Goal: Complete application form: Complete application form

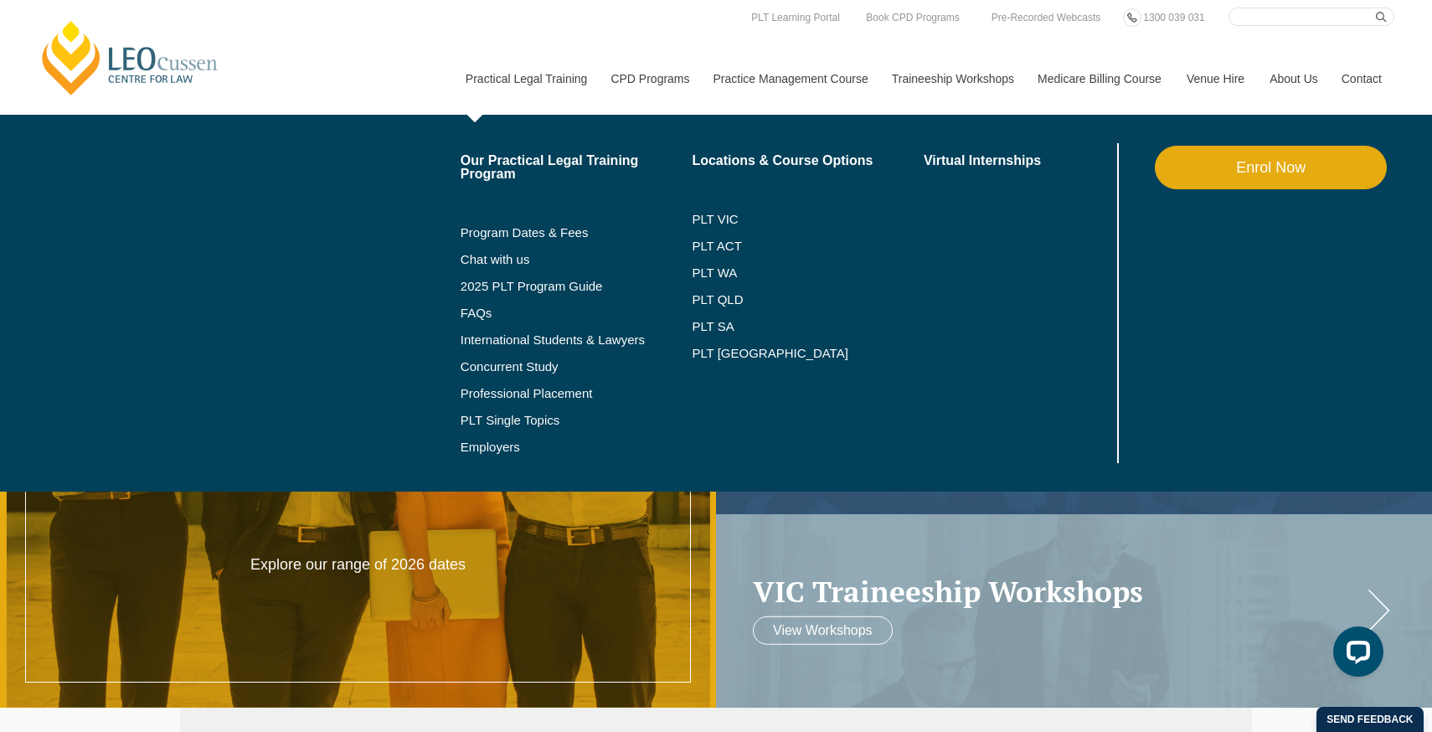
click at [1189, 171] on link "Enrol Now" at bounding box center [1270, 168] width 232 height 44
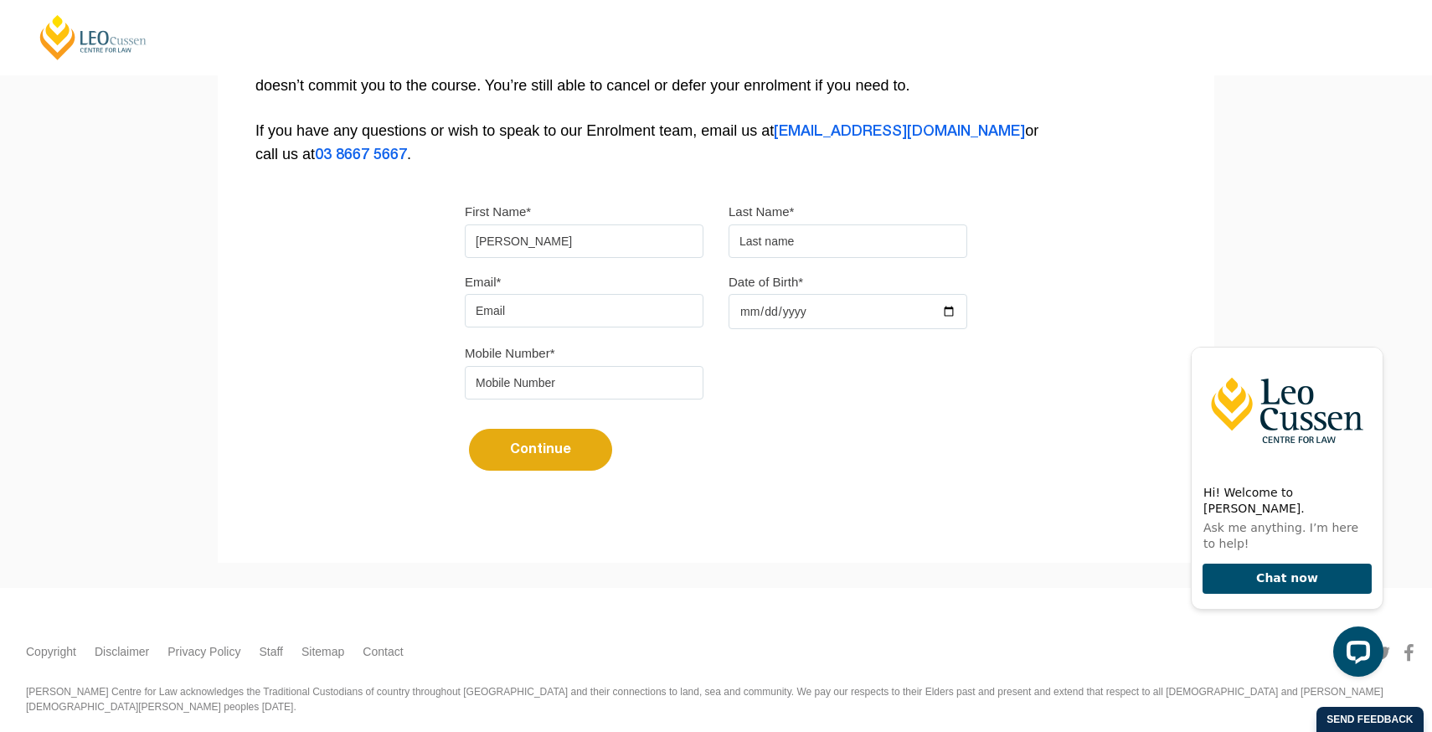
type input "Harsimran"
type input "Singh"
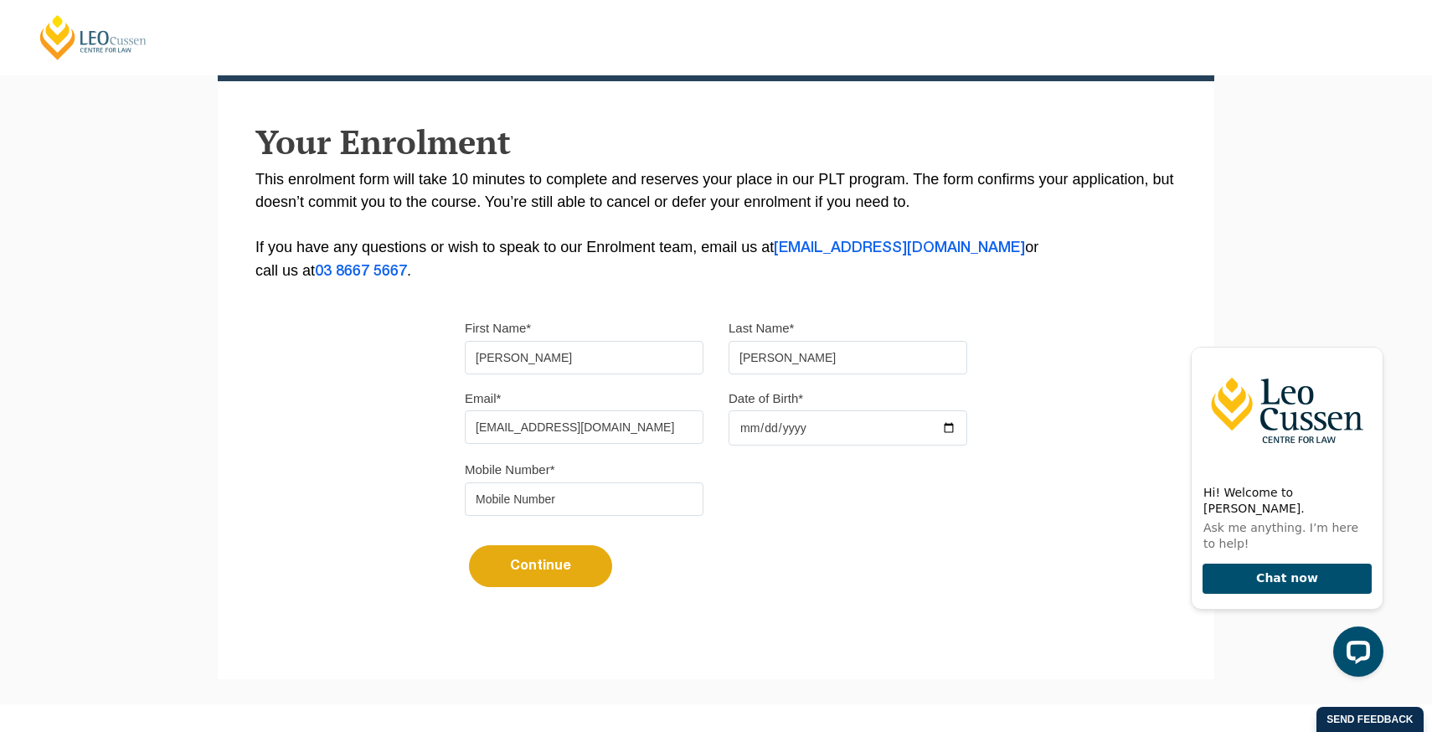
scroll to position [260, 0]
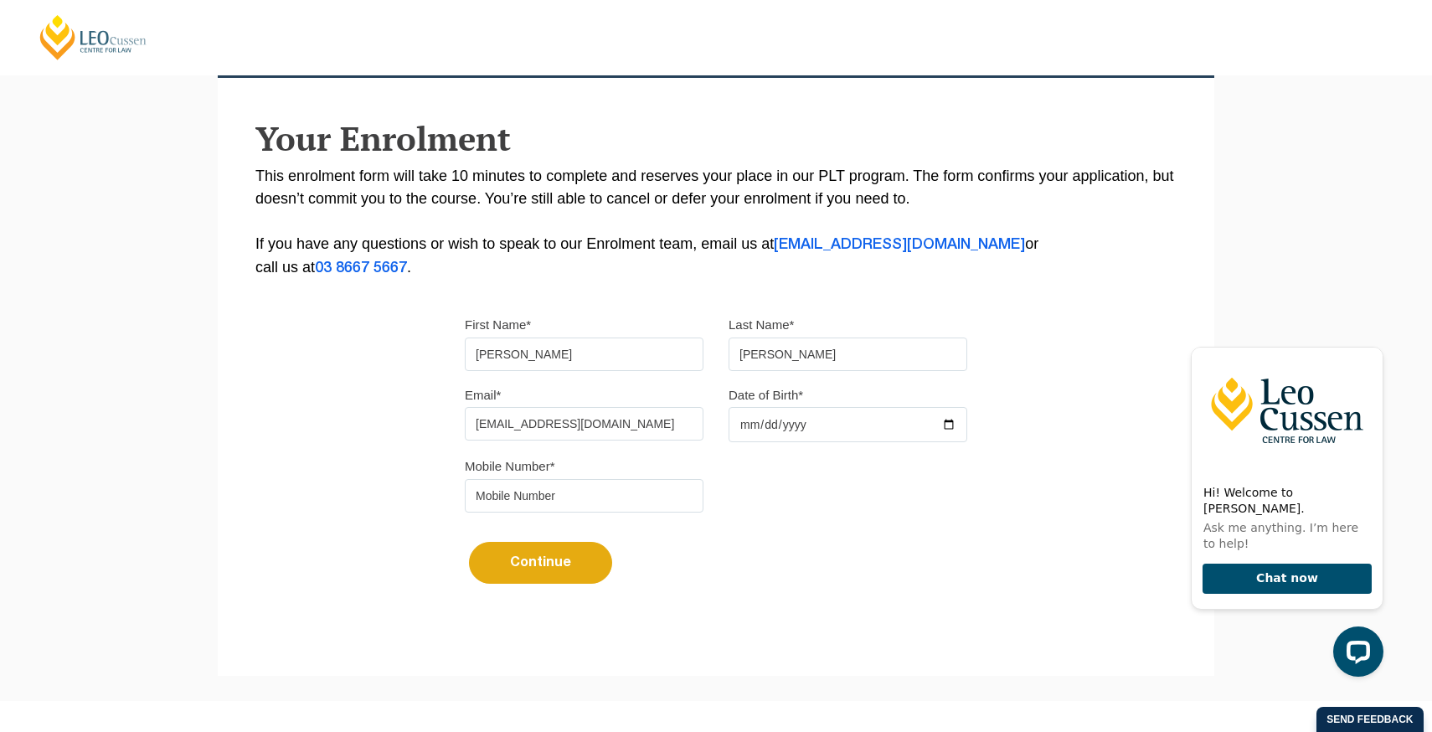
type input "simarana@hotmail.com"
click at [808, 425] on input "Date of Birth*" at bounding box center [847, 424] width 239 height 35
type input "1993-12-03"
type input "0409705064"
click at [590, 558] on button "Continue" at bounding box center [540, 563] width 143 height 42
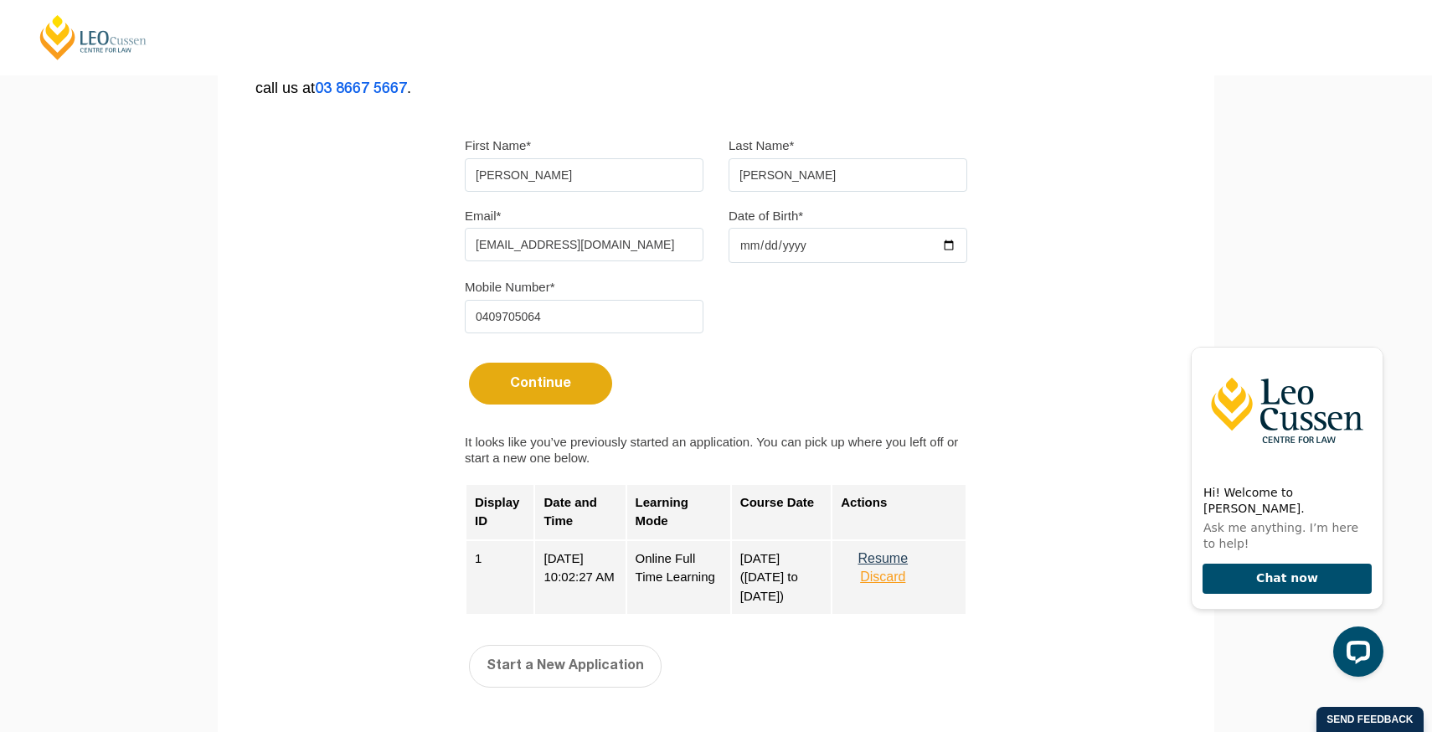
scroll to position [441, 0]
drag, startPoint x: 590, startPoint y: 558, endPoint x: 689, endPoint y: 587, distance: 103.0
click at [689, 587] on div "1 27-05-2025 10:02:27 AM Online Full Time Learning August 2025 (04-Aug-2025 to …" at bounding box center [715, 575] width 501 height 75
click at [689, 587] on div "Online Full Time Learning" at bounding box center [678, 575] width 105 height 75
click at [924, 579] on button "Discard" at bounding box center [883, 575] width 84 height 15
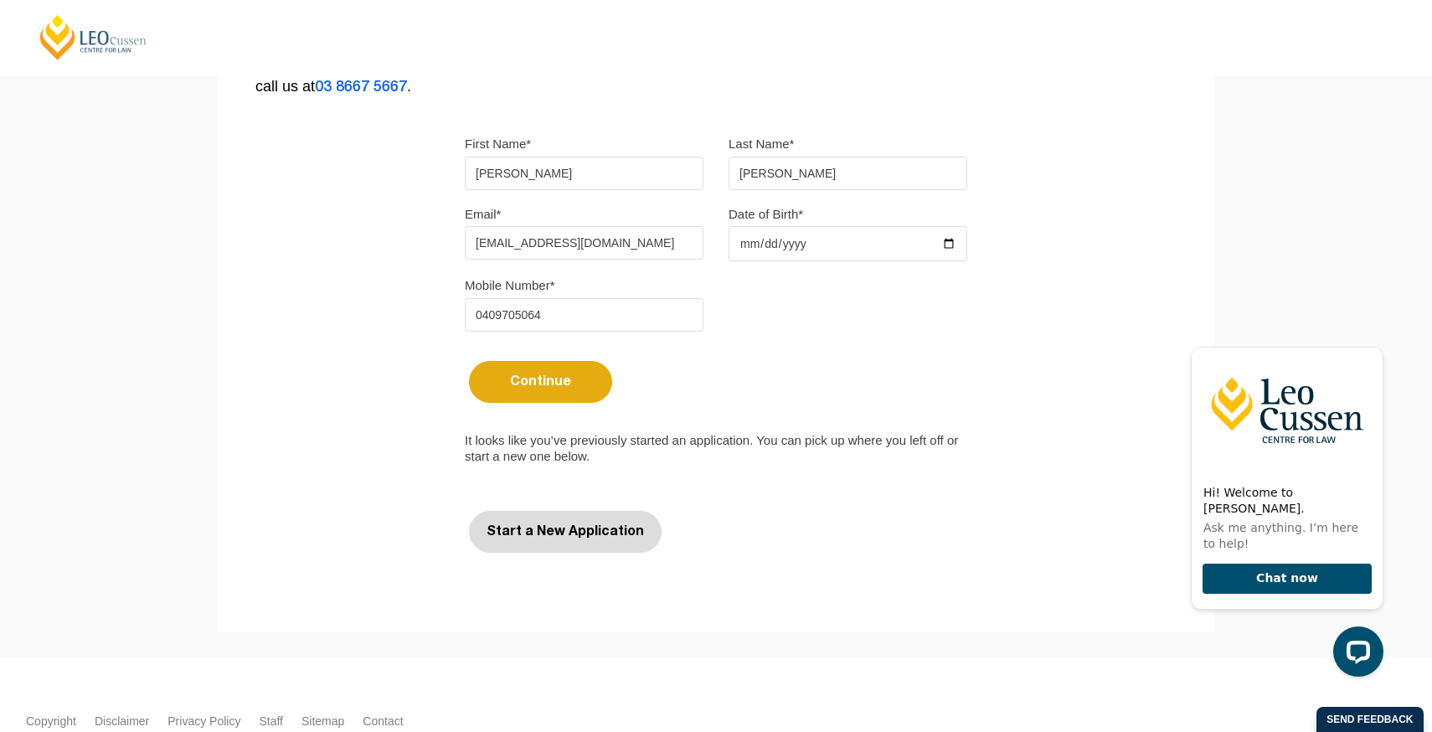
click at [507, 520] on button "Start a New Application" at bounding box center [565, 532] width 193 height 42
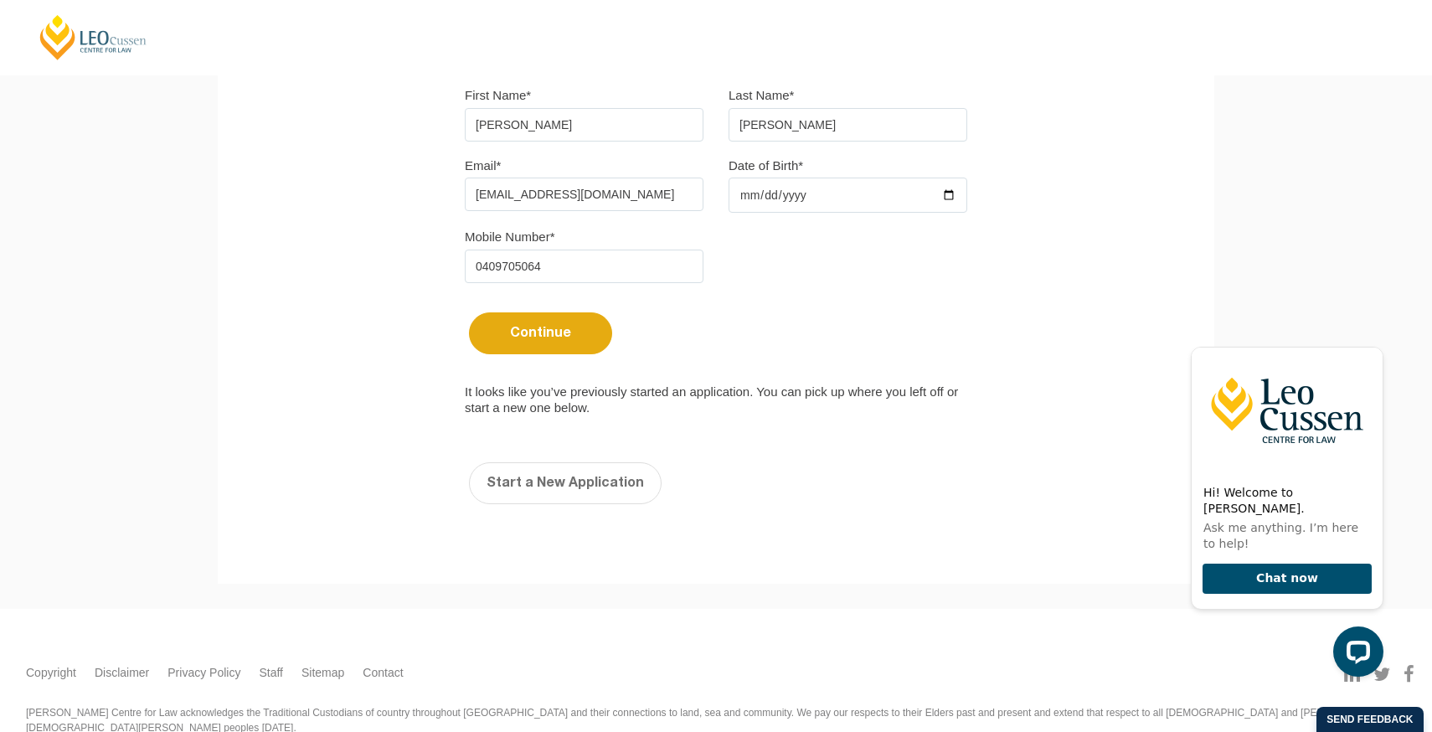
select select
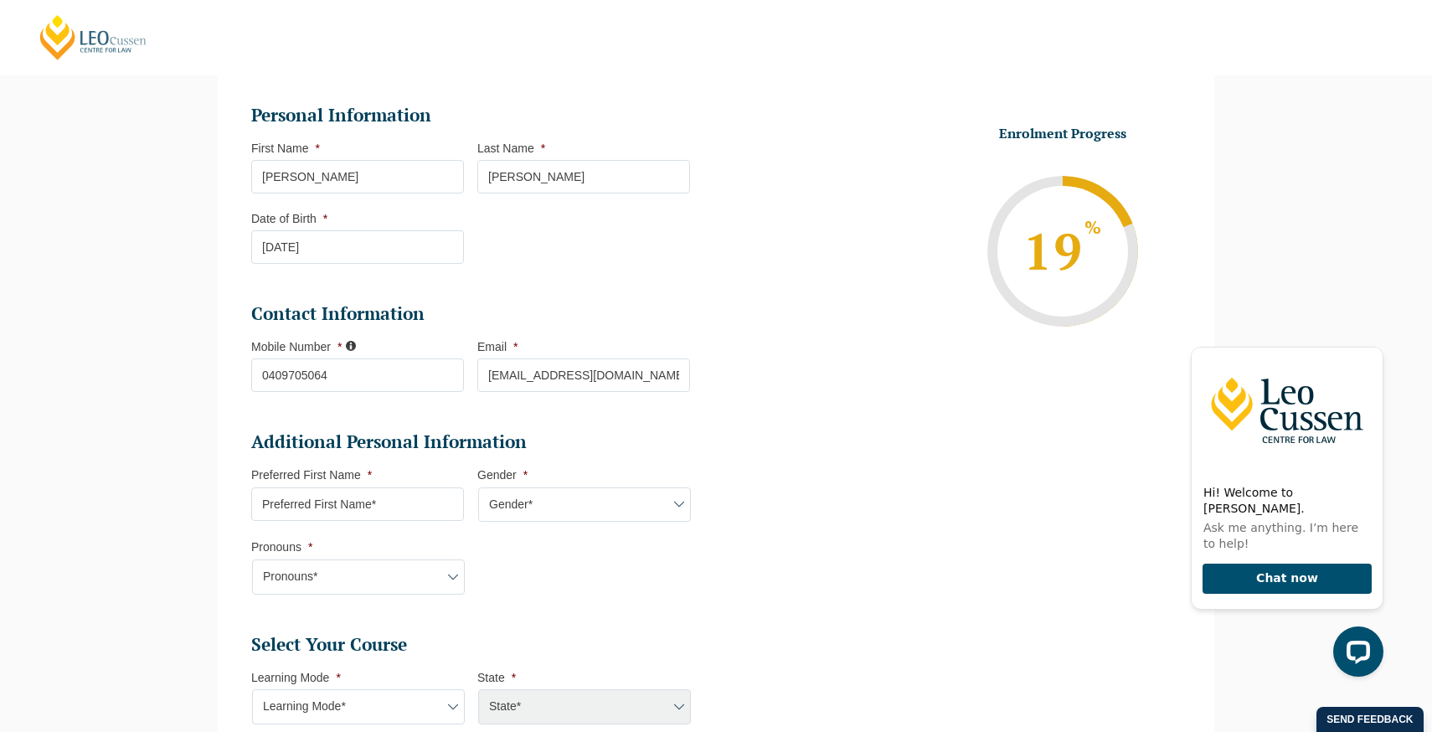
scroll to position [242, 0]
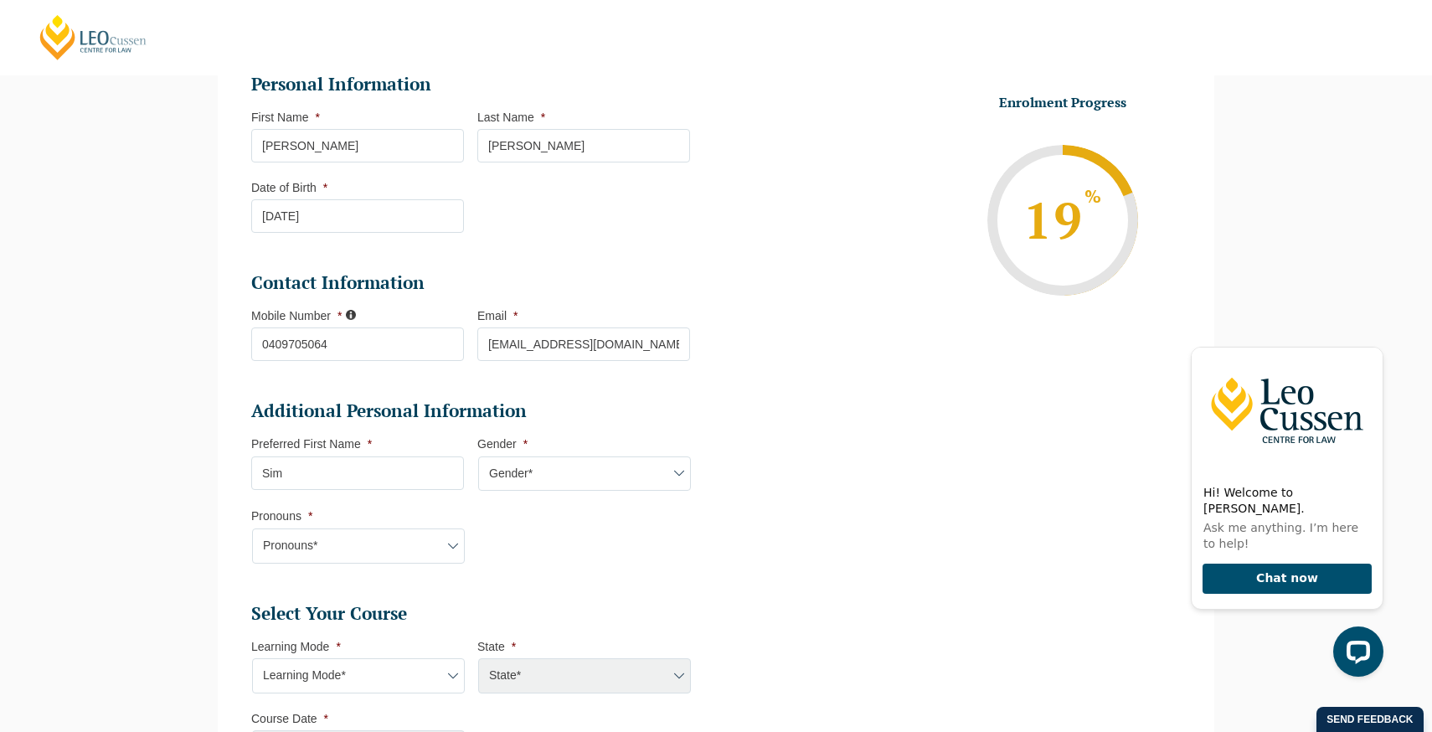
type input "Sim"
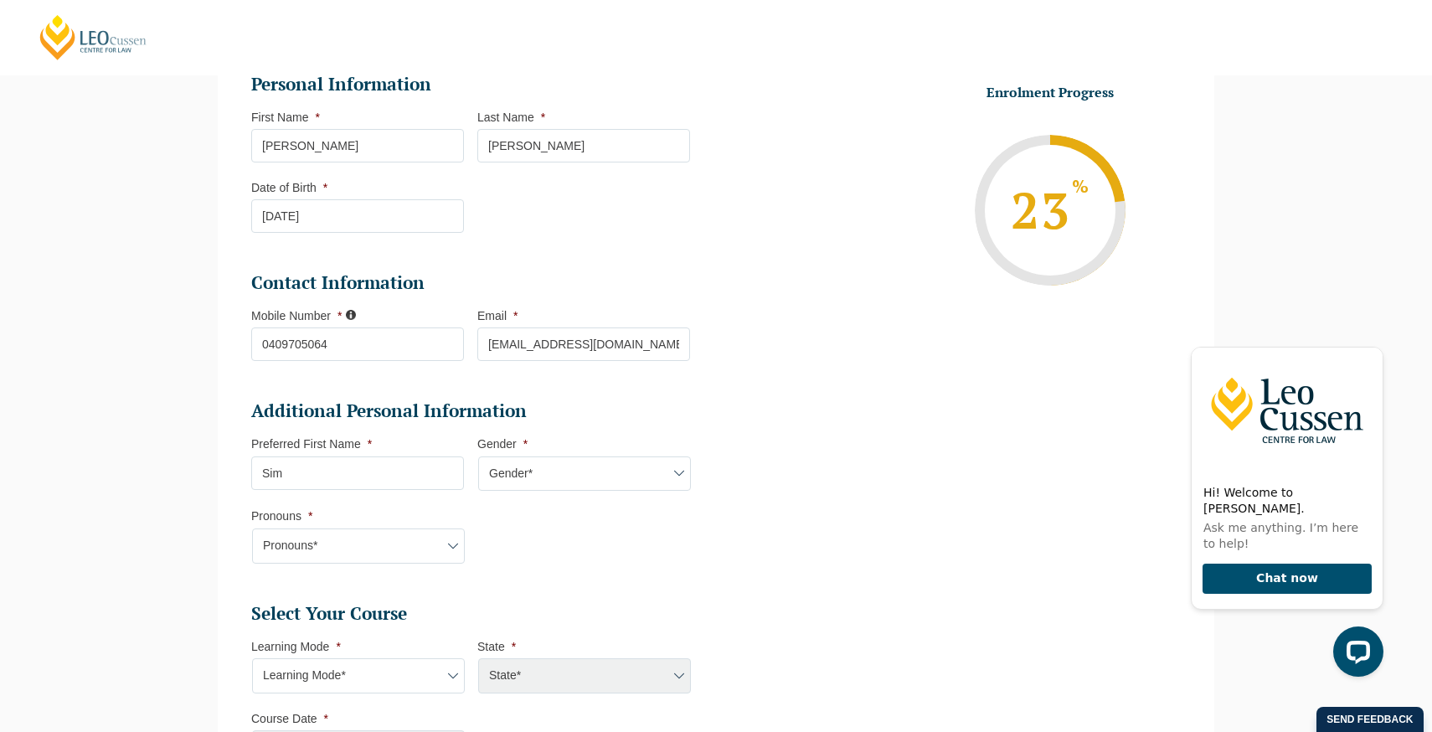
select select "Female"
select select "She/Her/Hers"
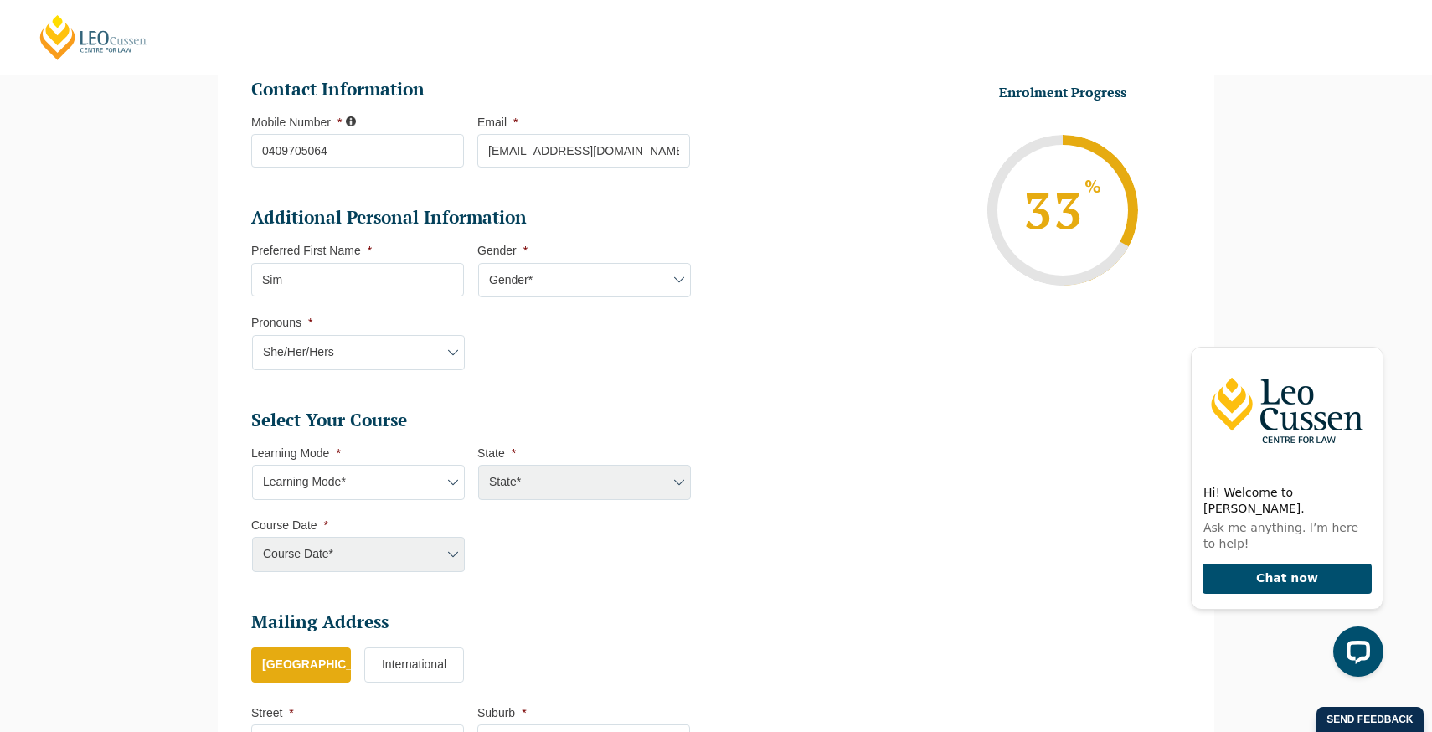
scroll to position [549, 0]
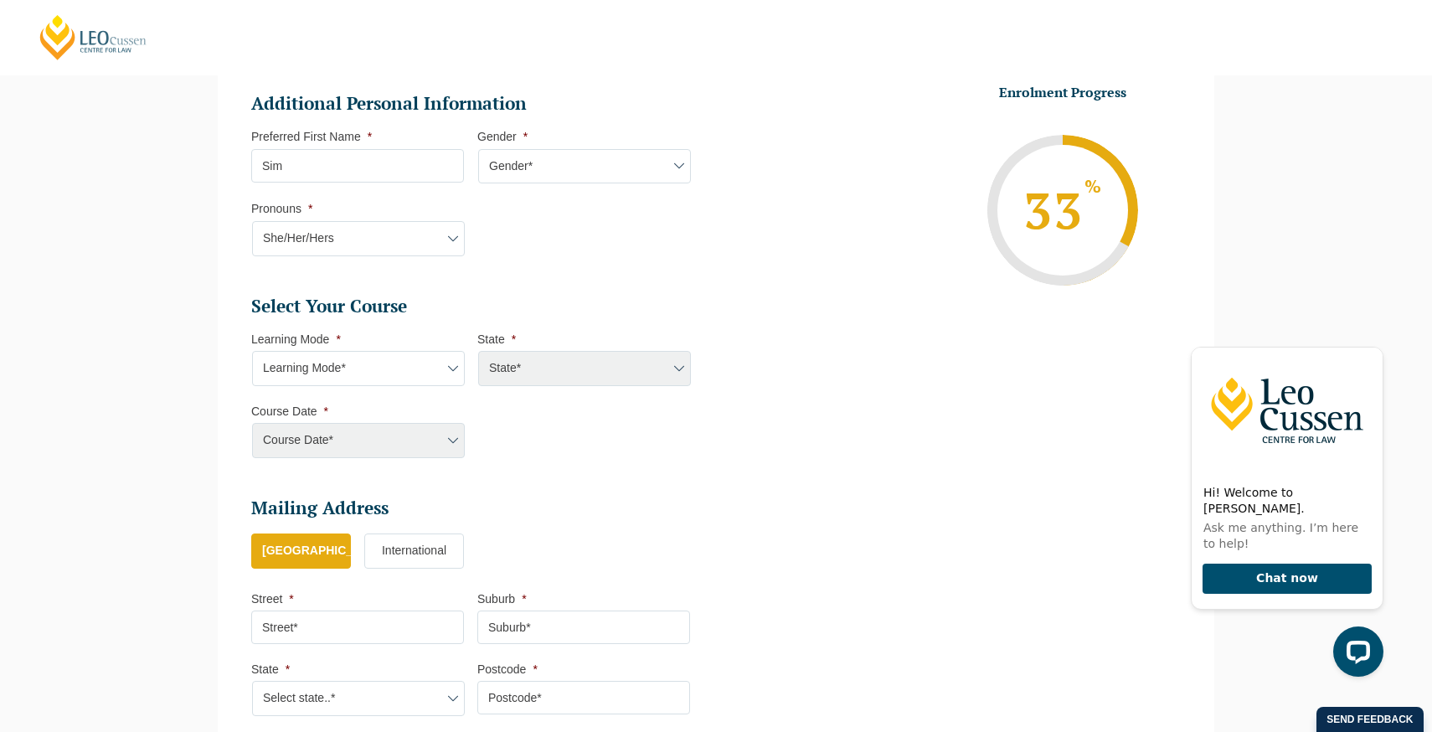
select select "Online Full Time Learning"
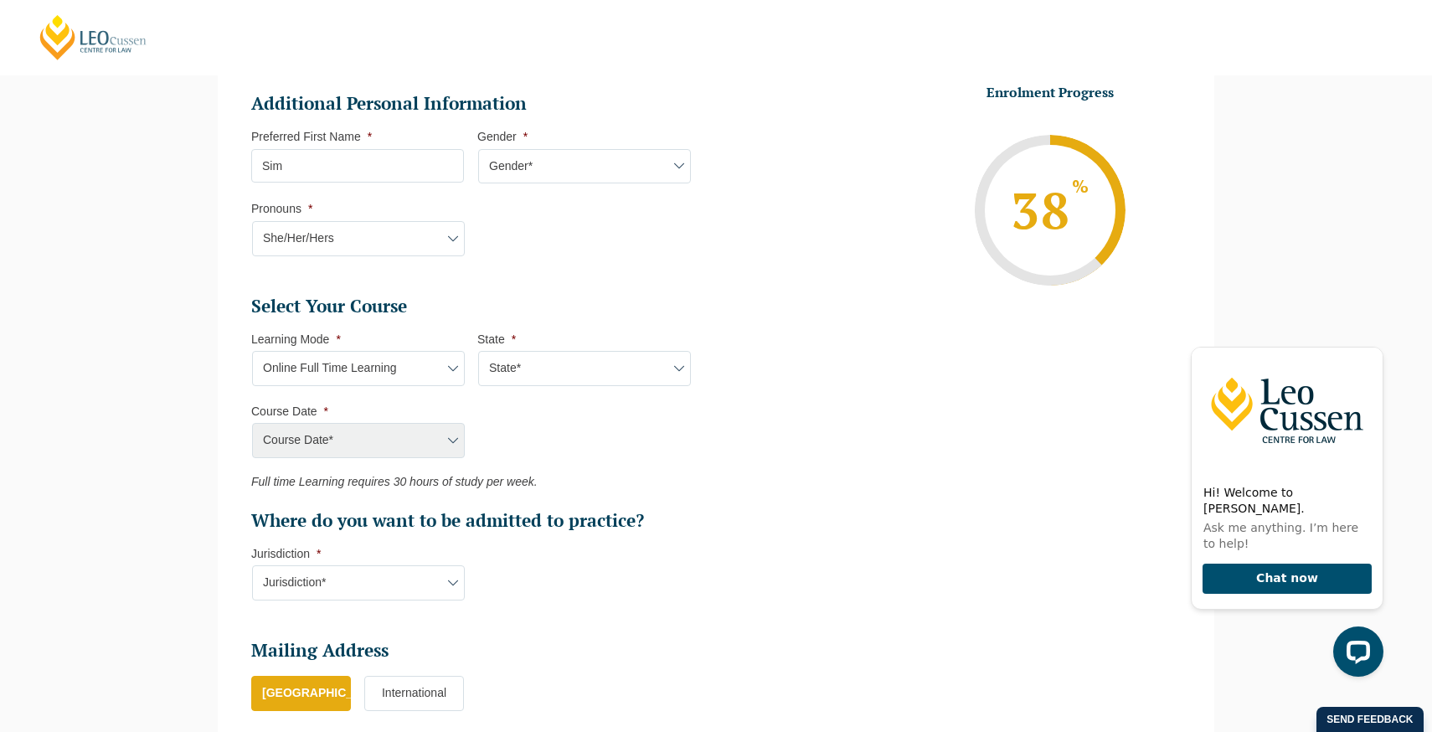
select select "National (ACT/NSW, VIC, QLD, SA, WA)"
select select "December 2025 (08-Dec-2025 to 16-May-2026)"
type input "Intake 11 December 2025 FT"
type input "Practical Legal Training (NAT)"
select select "NAT PLT (DEC) 2025 Full Time Online"
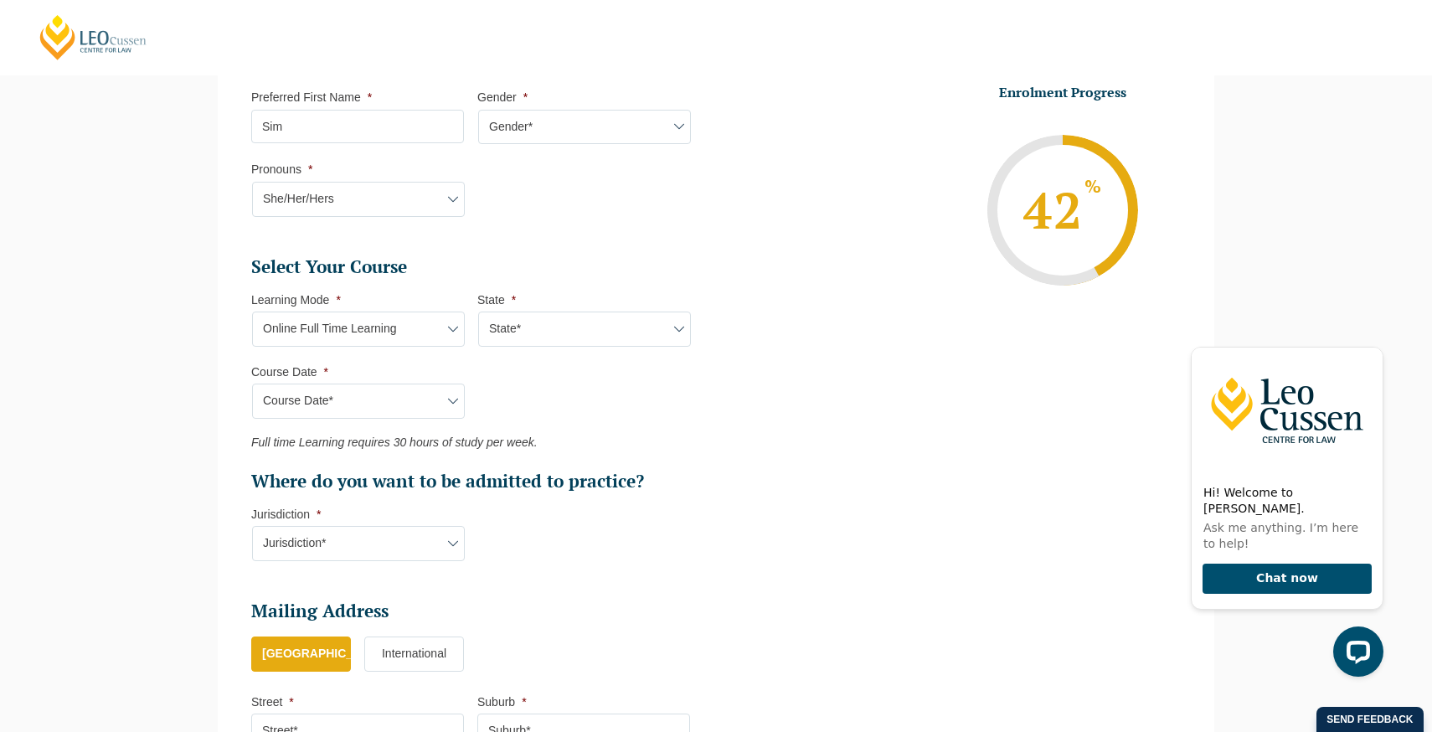
scroll to position [589, 0]
select select "VIC"
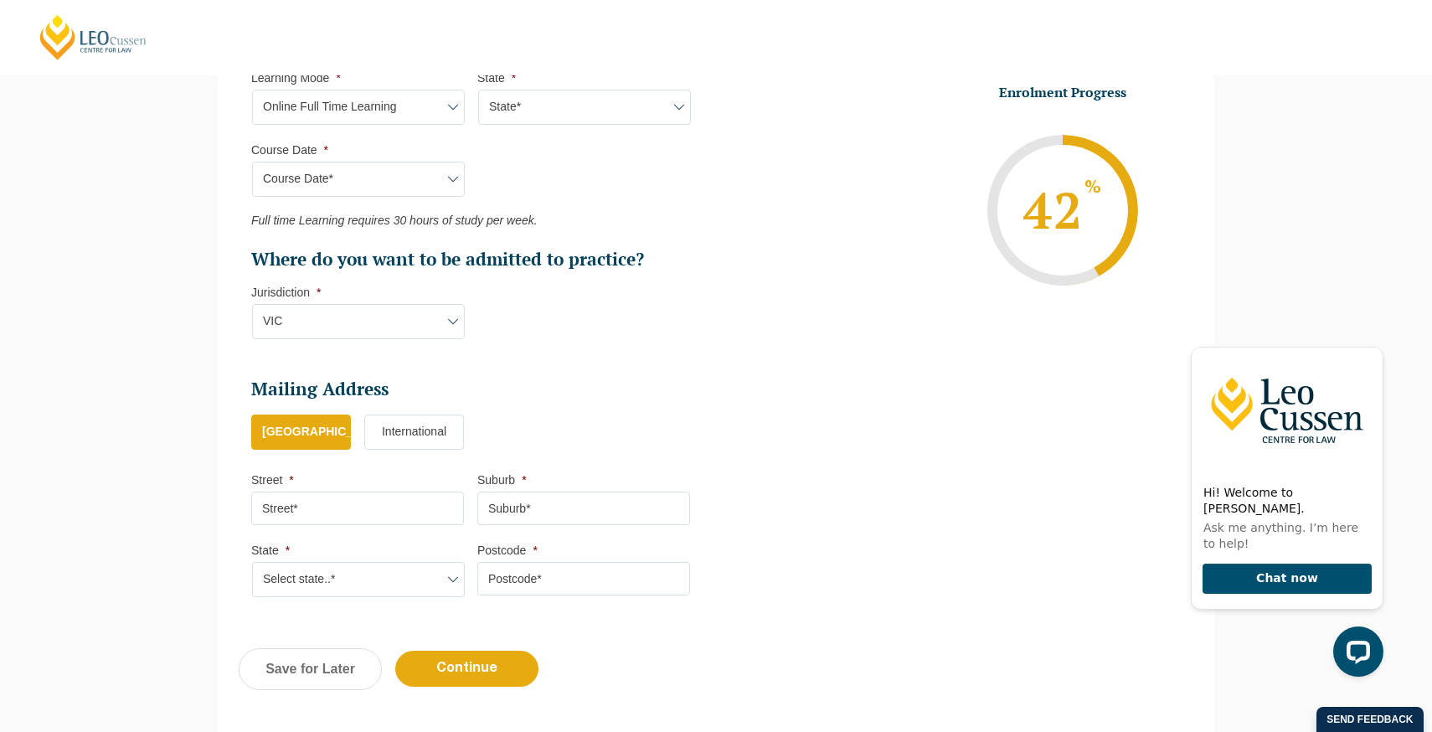
scroll to position [834, 0]
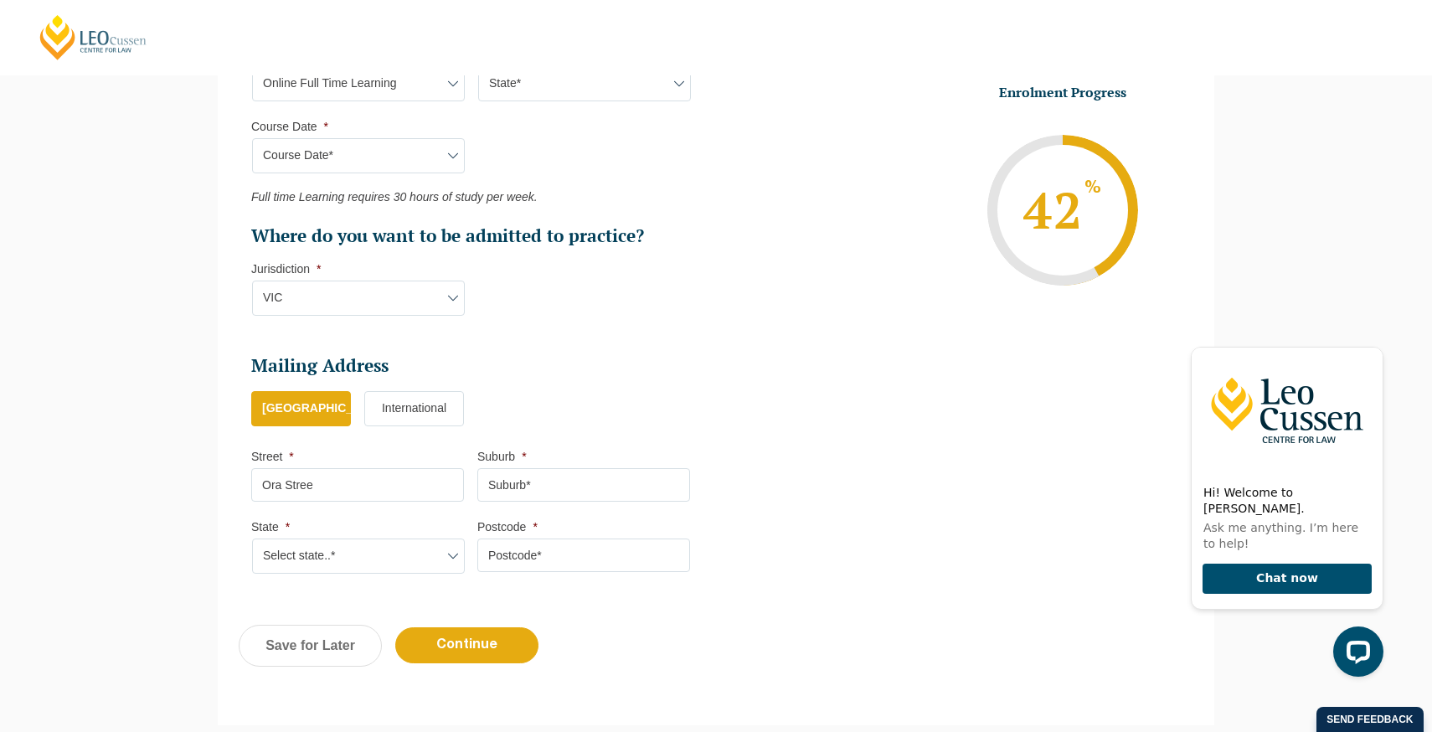
click at [568, 477] on input "Suburb *" at bounding box center [583, 484] width 213 height 33
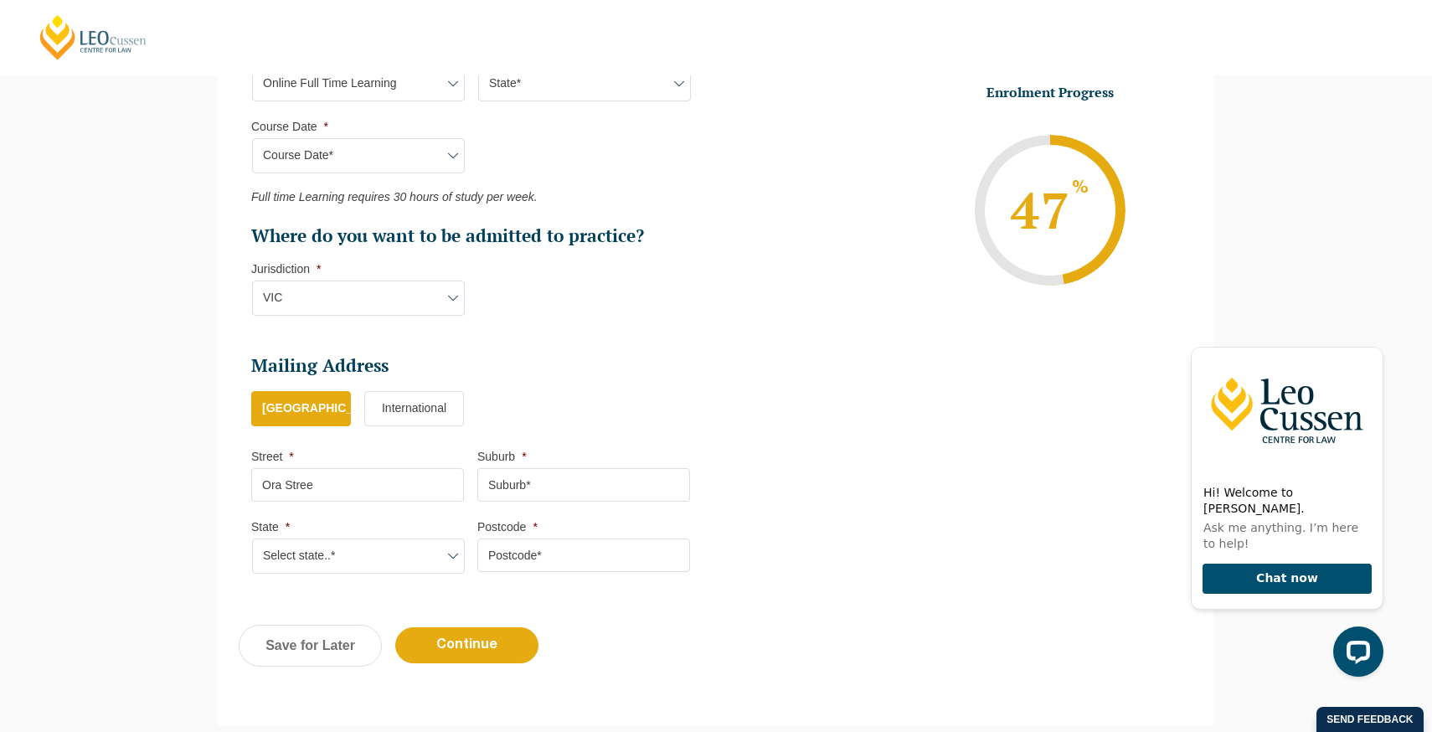
click at [450, 471] on input "Ora Stree" at bounding box center [357, 484] width 213 height 33
type input "Ora Street"
click at [533, 473] on input "Suburb *" at bounding box center [583, 484] width 213 height 33
type input "J"
type input "Hampton Parl"
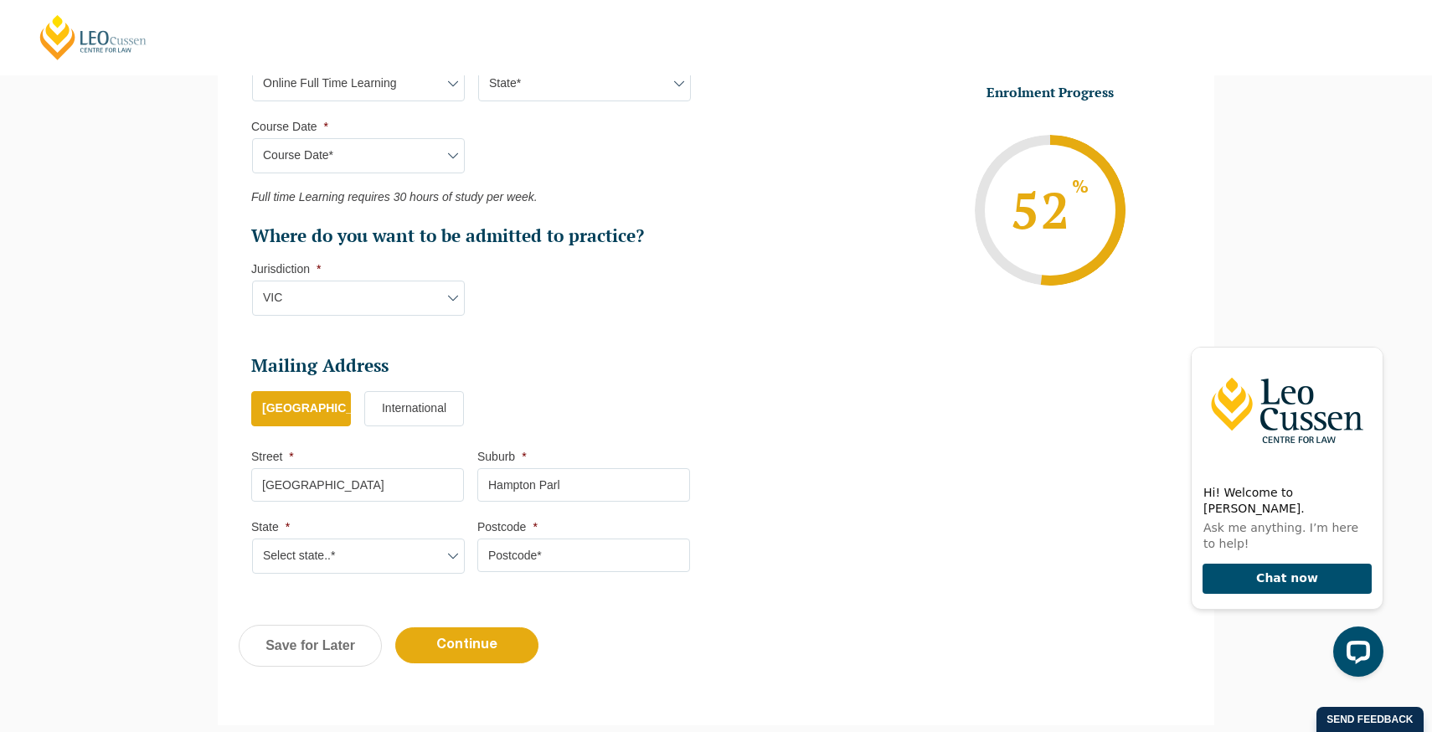
click at [262, 476] on input "Ora Street" at bounding box center [357, 484] width 213 height 33
type input "33 Ora Street"
select select "VIC"
type input "3976"
click at [583, 476] on input "Hampton Parl" at bounding box center [583, 484] width 213 height 33
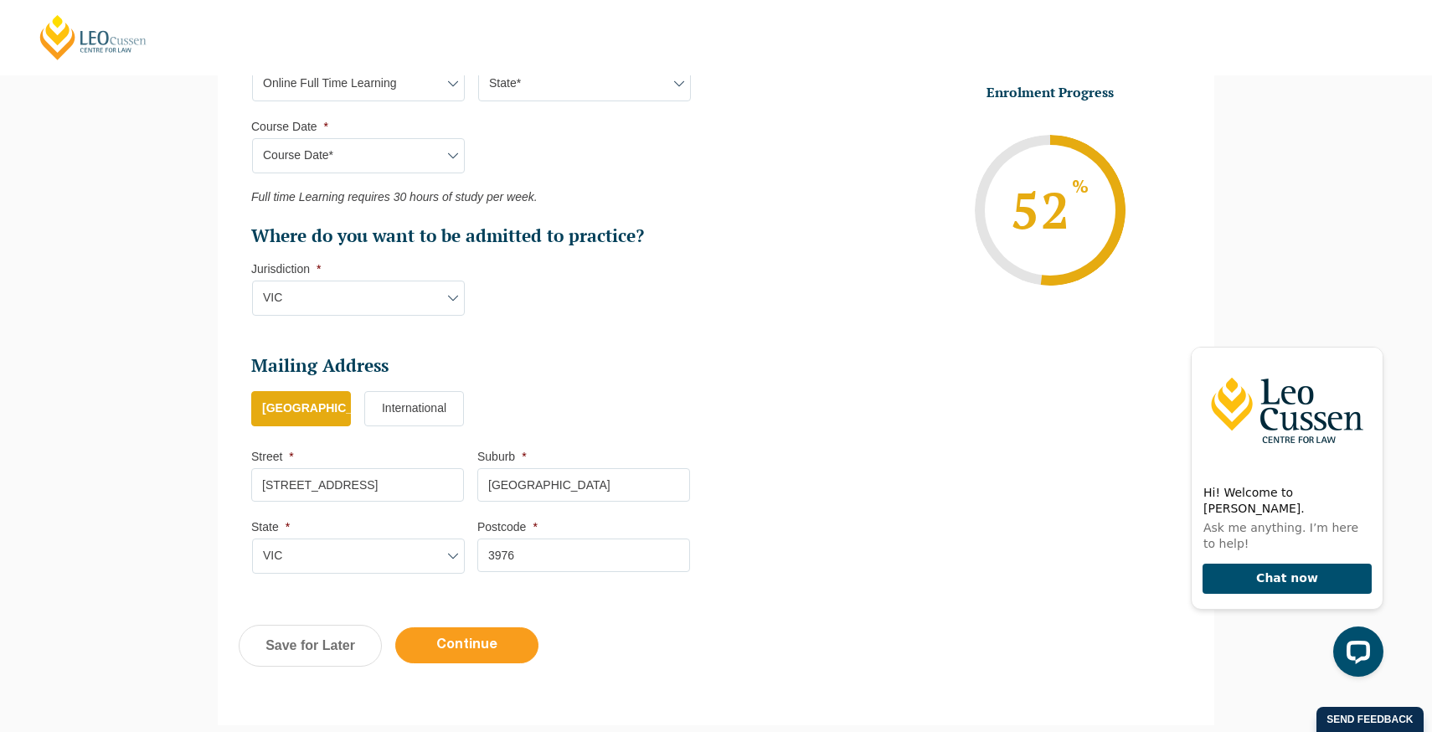
type input "Hampton Park"
click at [501, 634] on input "Continue" at bounding box center [466, 645] width 143 height 36
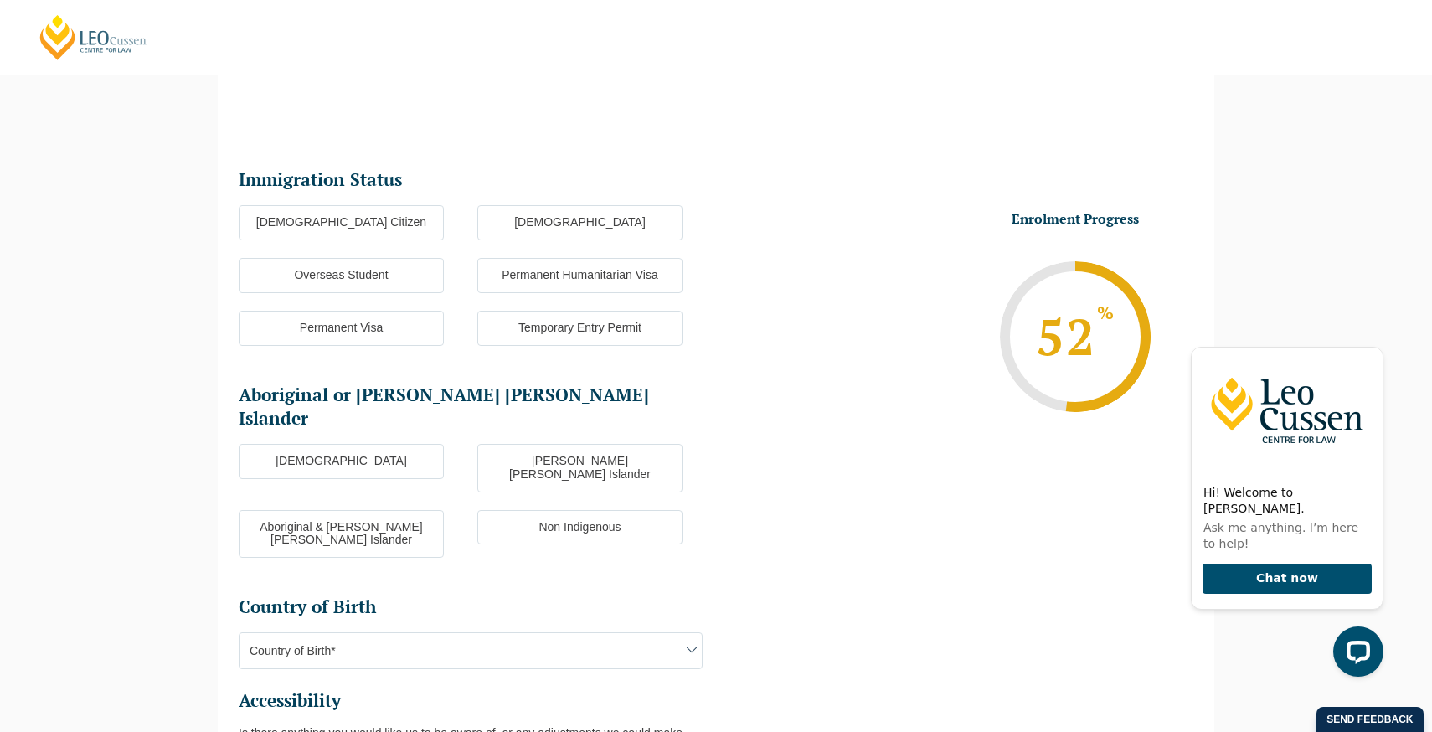
scroll to position [145, 0]
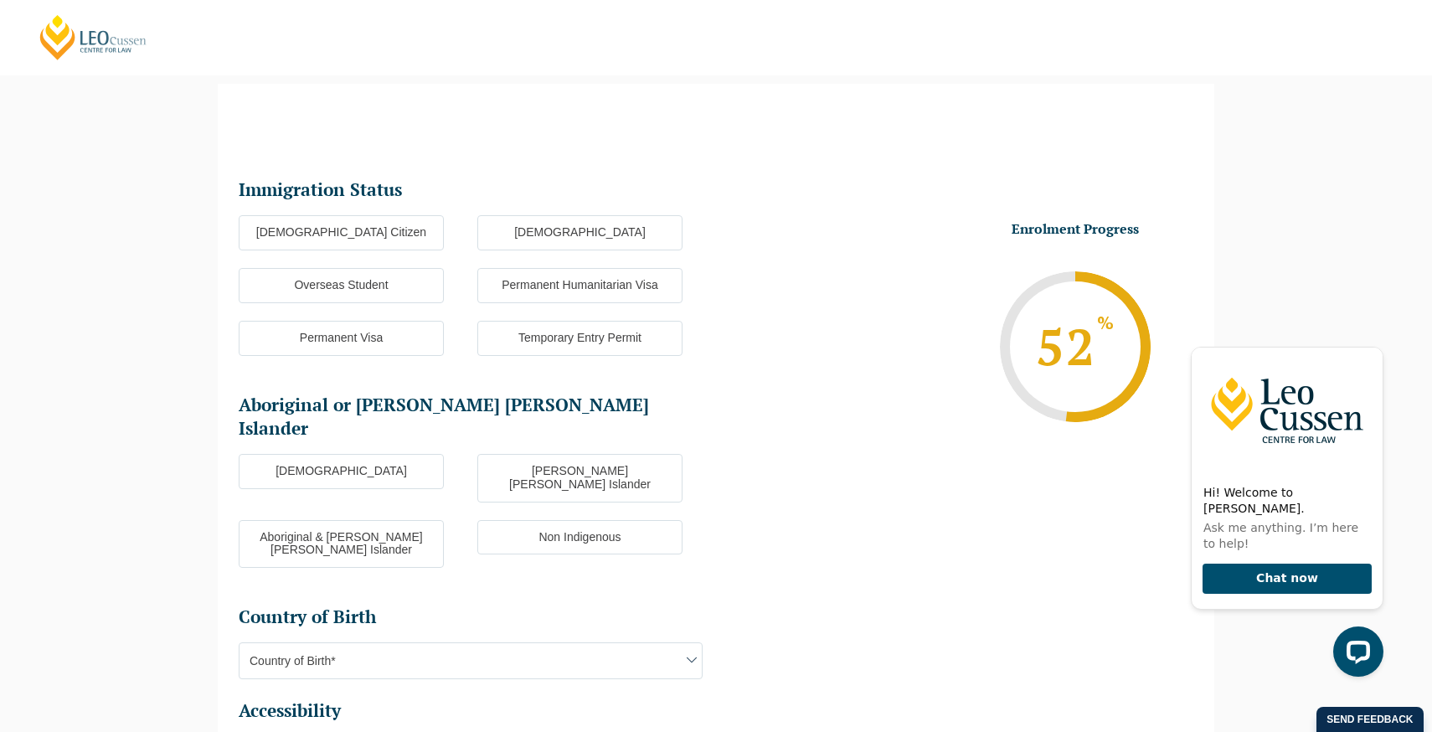
click at [398, 234] on label "Australian Citizen" at bounding box center [341, 232] width 205 height 35
click at [0, 0] on input "Australian Citizen" at bounding box center [0, 0] width 0 height 0
click at [496, 520] on label "Non Indigenous" at bounding box center [579, 537] width 205 height 35
click at [0, 0] on input "Non Indigenous" at bounding box center [0, 0] width 0 height 0
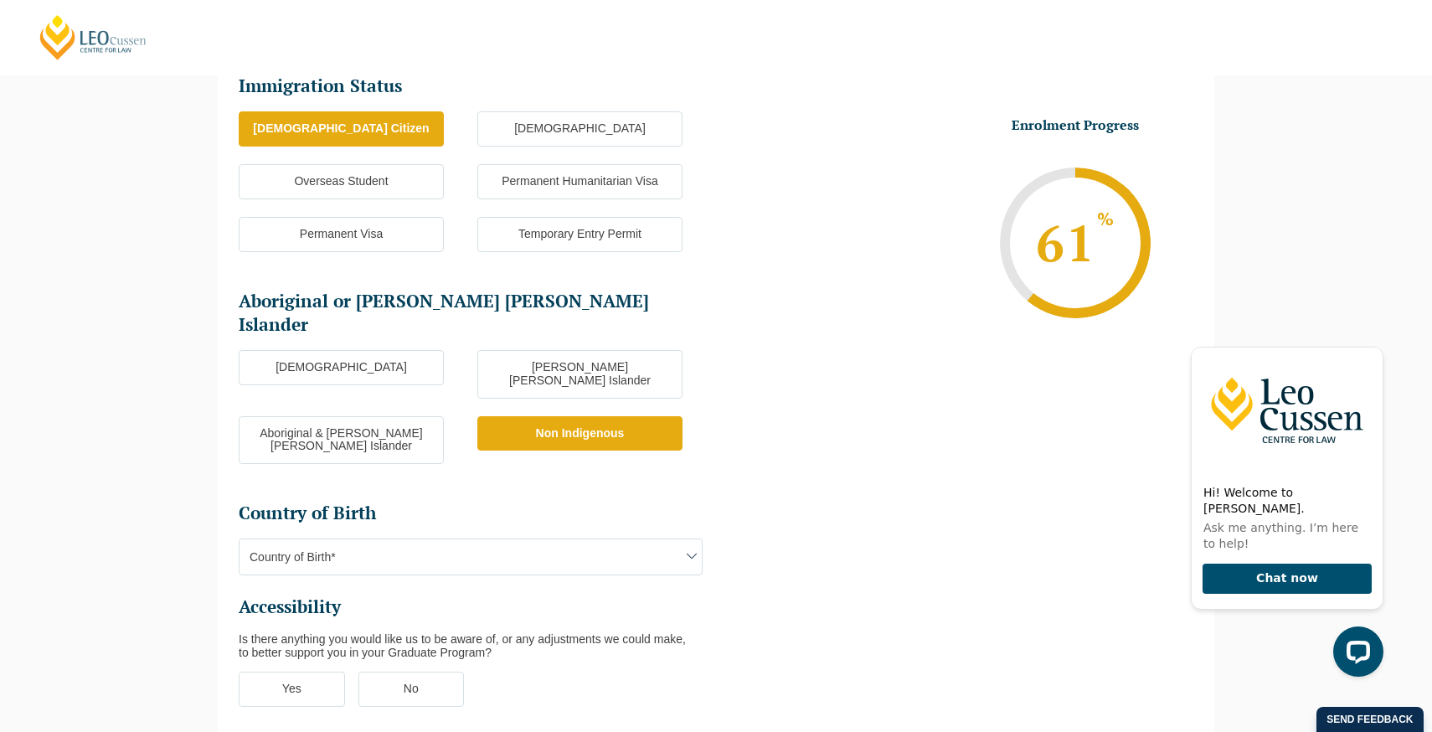
scroll to position [249, 0]
click at [496, 539] on span "Country of Birth*" at bounding box center [470, 556] width 462 height 35
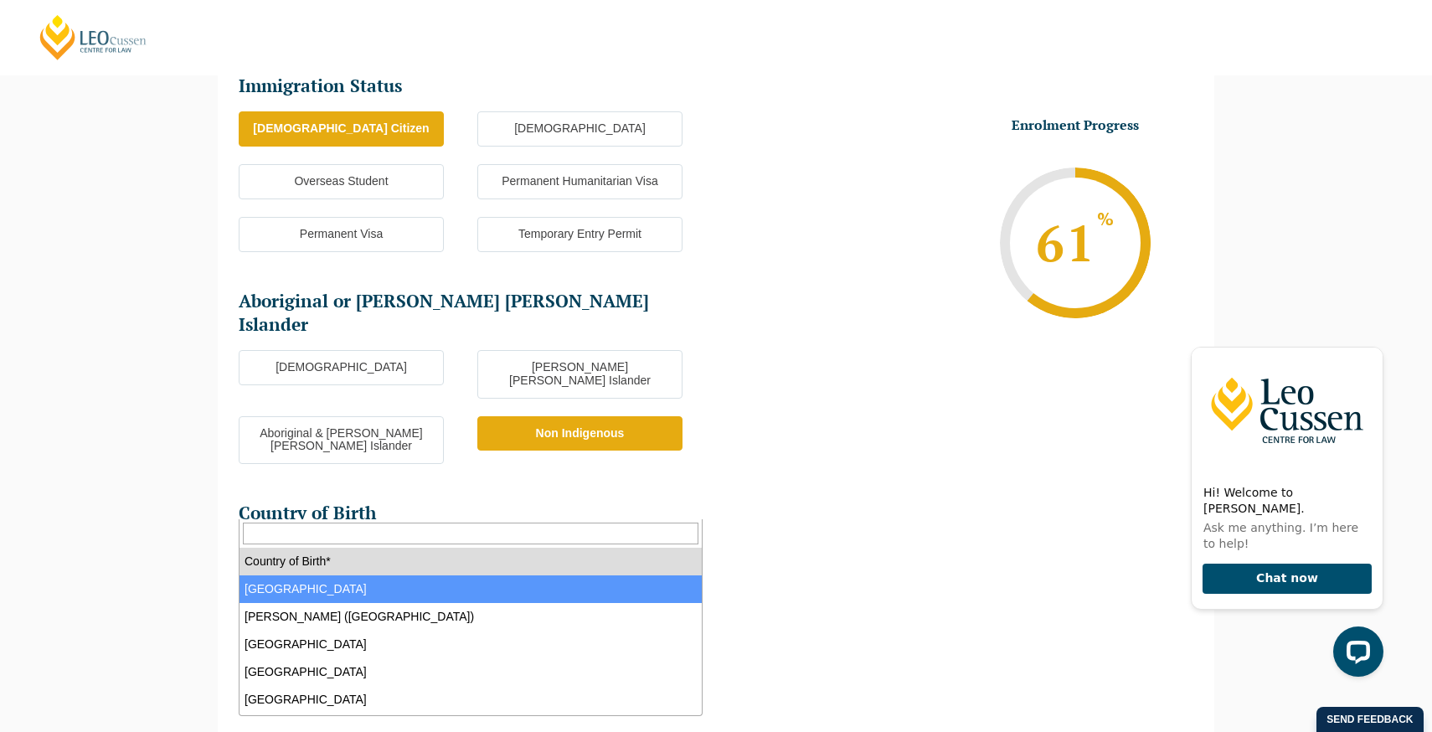
select select "Australia 1101"
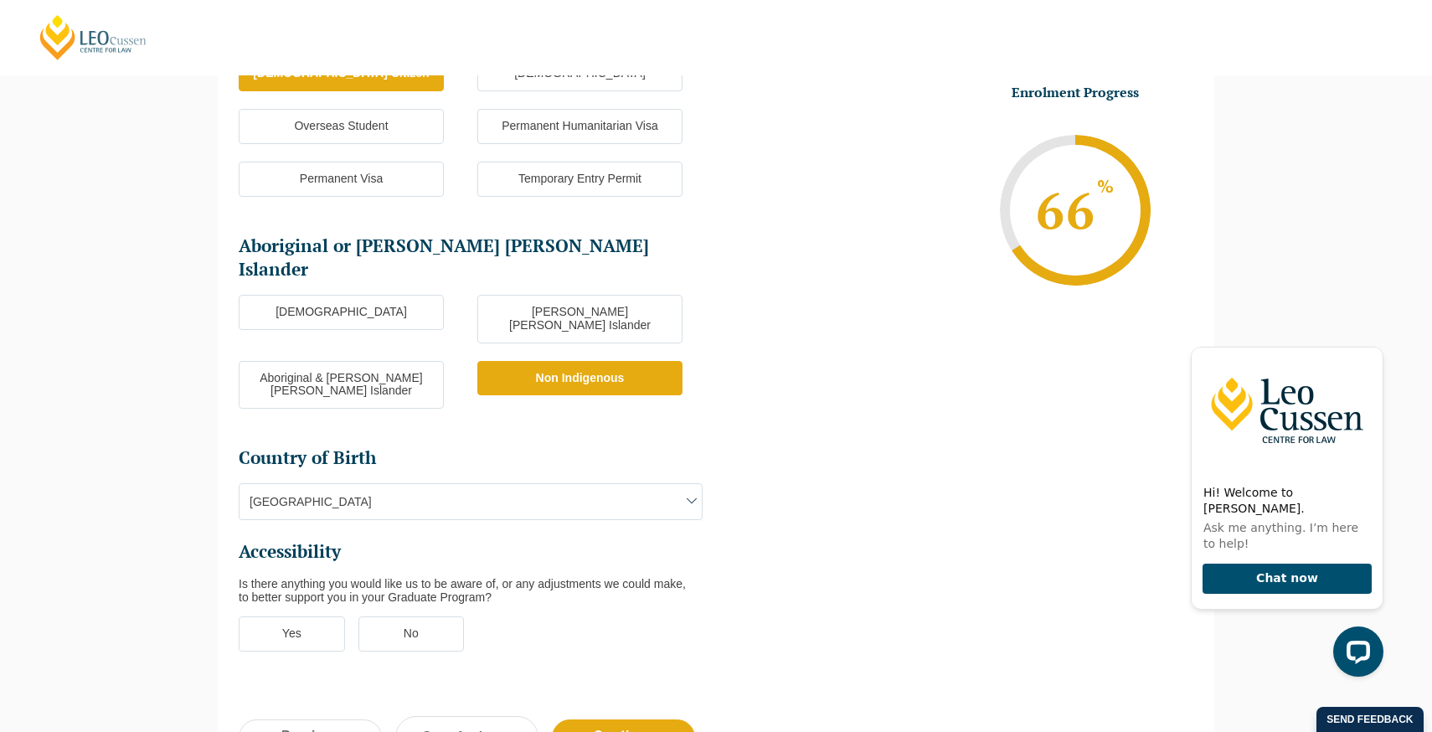
scroll to position [306, 0]
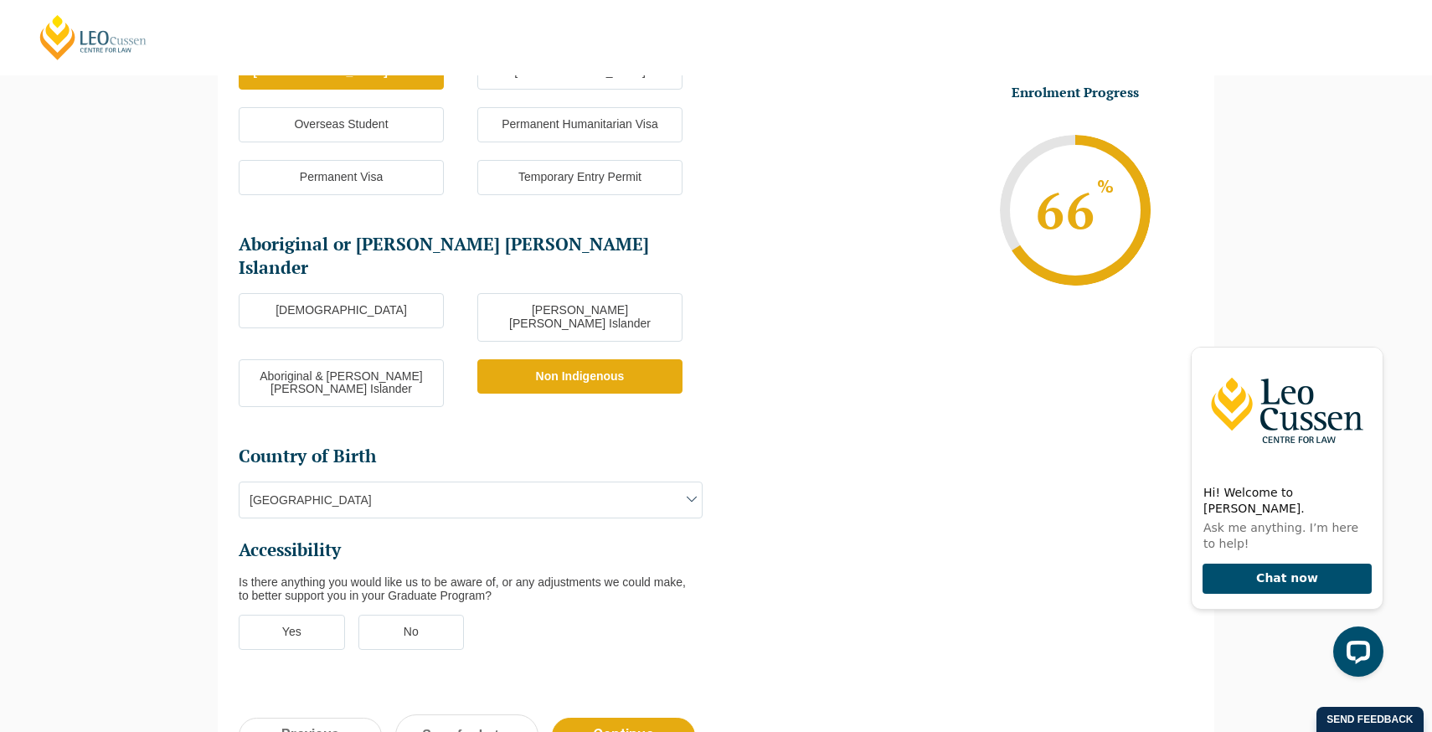
click at [451, 615] on label "No" at bounding box center [411, 632] width 106 height 35
click at [0, 0] on input "No" at bounding box center [0, 0] width 0 height 0
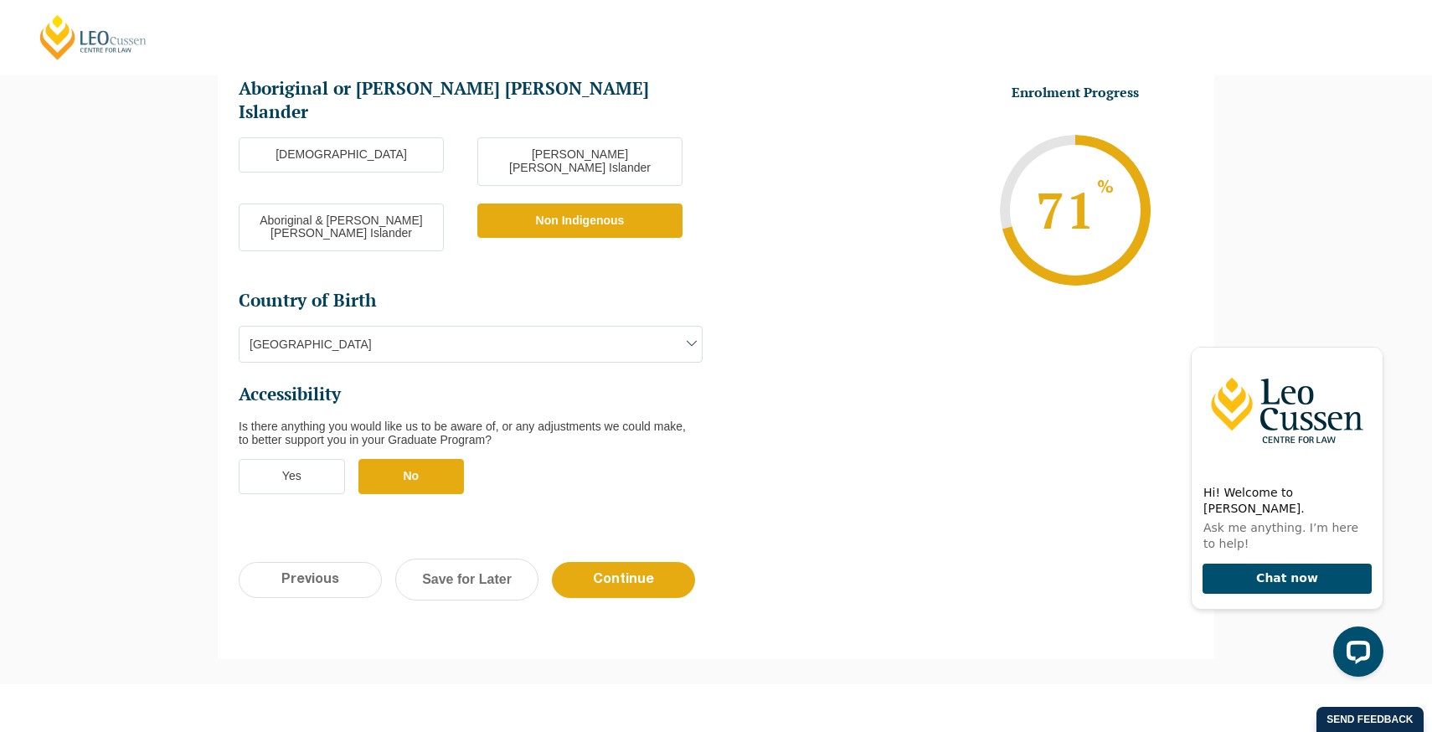
click at [610, 542] on div "Previous Continue Save for Later" at bounding box center [716, 588] width 996 height 92
click at [628, 562] on input "Continue" at bounding box center [623, 580] width 143 height 36
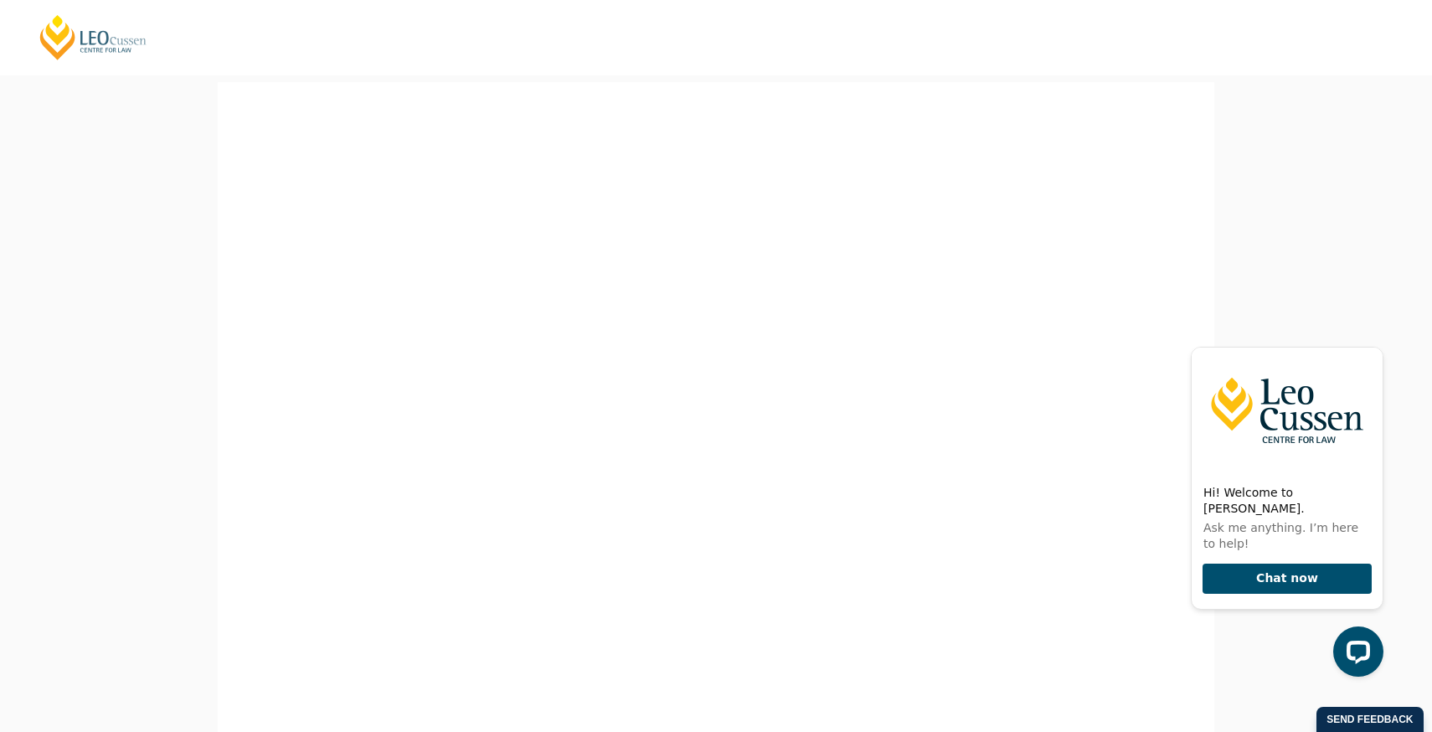
scroll to position [0, 0]
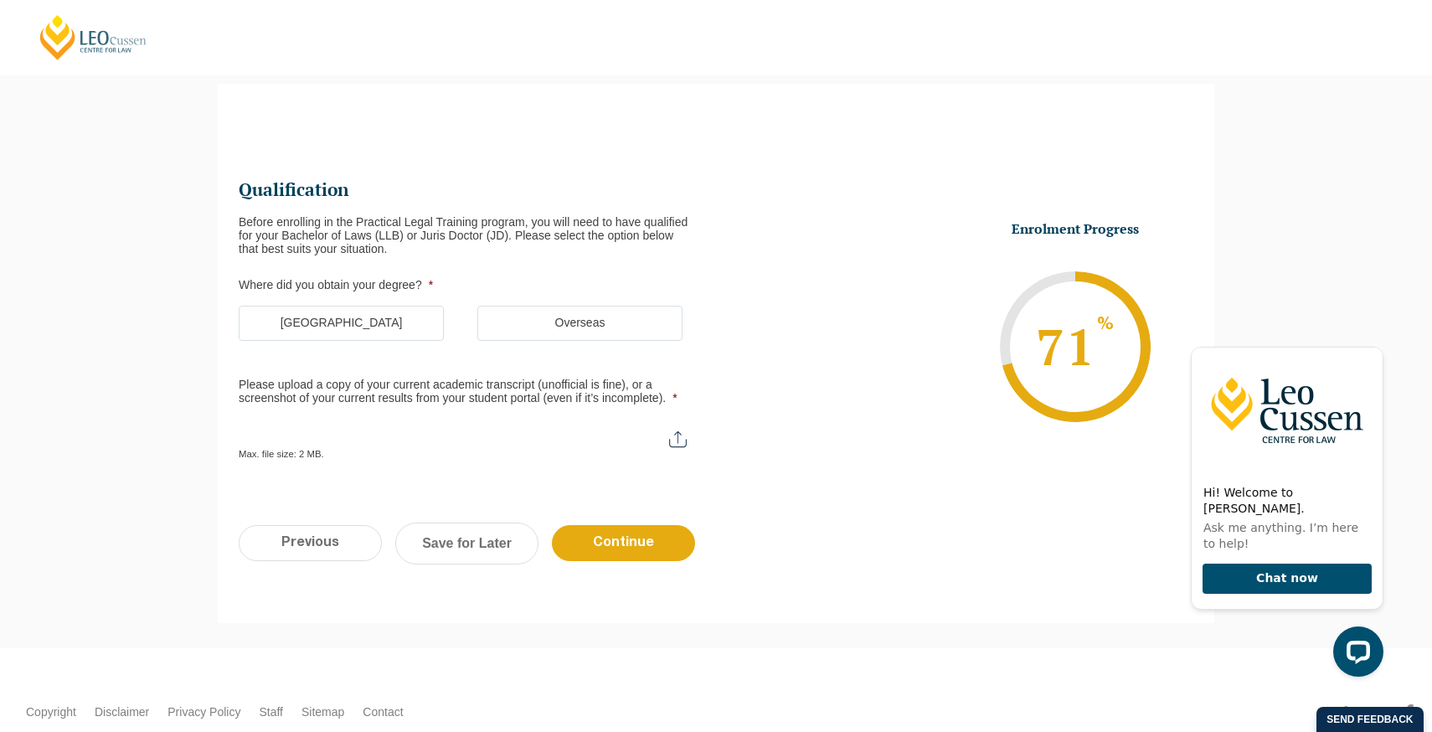
click at [404, 332] on label "Australia" at bounding box center [341, 323] width 205 height 35
click at [0, 0] on input "Australia" at bounding box center [0, 0] width 0 height 0
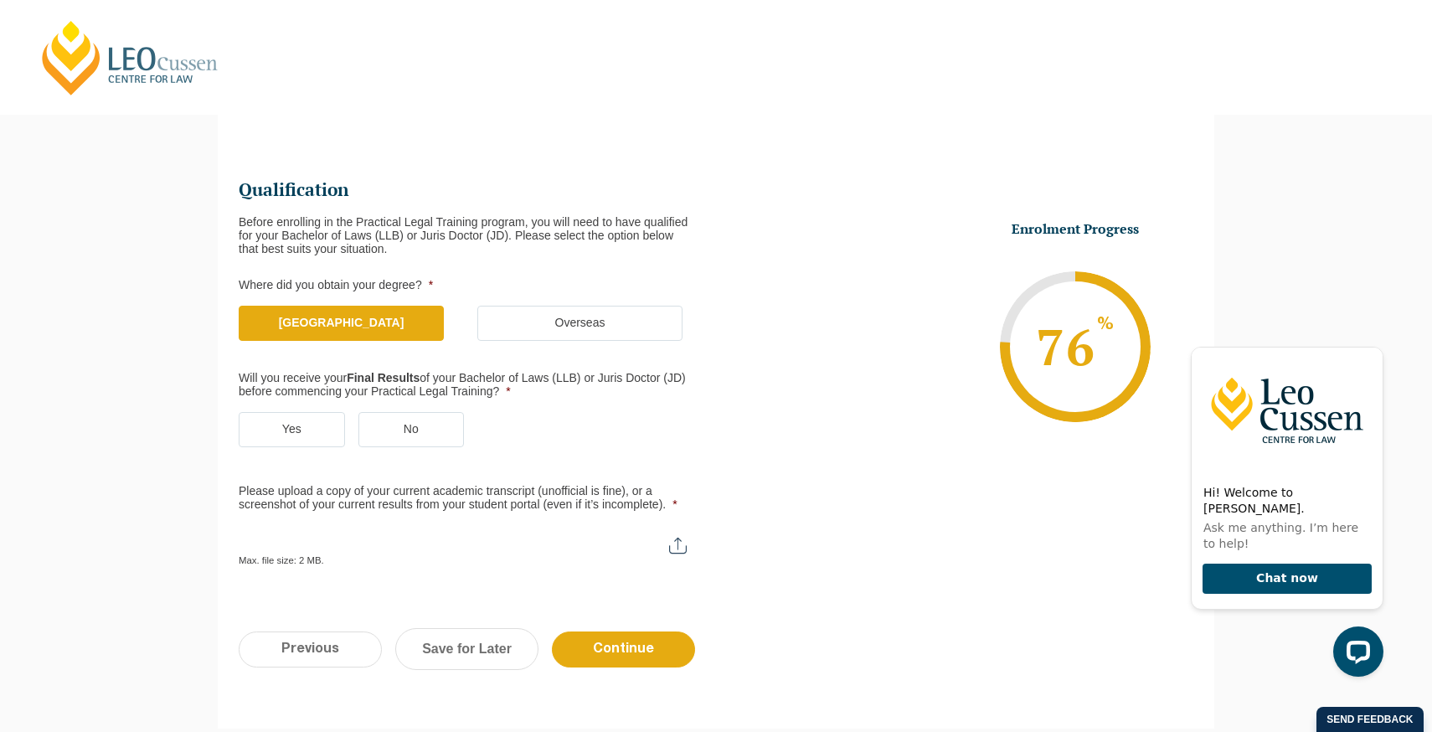
click at [293, 422] on label "Yes" at bounding box center [292, 429] width 106 height 35
click at [0, 0] on input "Yes" at bounding box center [0, 0] width 0 height 0
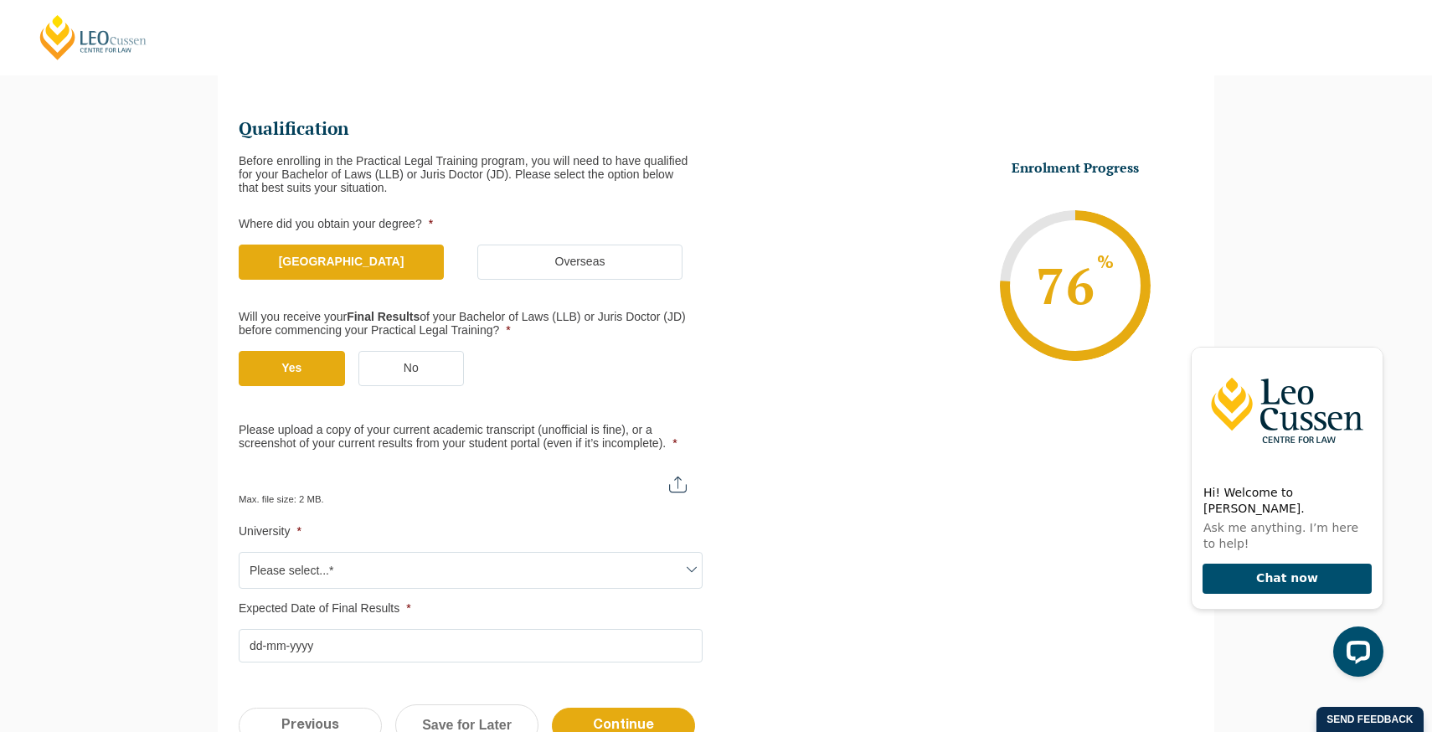
scroll to position [206, 0]
click at [679, 482] on input "Please upload a copy of your current academic transcript (unofficial is fine), …" at bounding box center [471, 478] width 464 height 28
click at [404, 400] on ul "Qualification Before enrolling in the Practical Legal Training program, you wil…" at bounding box center [477, 389] width 477 height 545
click at [677, 475] on input "Please upload a copy of your current academic transcript (unofficial is fine), …" at bounding box center [471, 478] width 464 height 28
type input "C:\fakepath\webconnect.pdf"
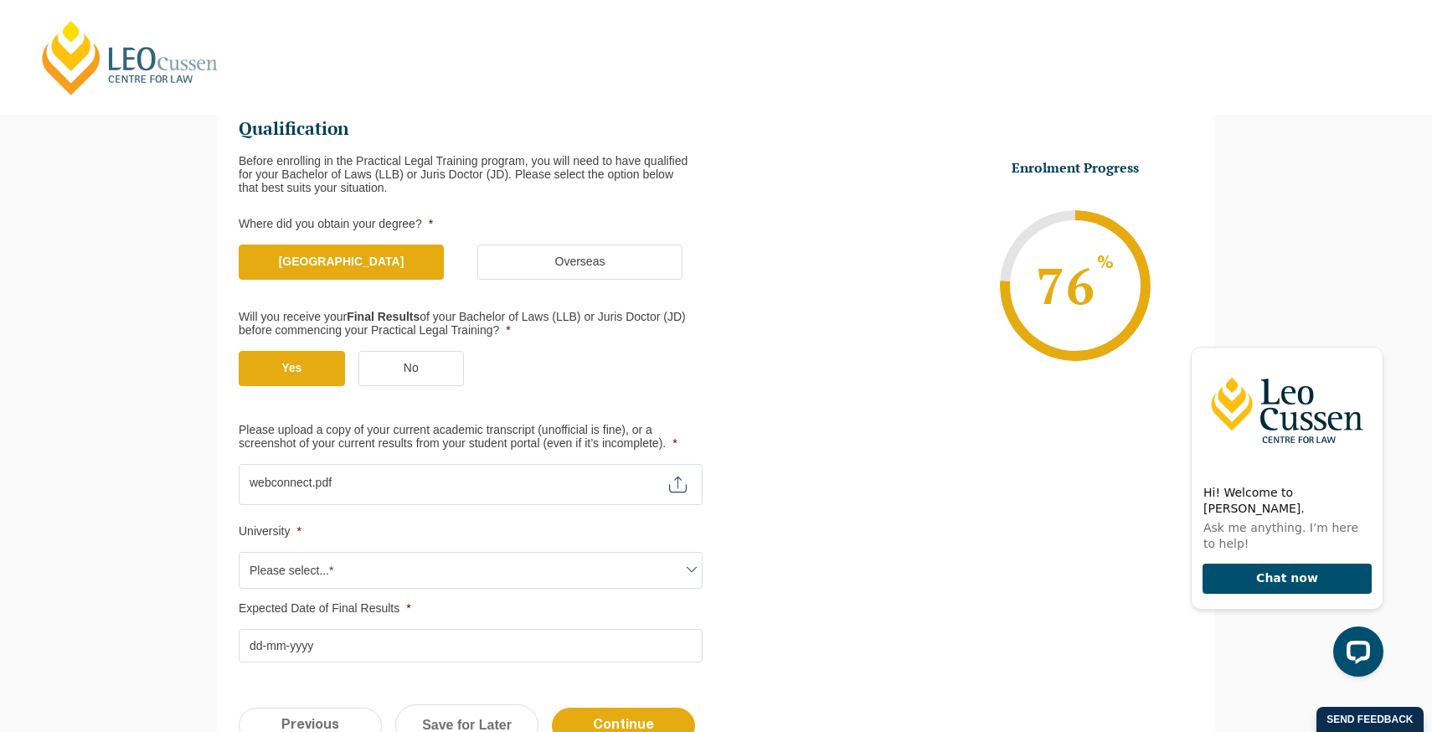
click at [311, 559] on span "Please select...*" at bounding box center [470, 570] width 462 height 35
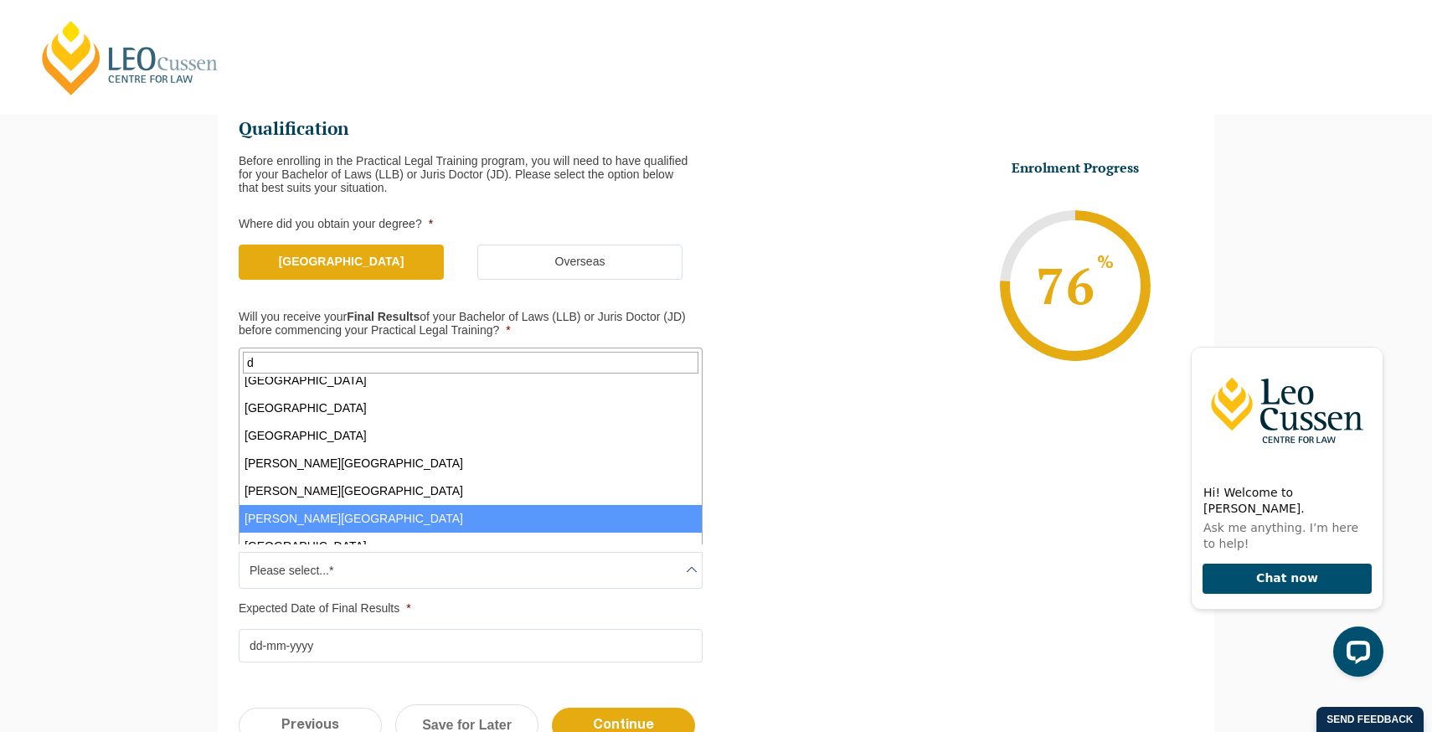
scroll to position [0, 0]
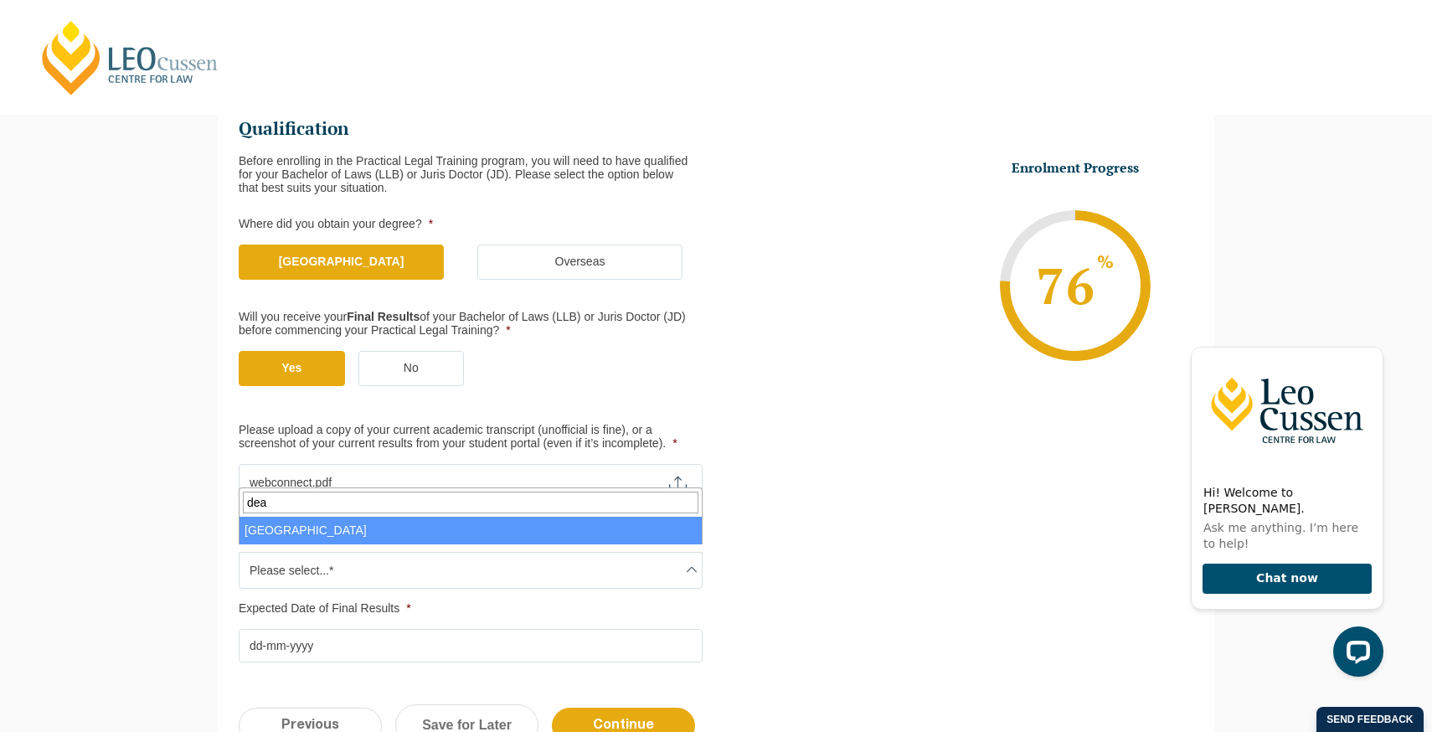
type input "dea"
select select "Deakin University"
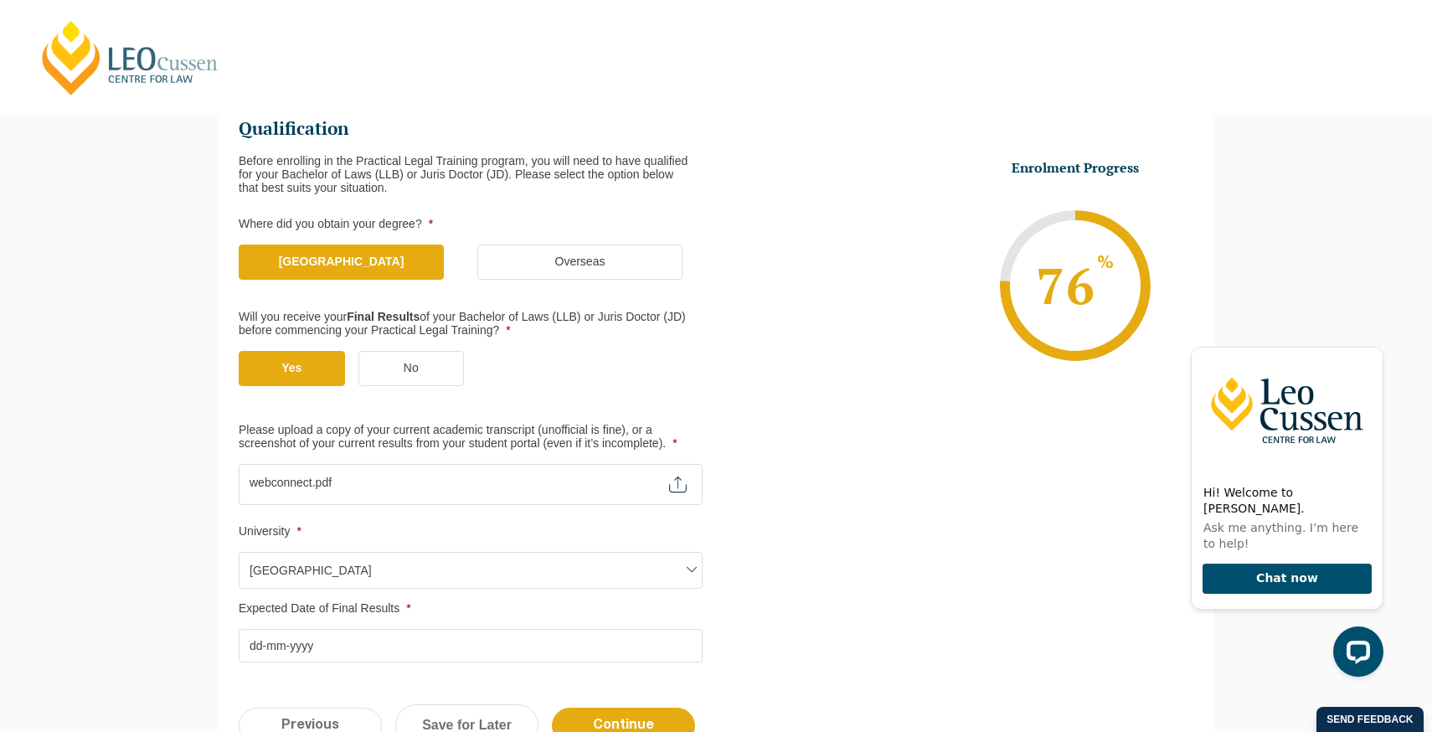
click at [311, 633] on input "Expected Date of Final Results *" at bounding box center [471, 645] width 464 height 33
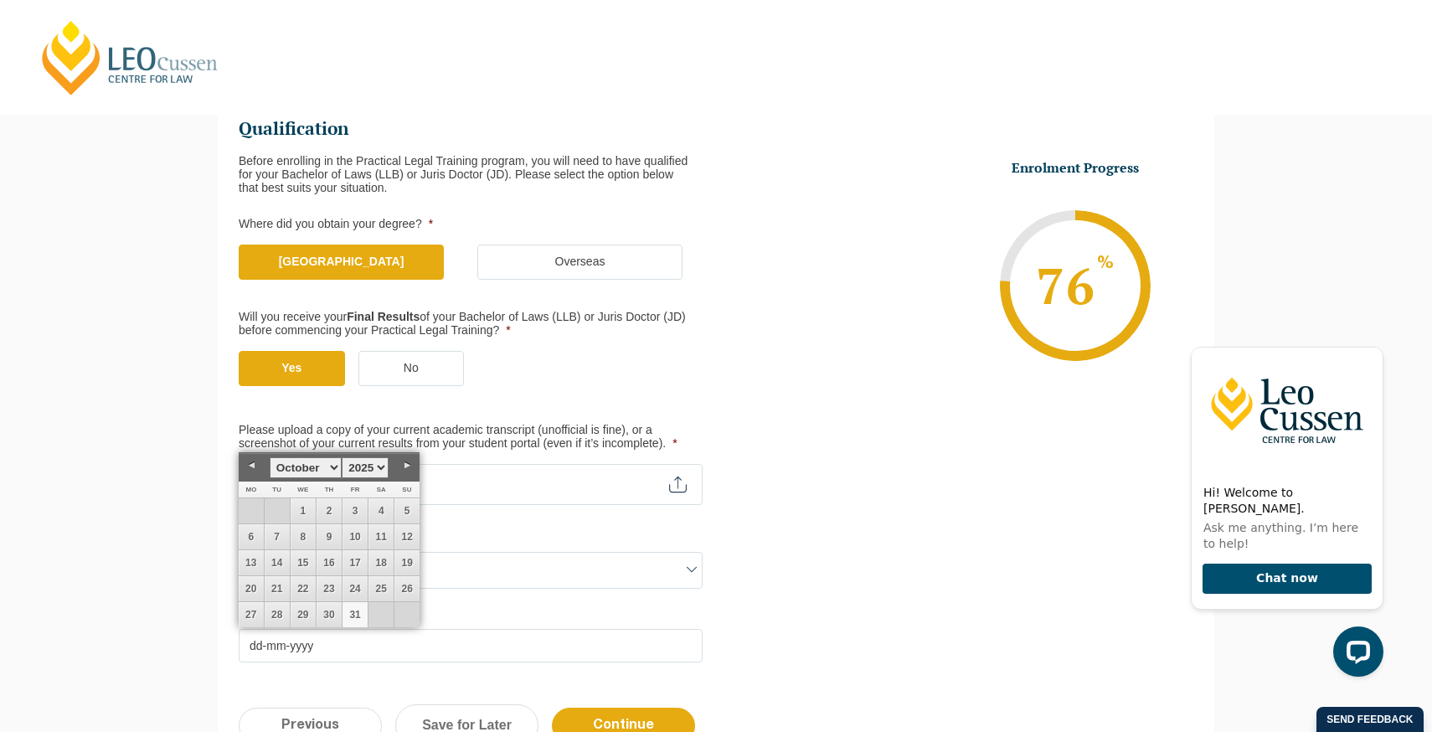
click at [359, 608] on link "31" at bounding box center [354, 614] width 25 height 25
type input "31-10-2025"
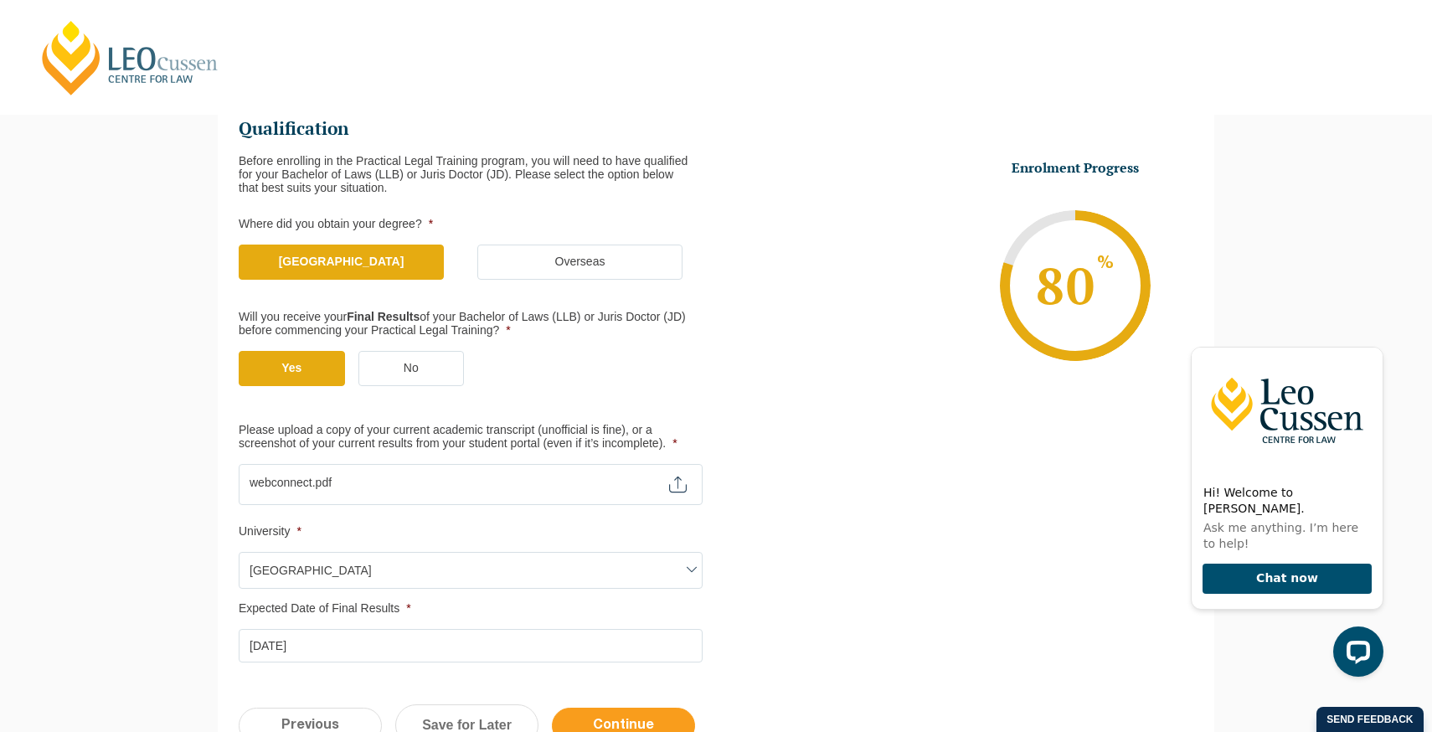
click at [606, 712] on input "Continue" at bounding box center [623, 725] width 143 height 36
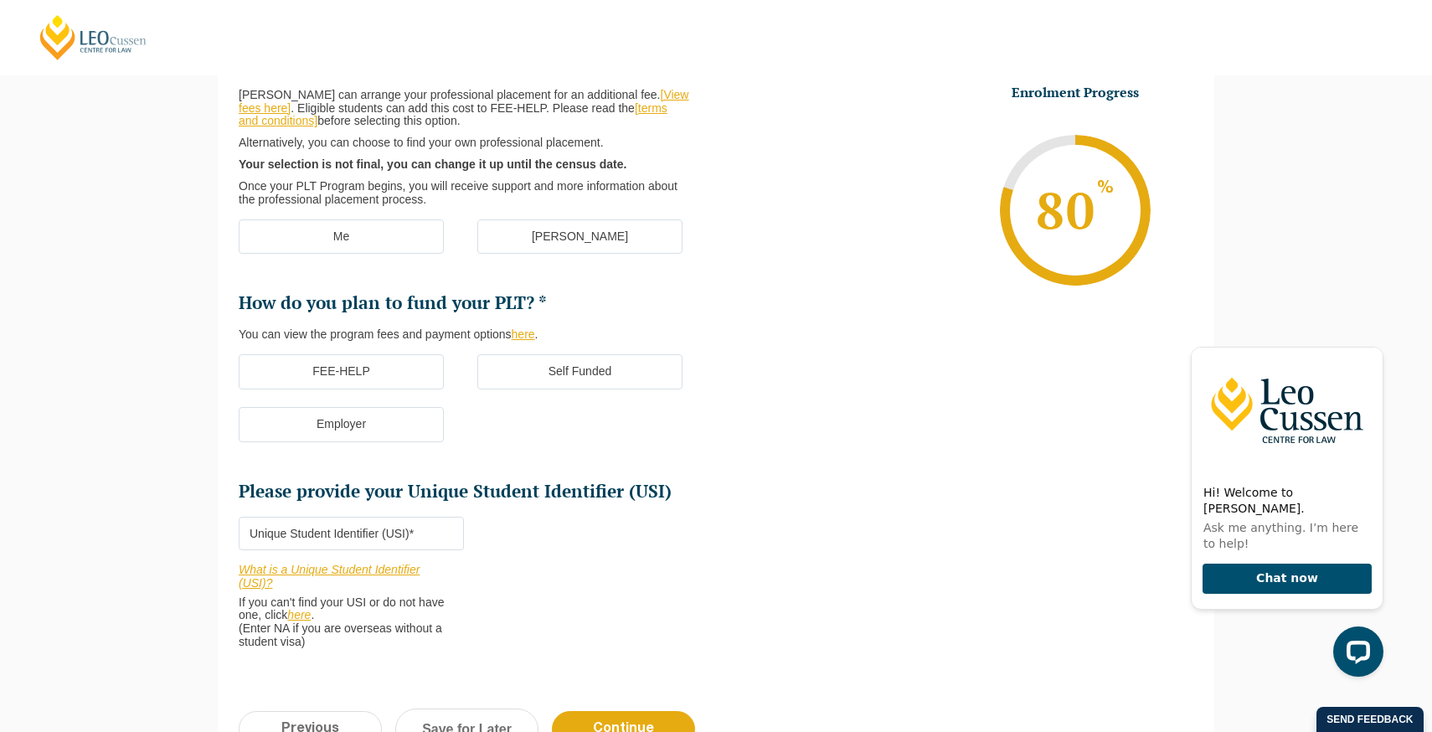
scroll to position [145, 0]
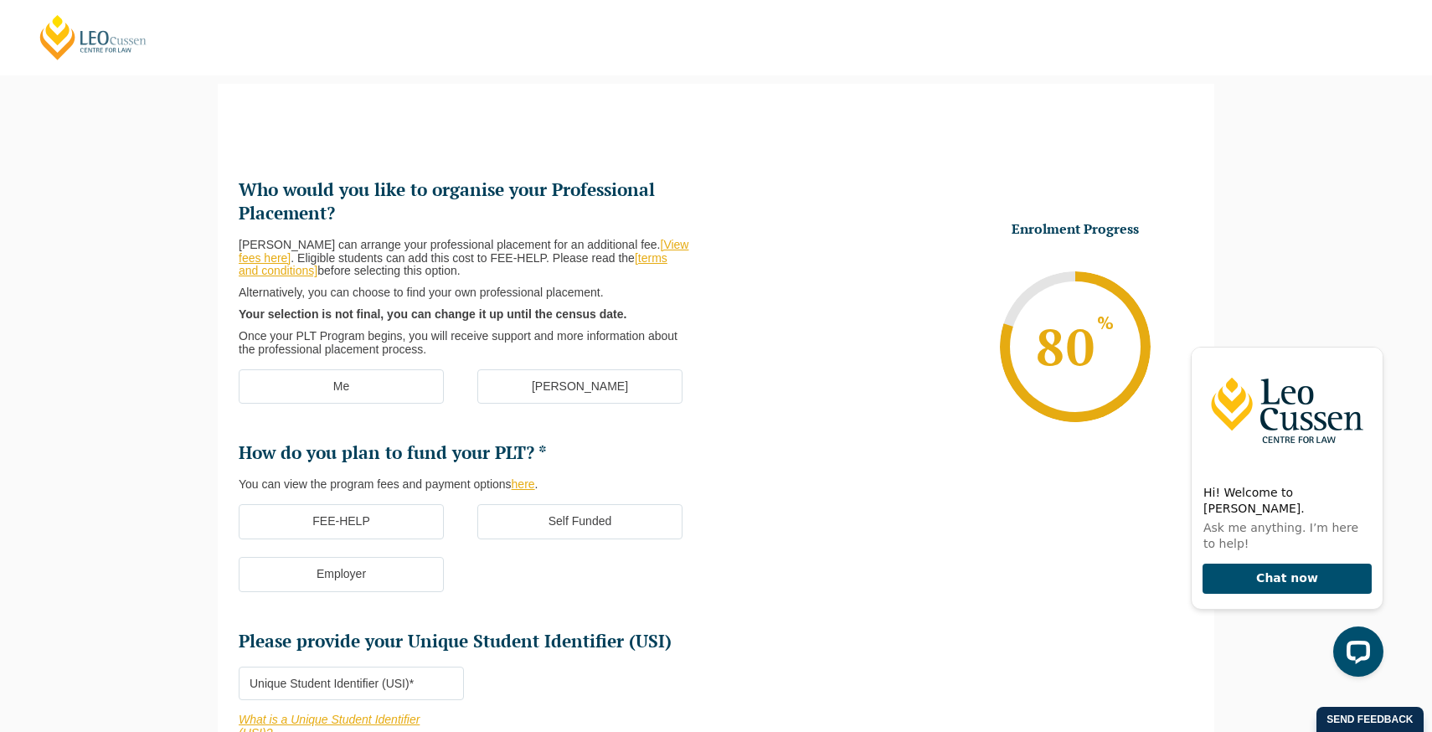
click at [546, 378] on label "[PERSON_NAME]" at bounding box center [579, 386] width 205 height 35
click at [0, 0] on input "[PERSON_NAME]" at bounding box center [0, 0] width 0 height 0
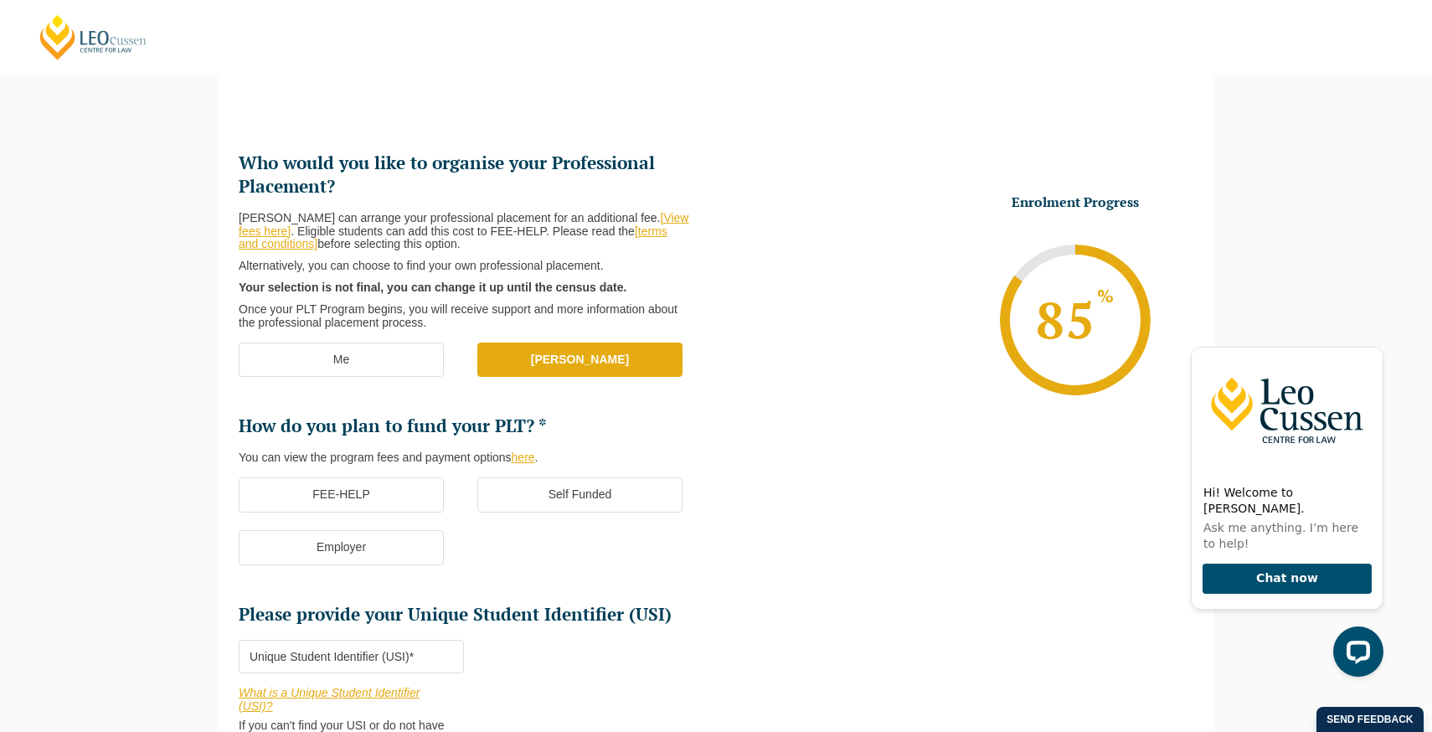
scroll to position [175, 0]
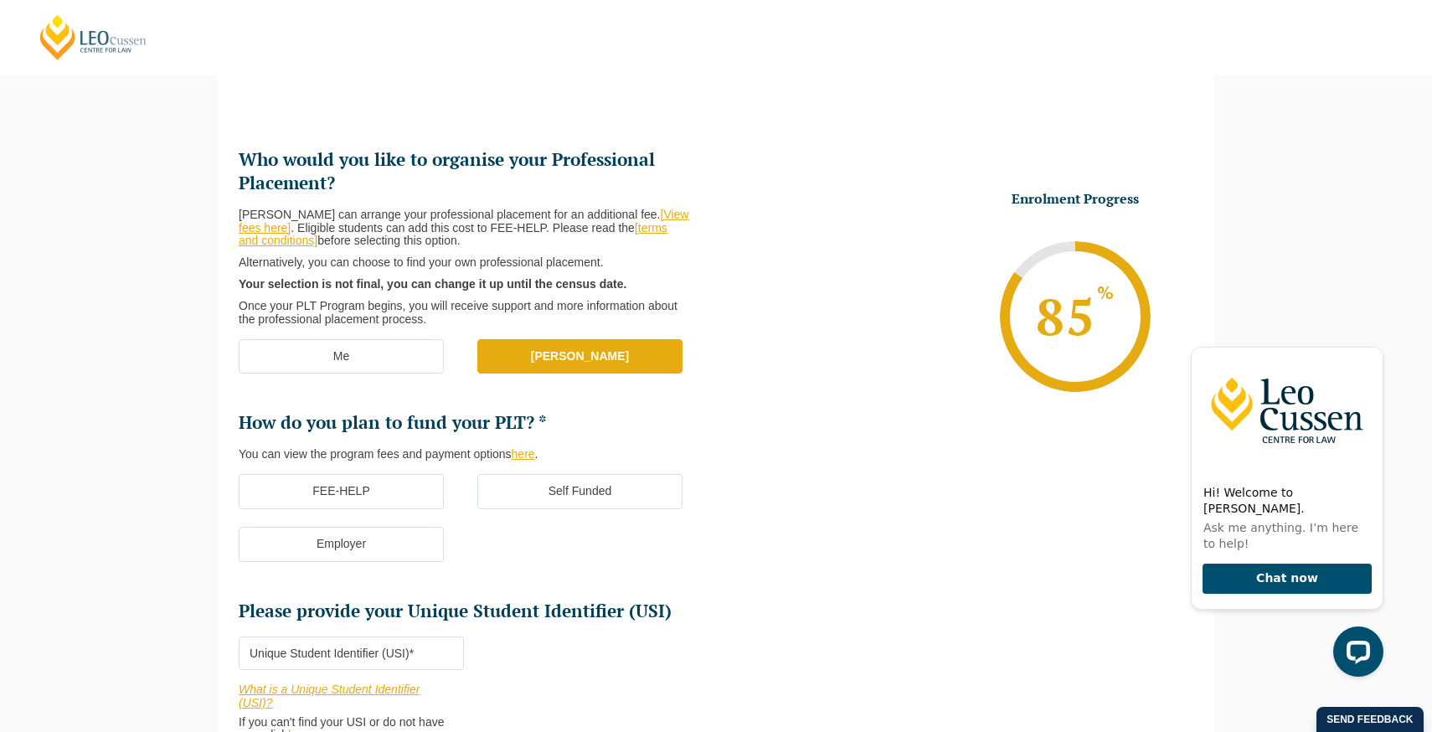
click at [412, 484] on label "FEE-HELP" at bounding box center [341, 491] width 205 height 35
click at [0, 0] on input "FEE-HELP" at bounding box center [0, 0] width 0 height 0
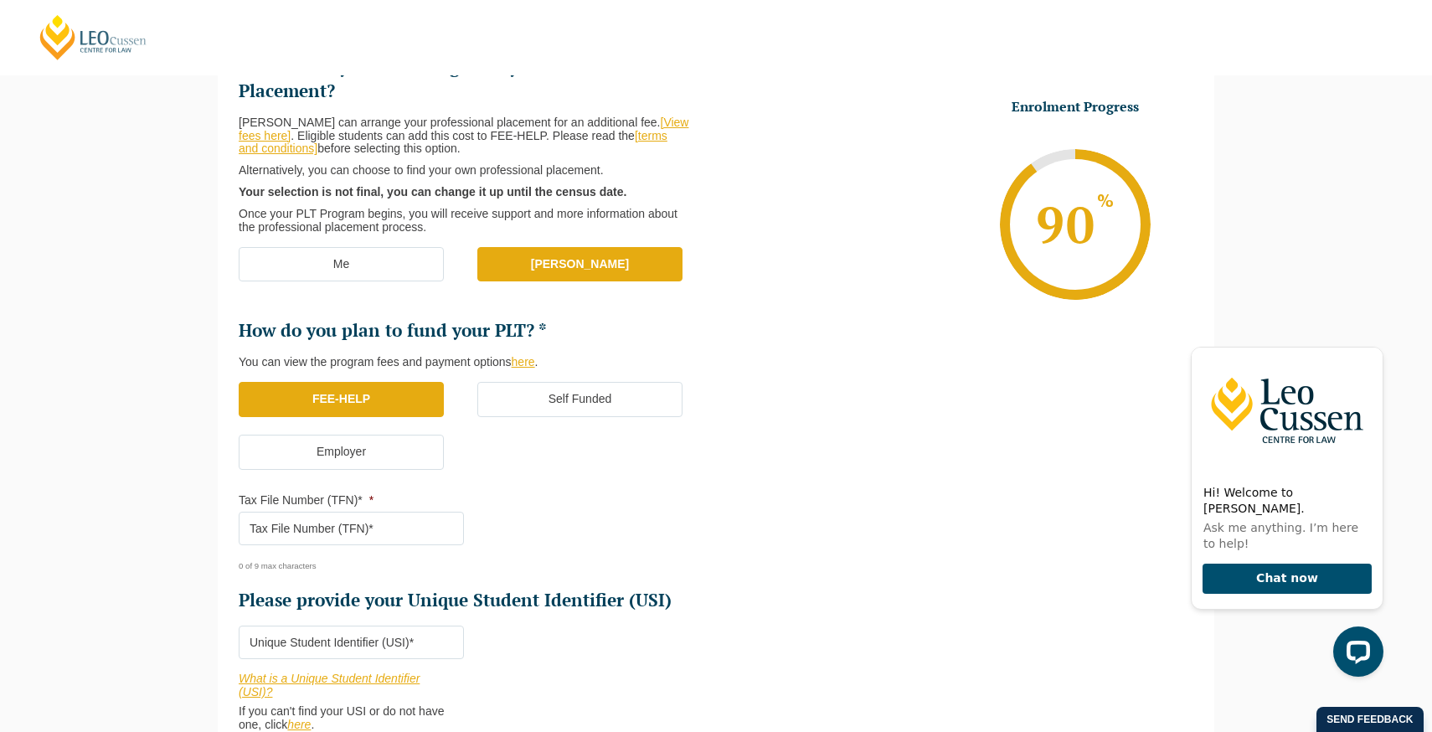
scroll to position [273, 0]
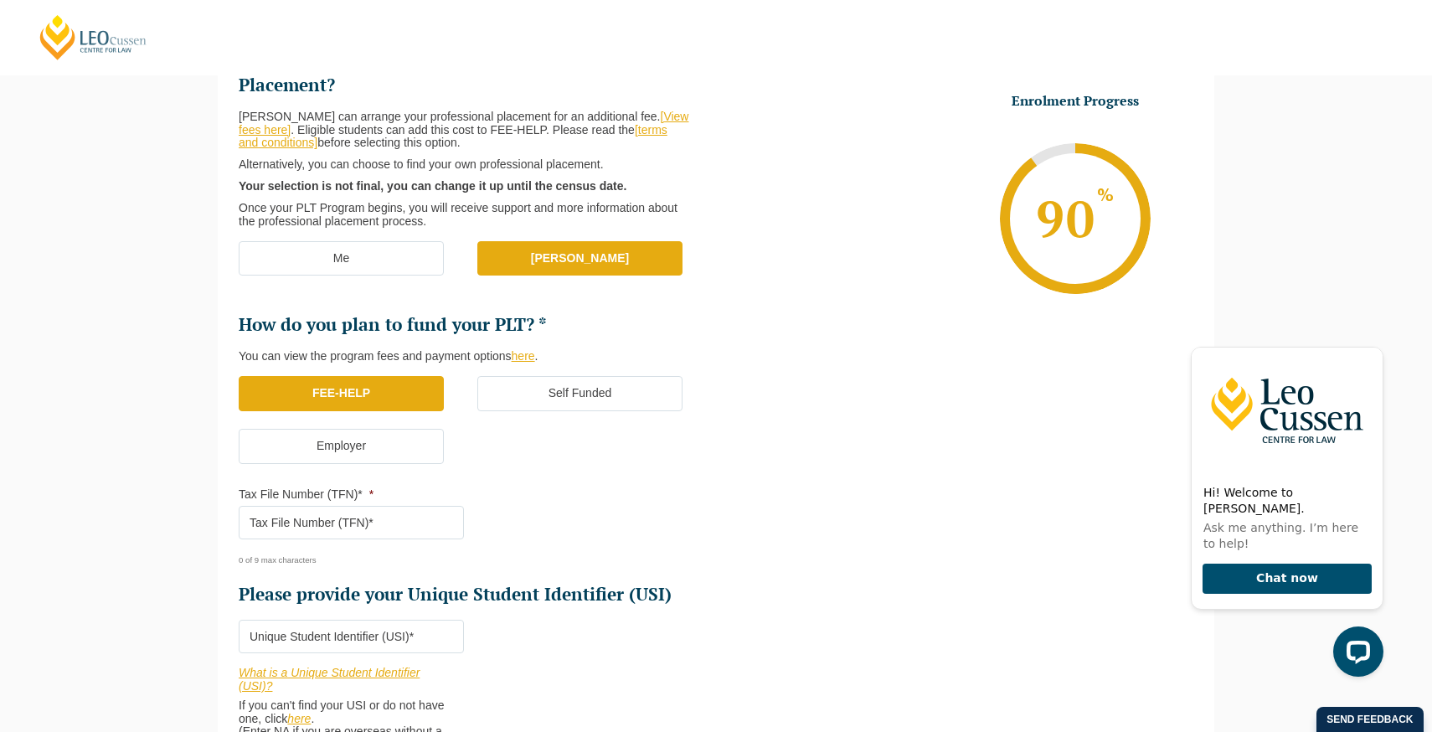
click at [404, 512] on input "Tax File Number (TFN)* *" at bounding box center [351, 522] width 225 height 33
type input "905940860"
click at [327, 621] on input "Please provide your Unique Student Identifier (USI) *" at bounding box center [351, 636] width 225 height 33
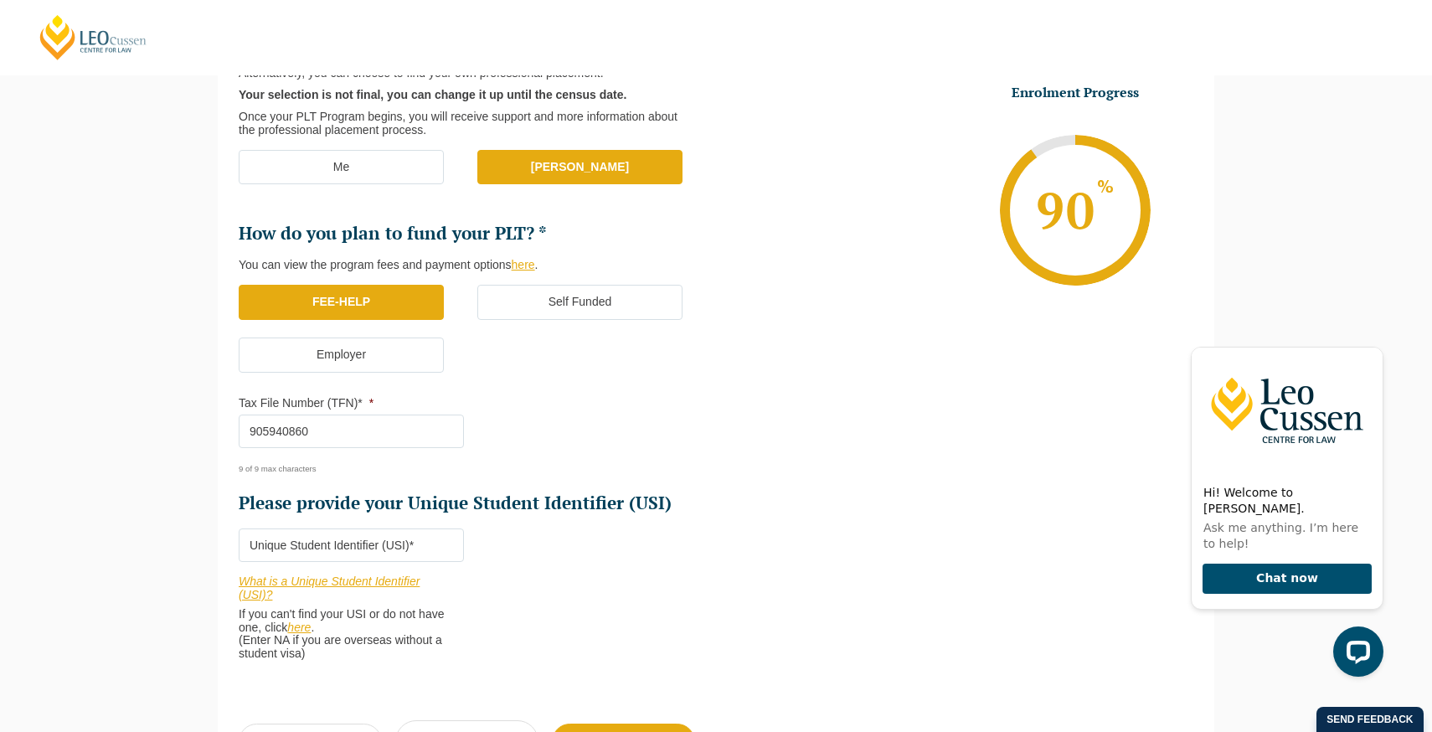
scroll to position [365, 0]
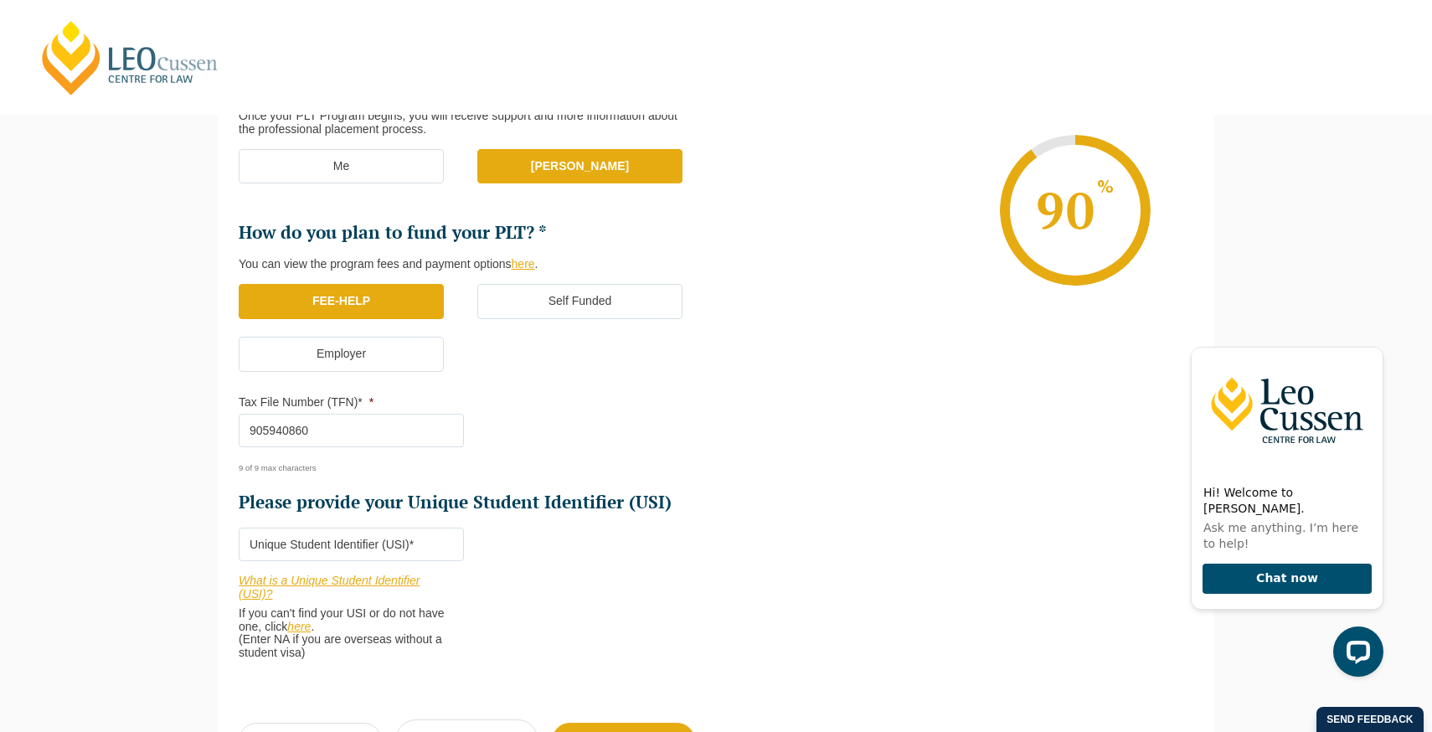
paste input "KQUUG8WBWV"
type input "KQUUG8WBWV"
click at [578, 590] on li "Who would you like to organise your Professional Placement? Leo Cussen can arra…" at bounding box center [477, 317] width 477 height 719
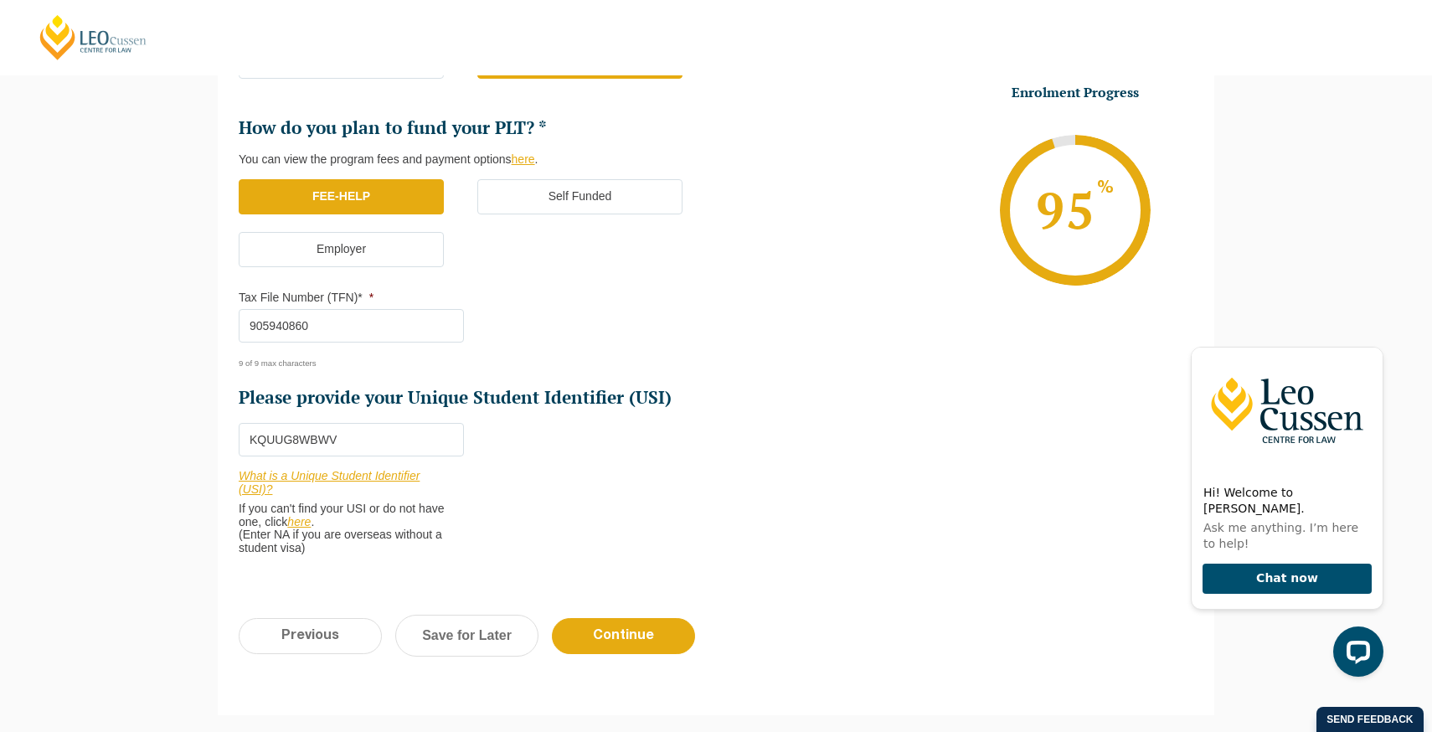
scroll to position [471, 0]
click at [606, 625] on input "Continue" at bounding box center [623, 635] width 143 height 36
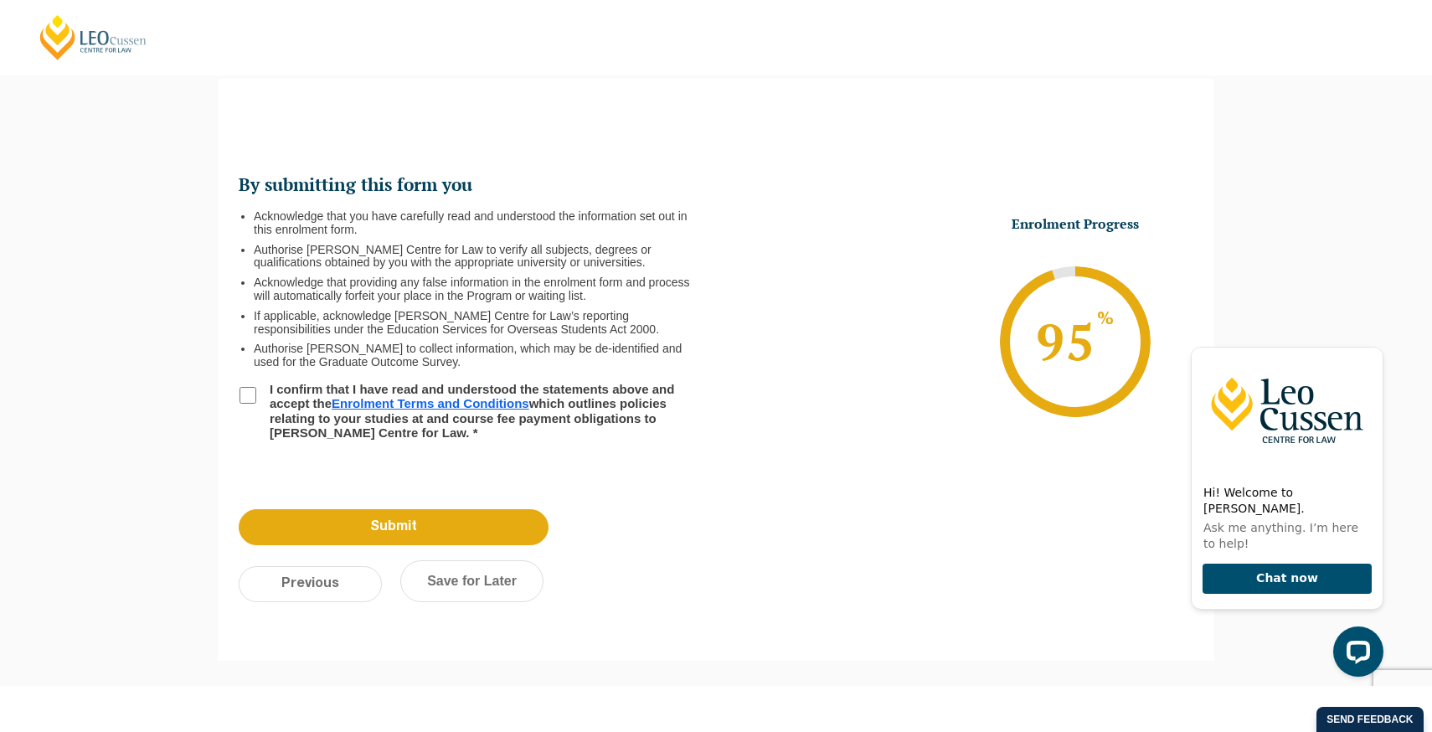
scroll to position [151, 0]
click at [279, 402] on label "I confirm that I have read and understood the statements above and accept the E…" at bounding box center [474, 410] width 429 height 58
click at [256, 402] on input "I confirm that I have read and understood the statements above and accept the E…" at bounding box center [247, 394] width 17 height 17
checkbox input "true"
click at [317, 520] on input "Submit" at bounding box center [394, 526] width 310 height 36
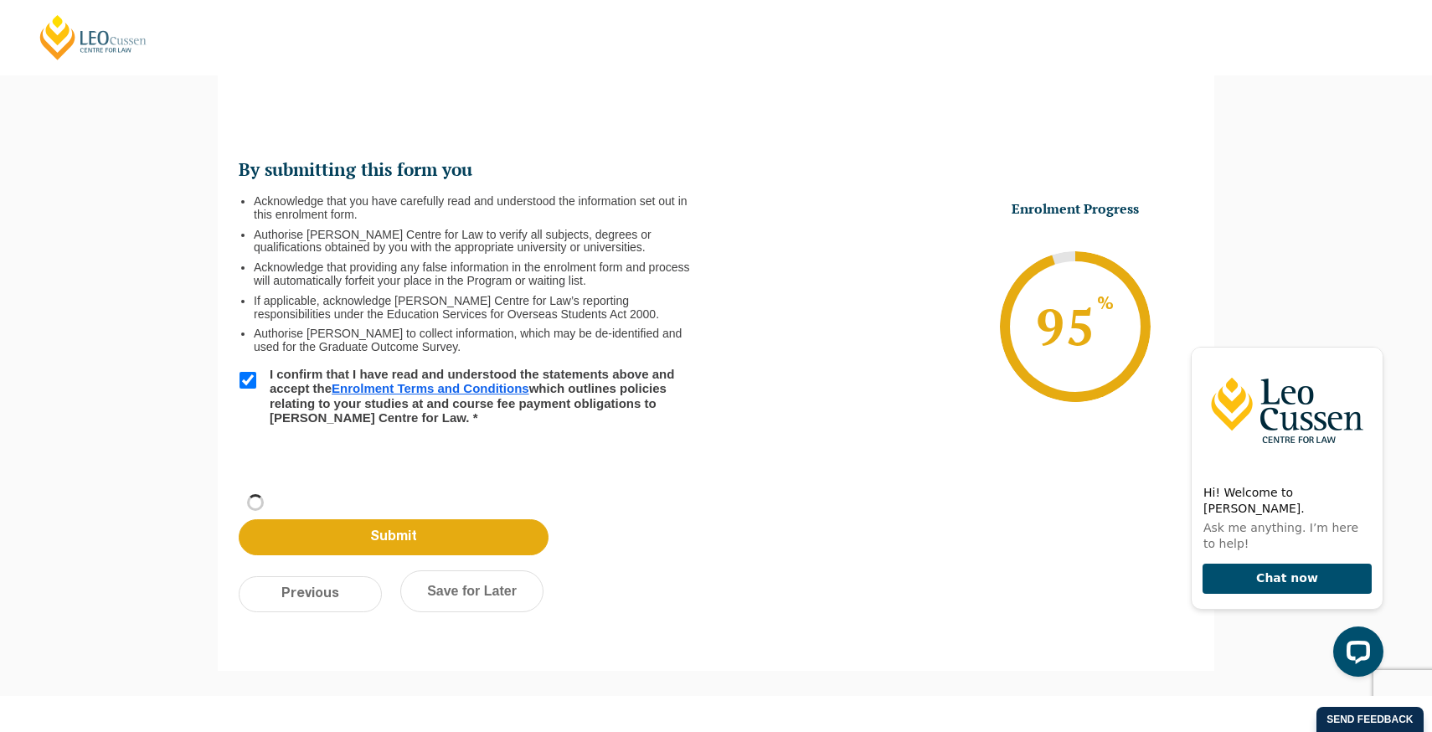
scroll to position [183, 0]
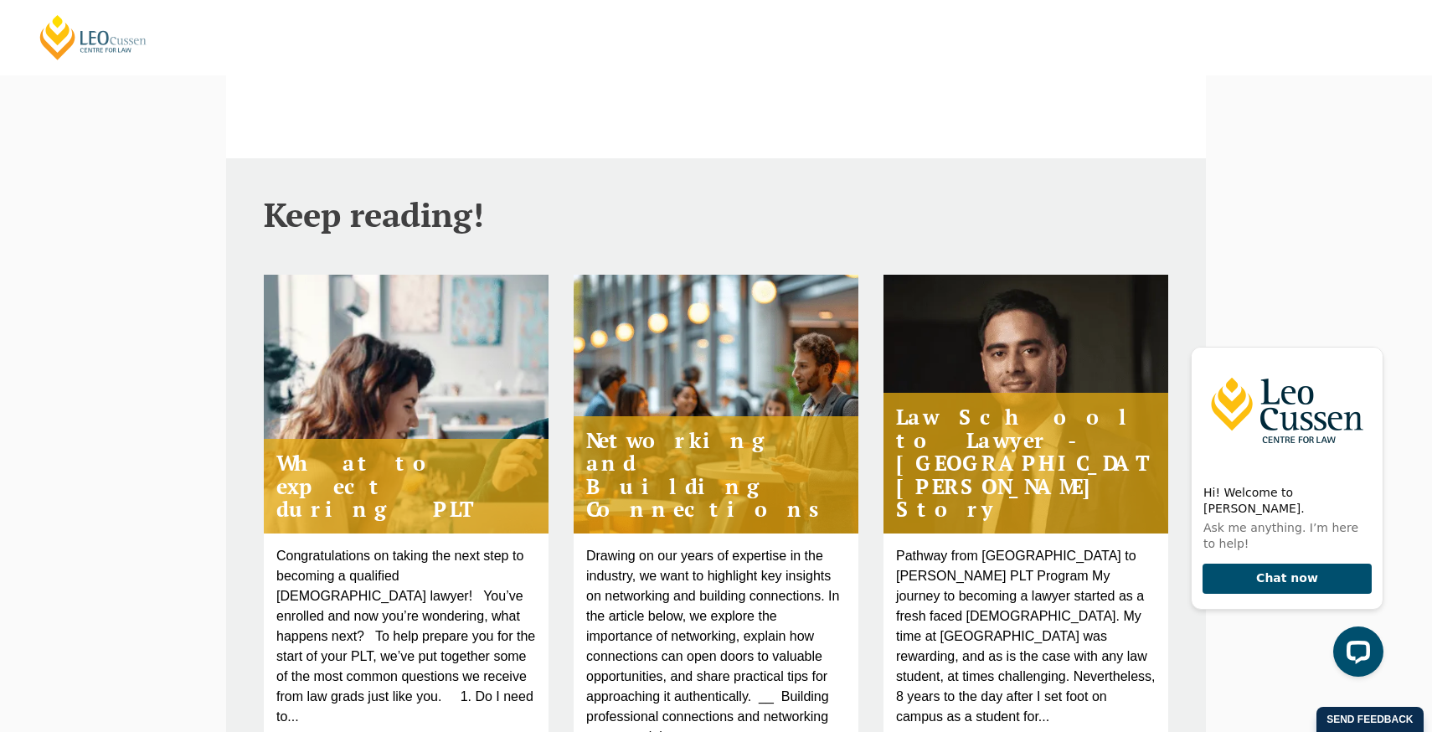
scroll to position [496, 0]
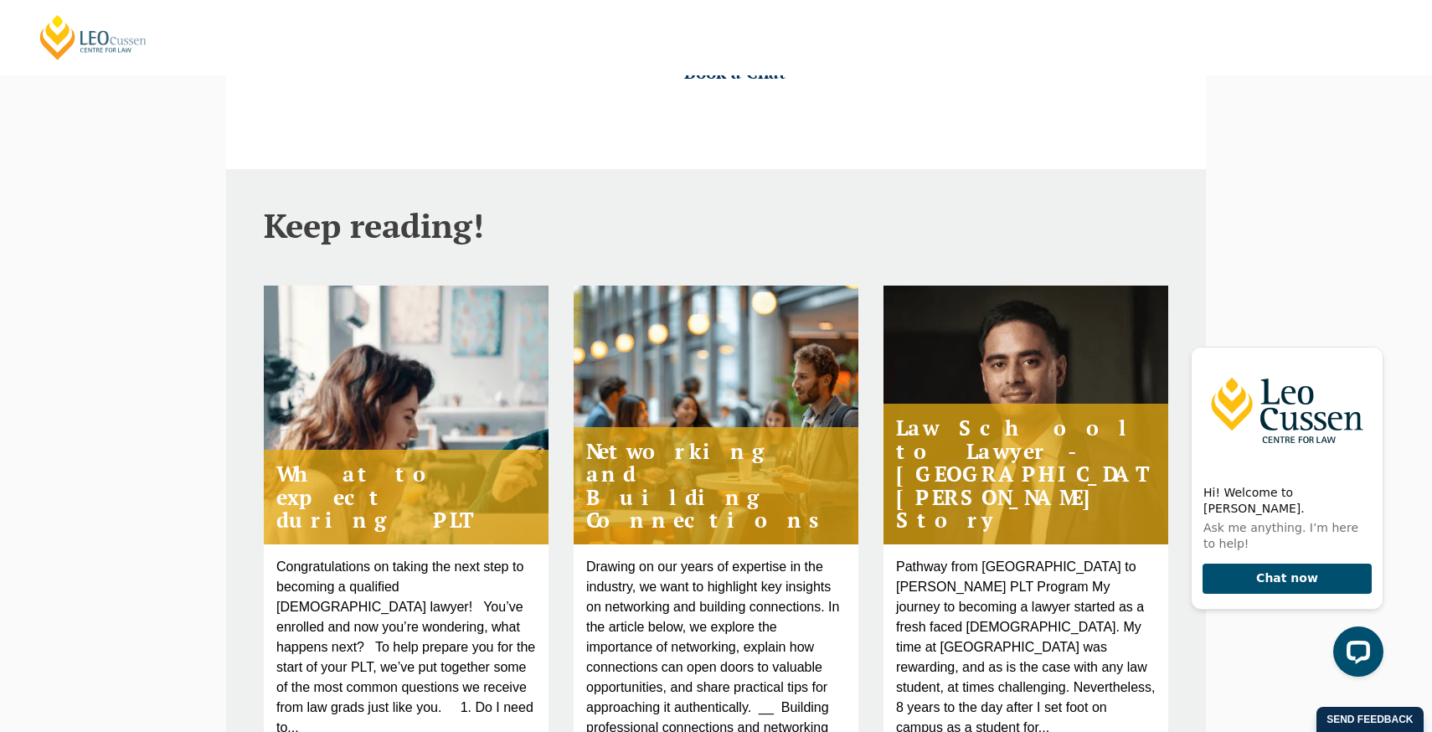
click at [1057, 491] on h4 "Law School to Lawyer - Alum, Taimoor Zia's Story" at bounding box center [1025, 474] width 285 height 141
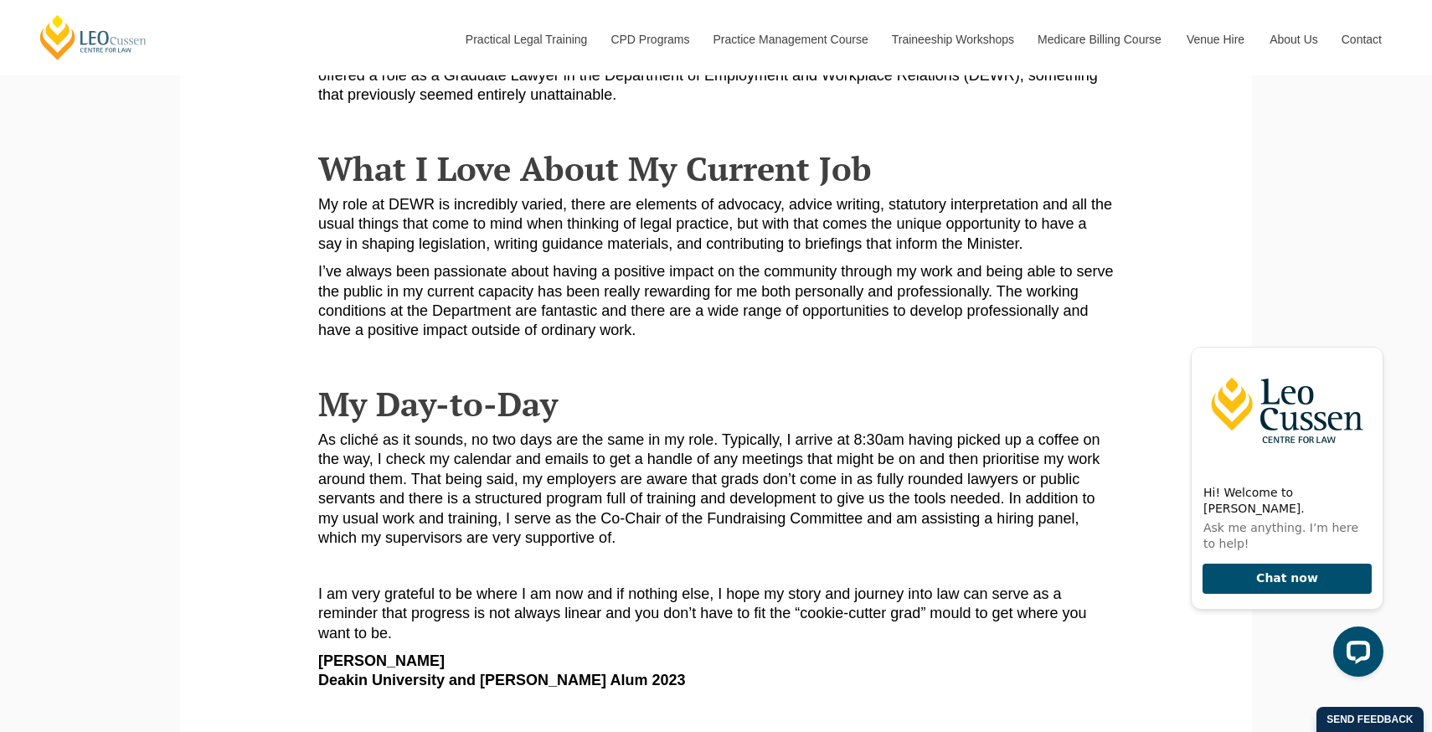
scroll to position [197, 0]
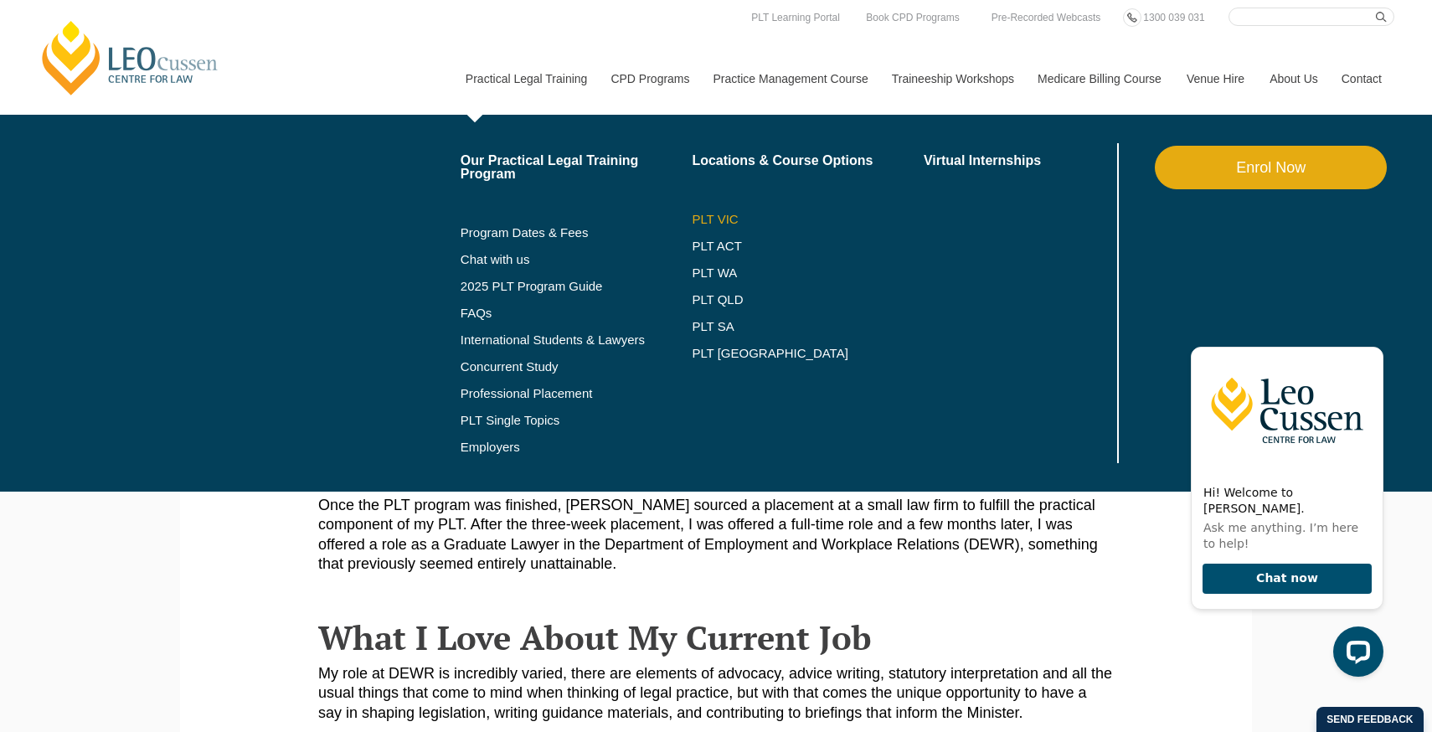
click at [692, 217] on link "PLT VIC" at bounding box center [808, 219] width 232 height 13
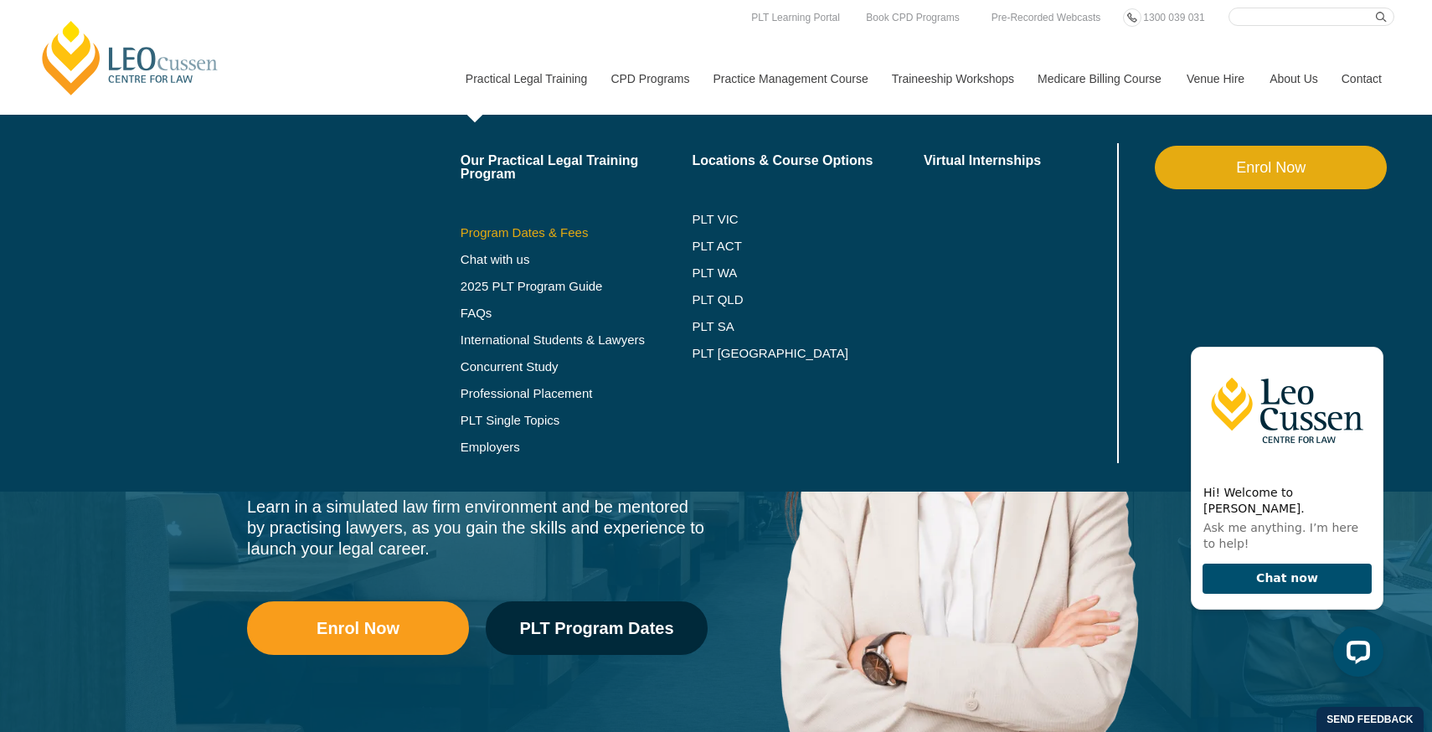
click at [510, 236] on link "Program Dates & Fees" at bounding box center [576, 232] width 232 height 13
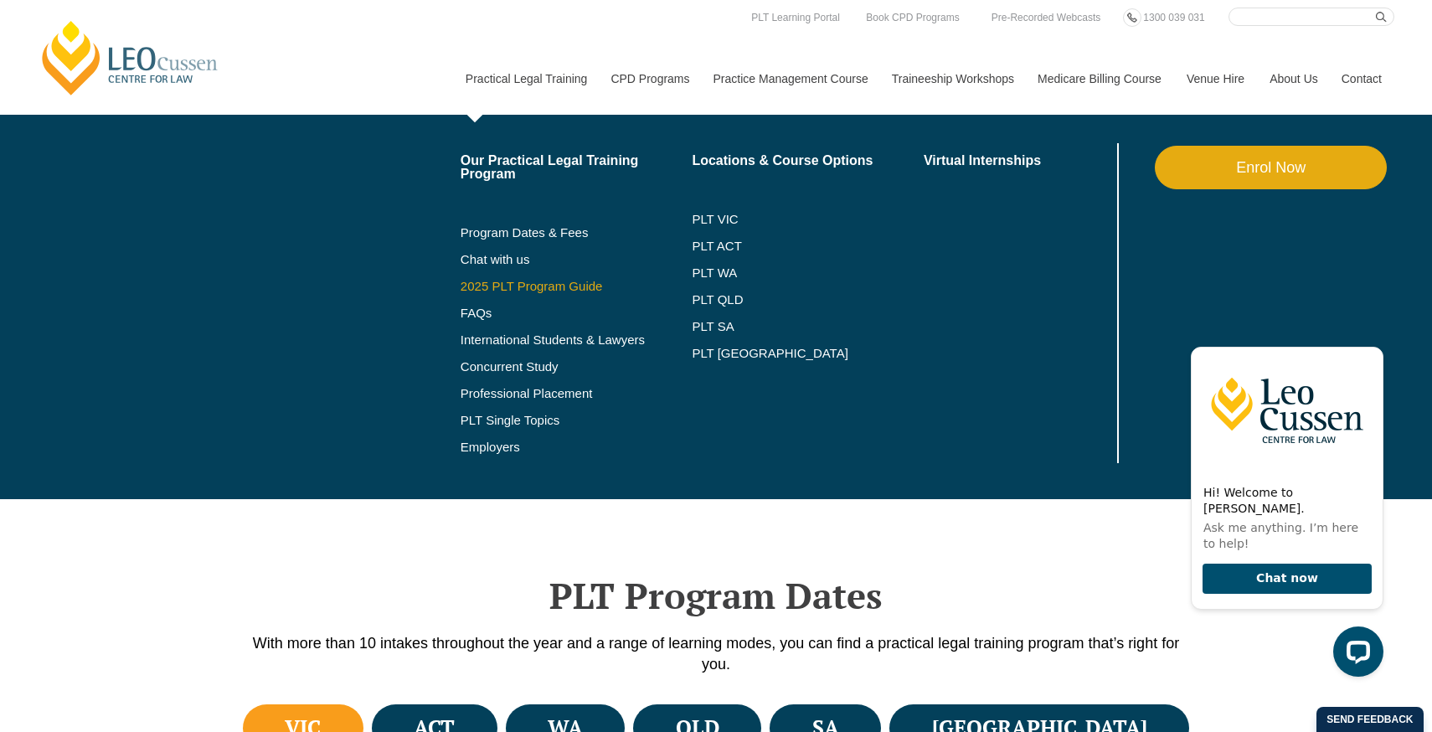
click at [537, 283] on link "2025 PLT Program Guide" at bounding box center [555, 286] width 190 height 13
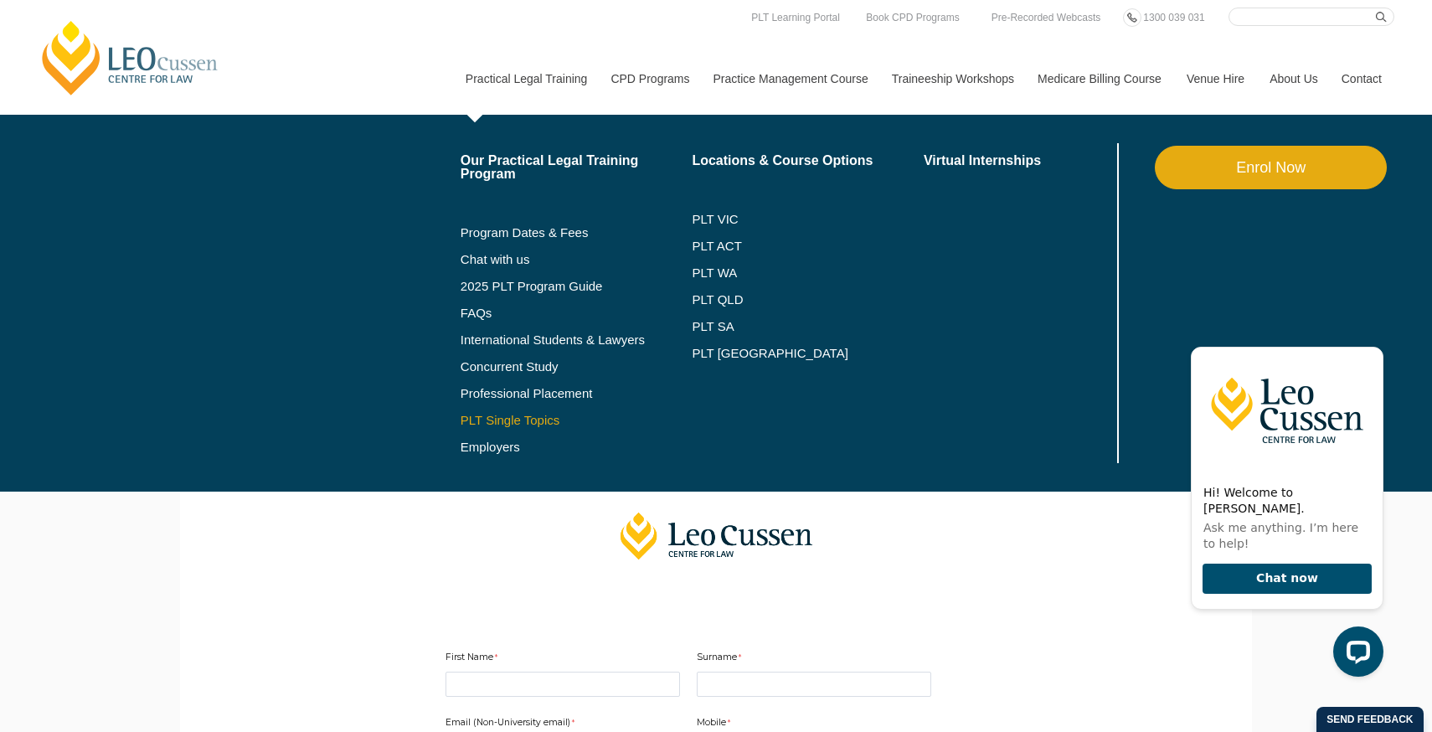
click at [520, 425] on link "PLT Single Topics" at bounding box center [576, 420] width 232 height 13
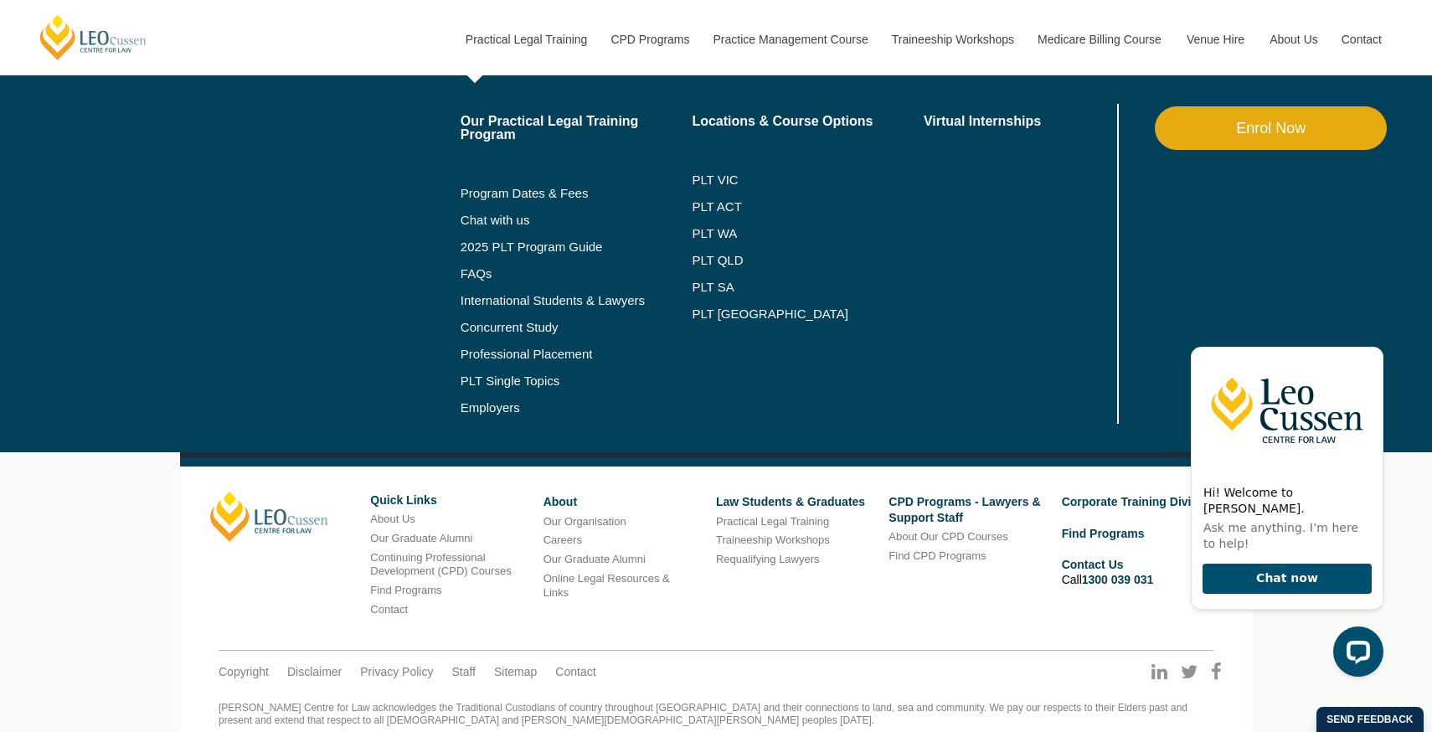
scroll to position [1254, 0]
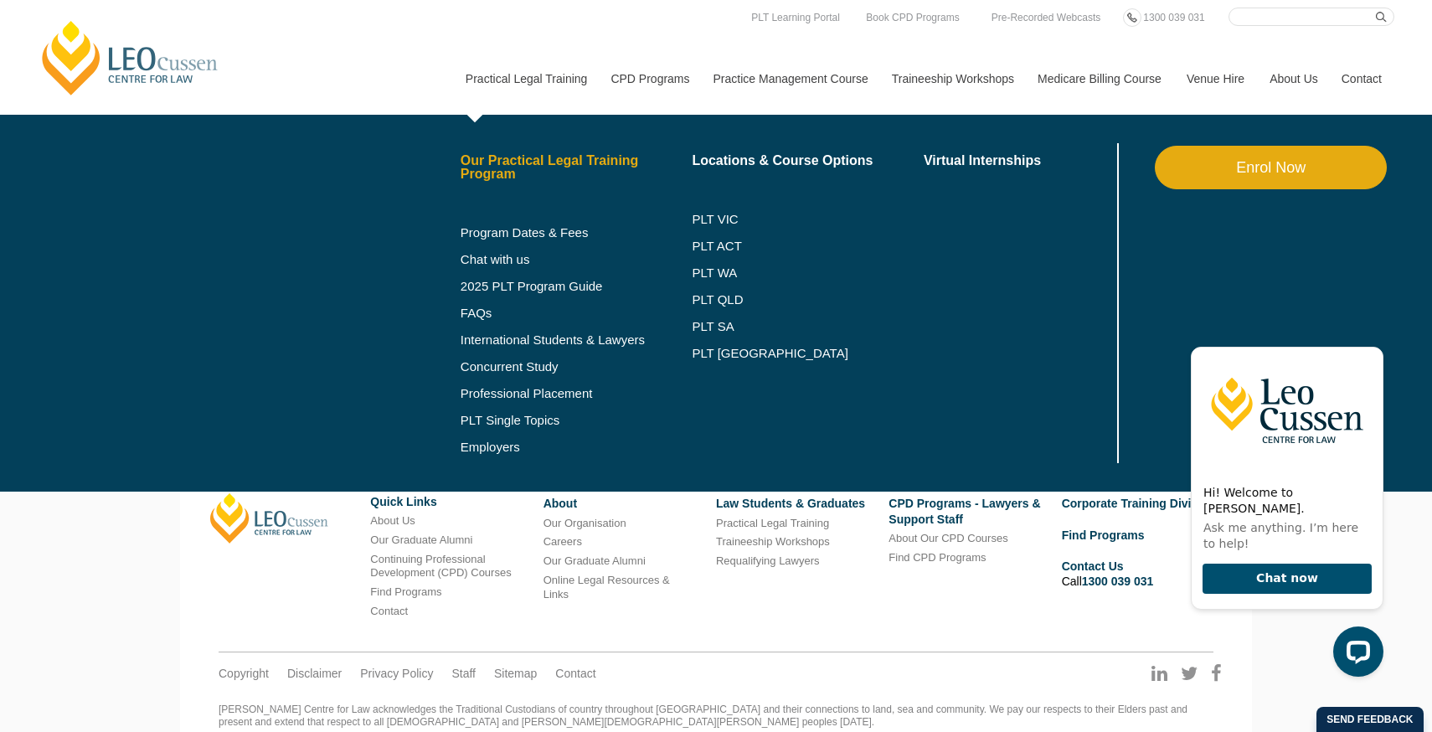
click at [537, 161] on link "Our Practical Legal Training Program" at bounding box center [576, 167] width 232 height 27
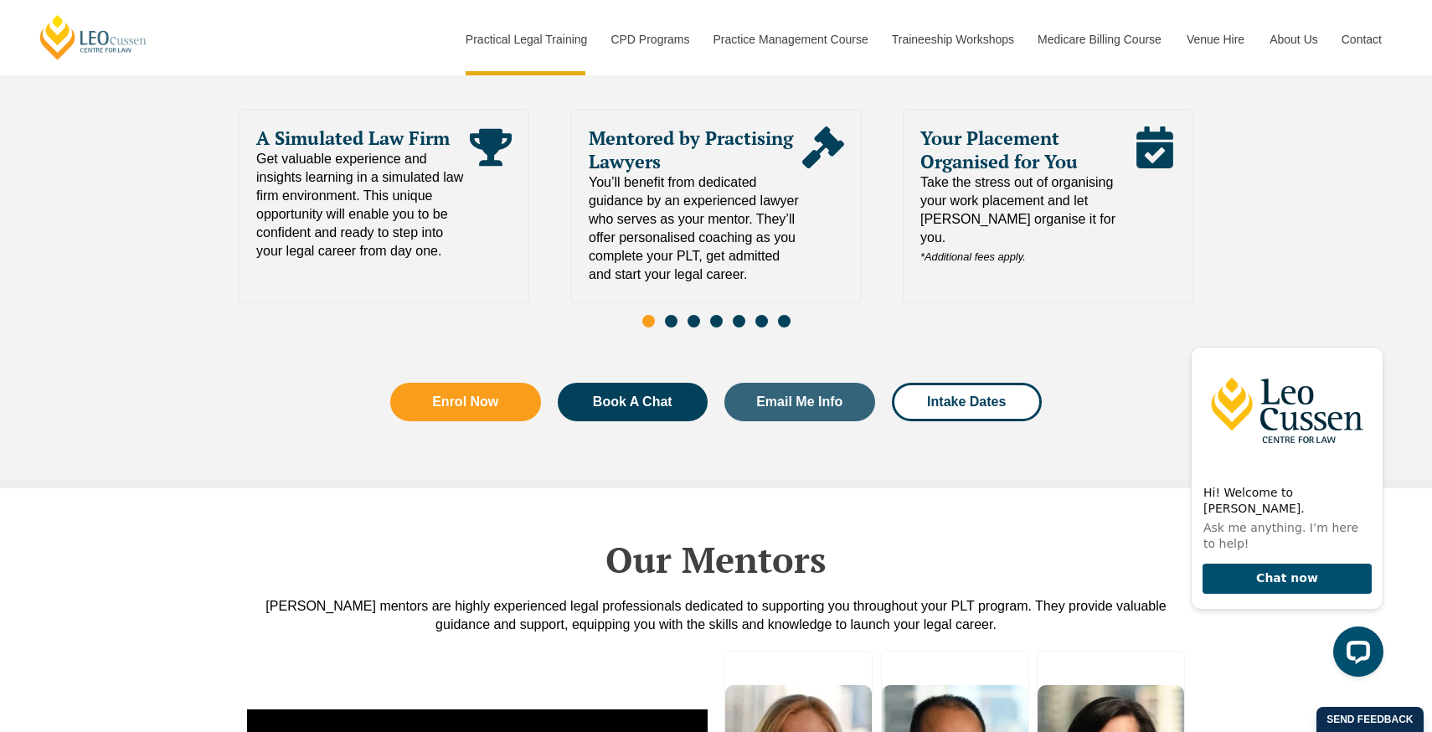
scroll to position [3686, 0]
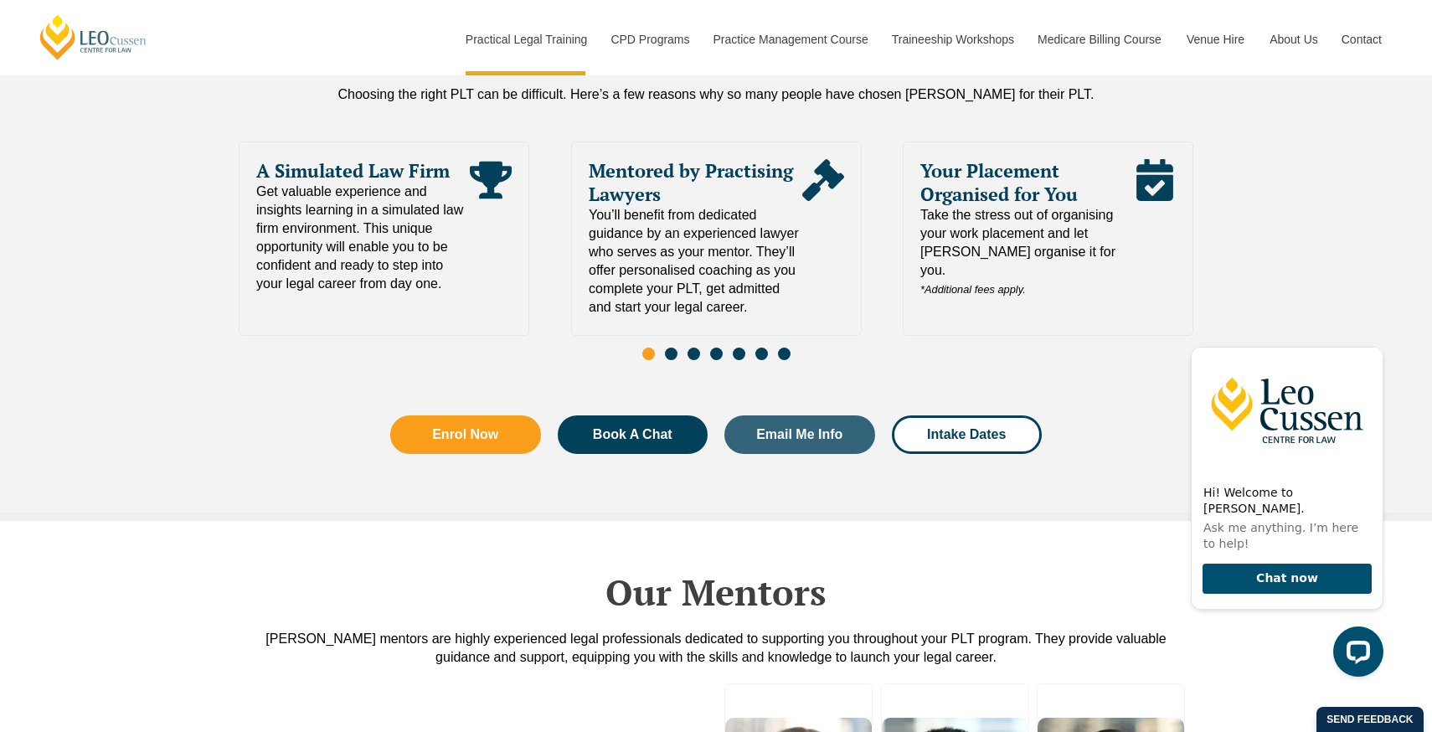
click at [671, 347] on span "Go to slide 2" at bounding box center [671, 353] width 13 height 13
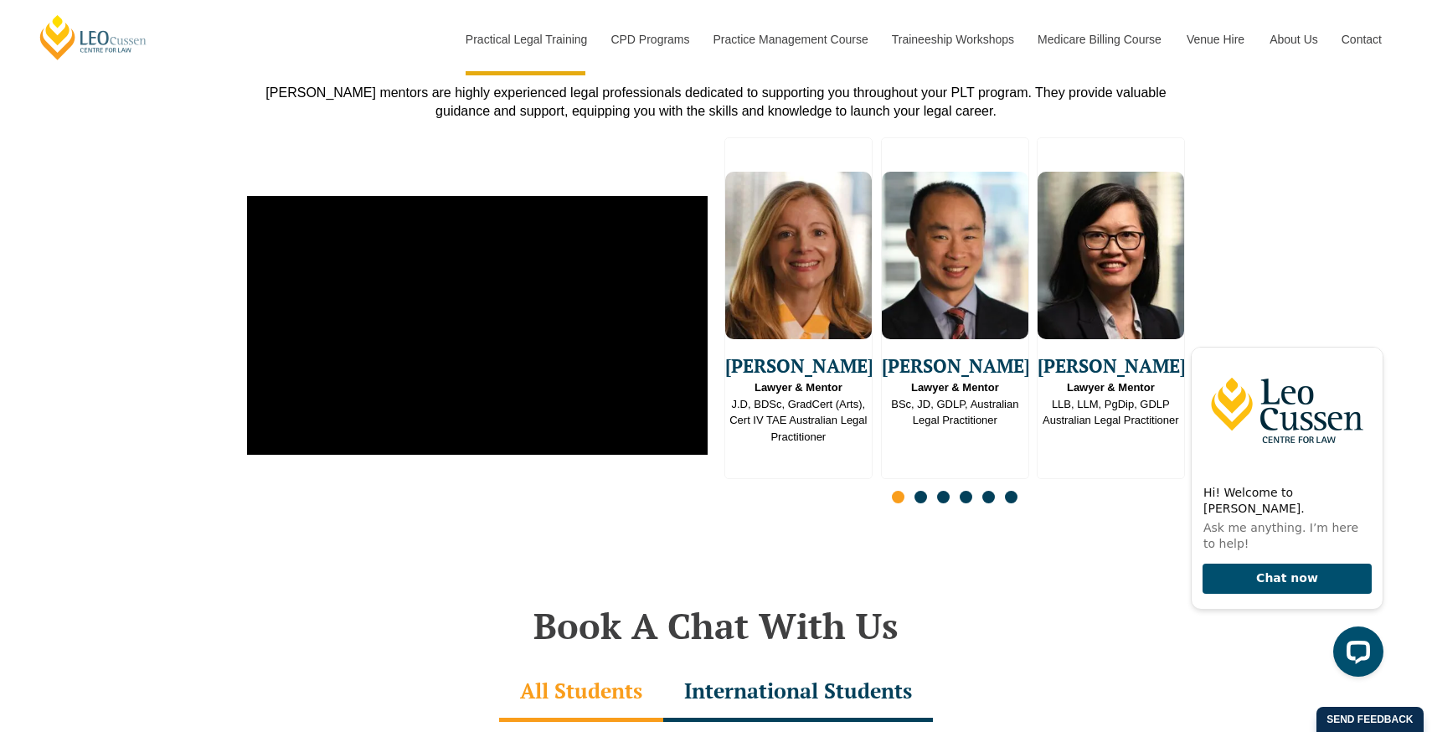
scroll to position [4235, 0]
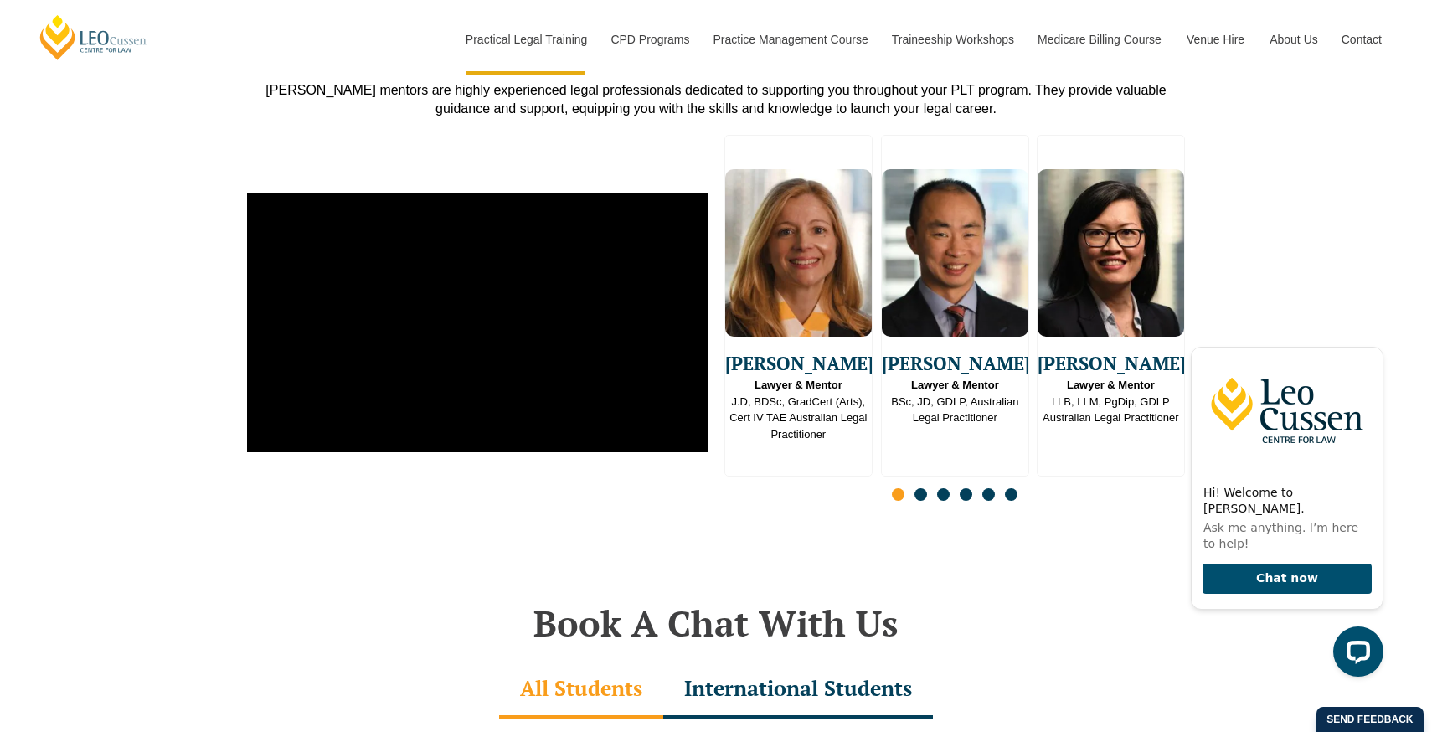
click at [922, 488] on span "Go to slide 2" at bounding box center [920, 494] width 13 height 13
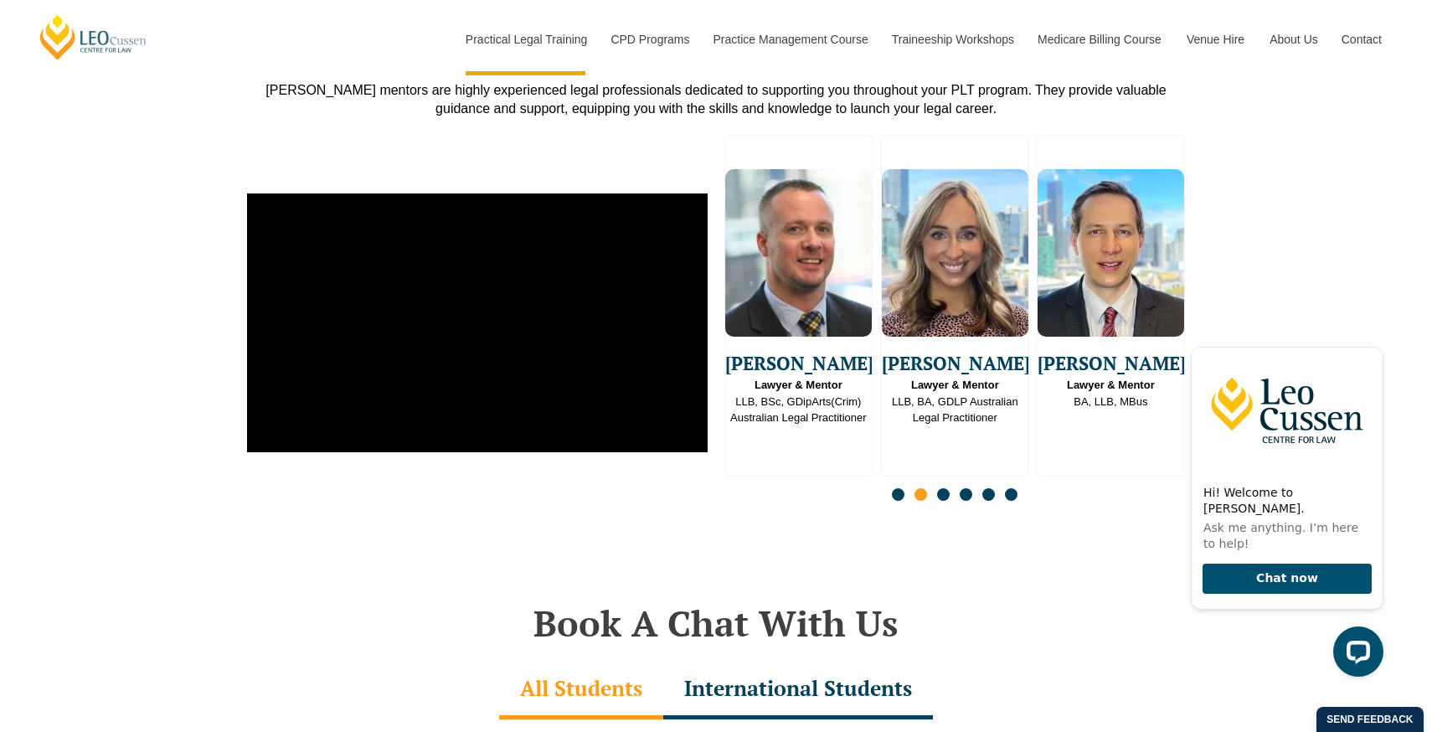
click at [944, 488] on span "Go to slide 3" at bounding box center [943, 494] width 13 height 13
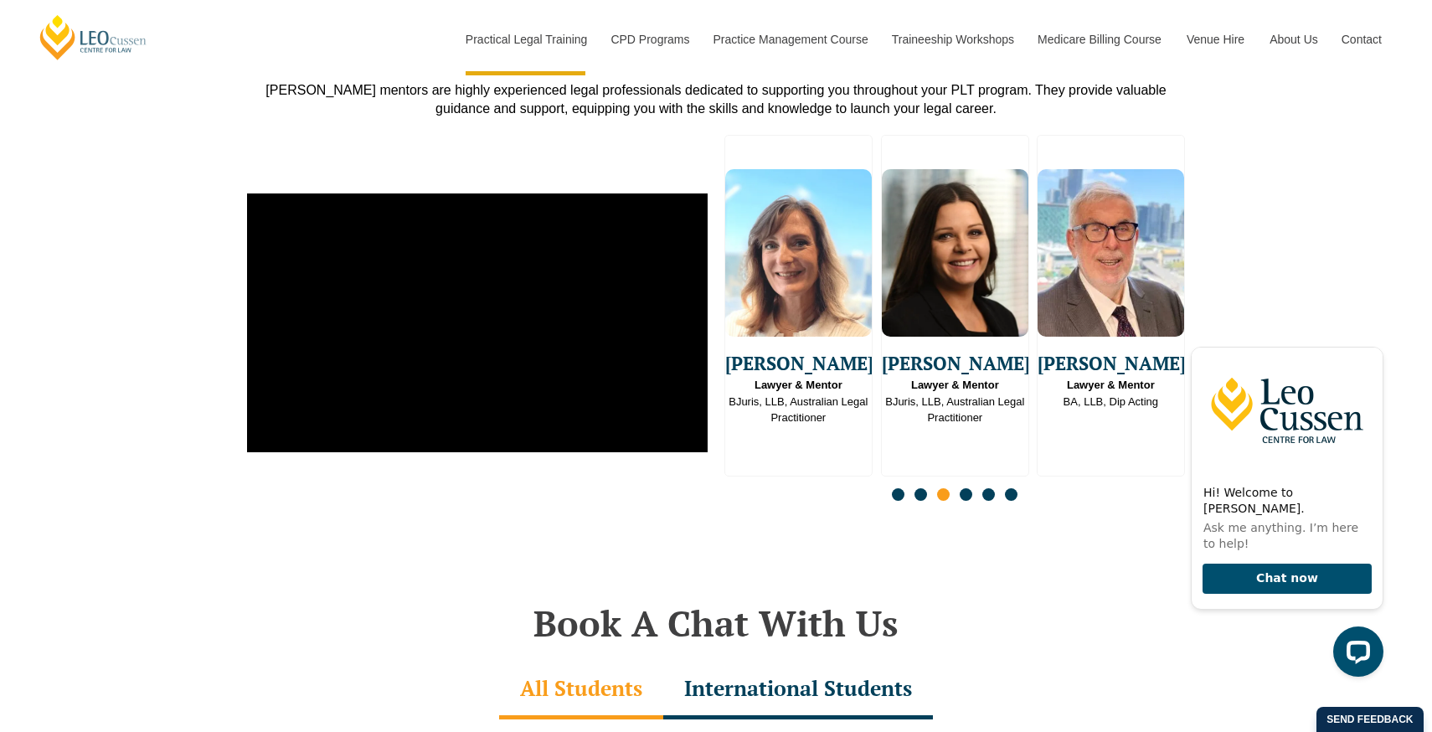
click at [962, 488] on span "Go to slide 4" at bounding box center [965, 494] width 13 height 13
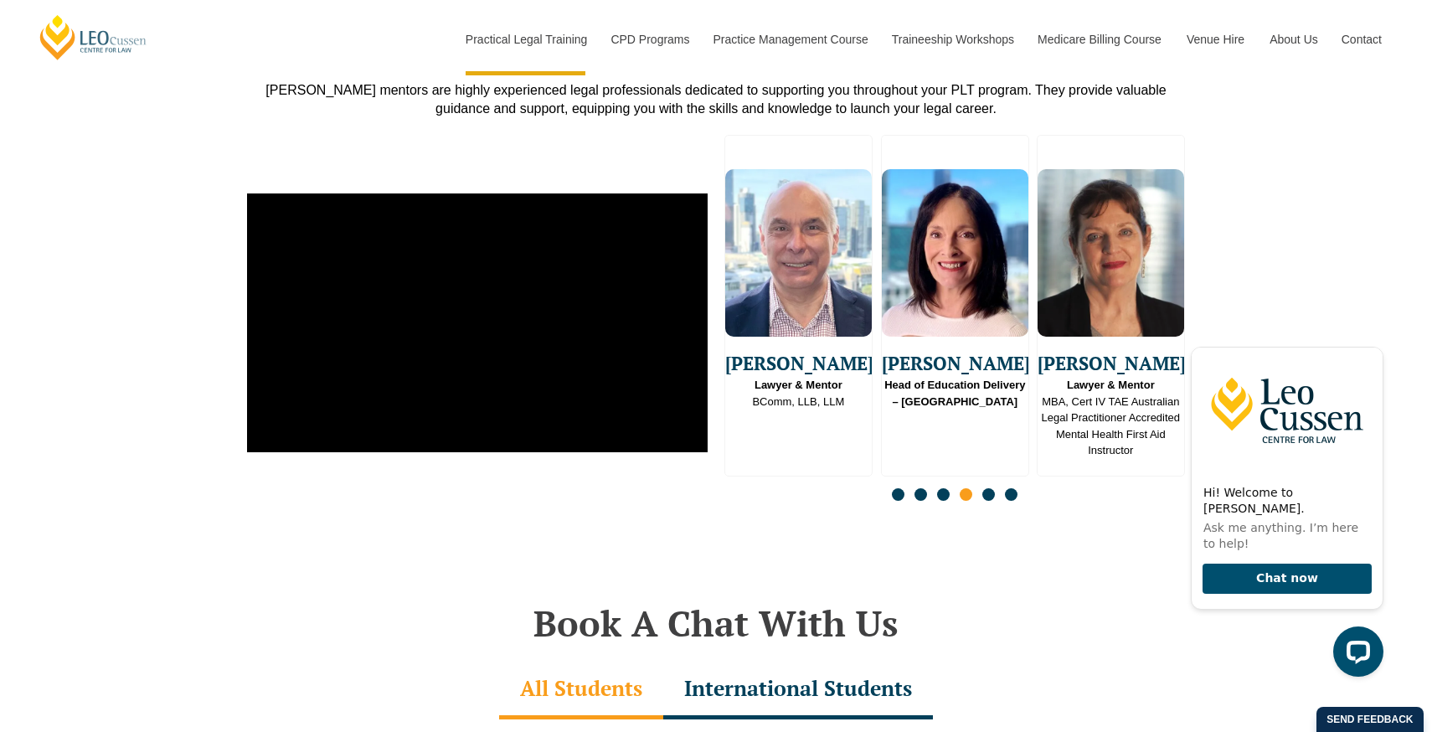
click at [985, 488] on span "Go to slide 5" at bounding box center [988, 494] width 13 height 13
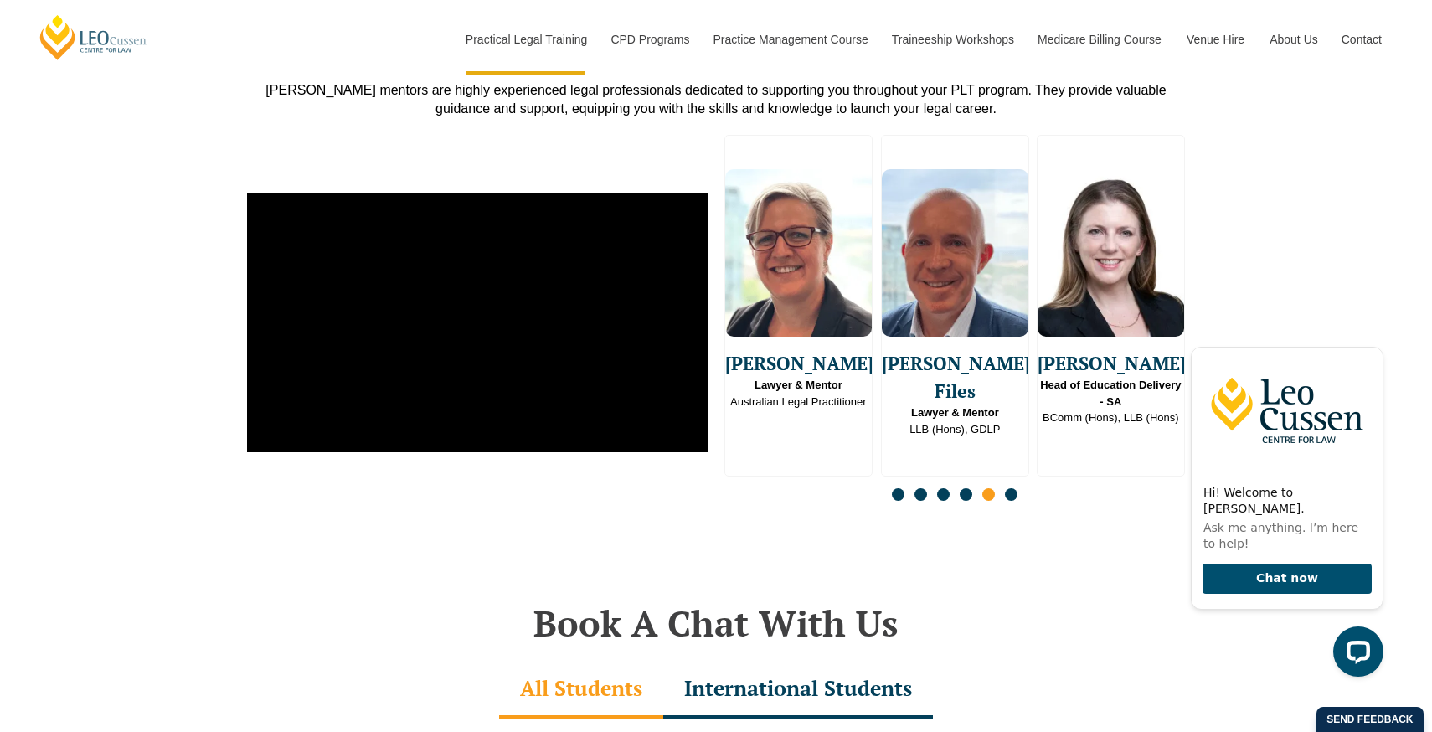
click at [1008, 488] on span "Go to slide 6" at bounding box center [1011, 494] width 13 height 13
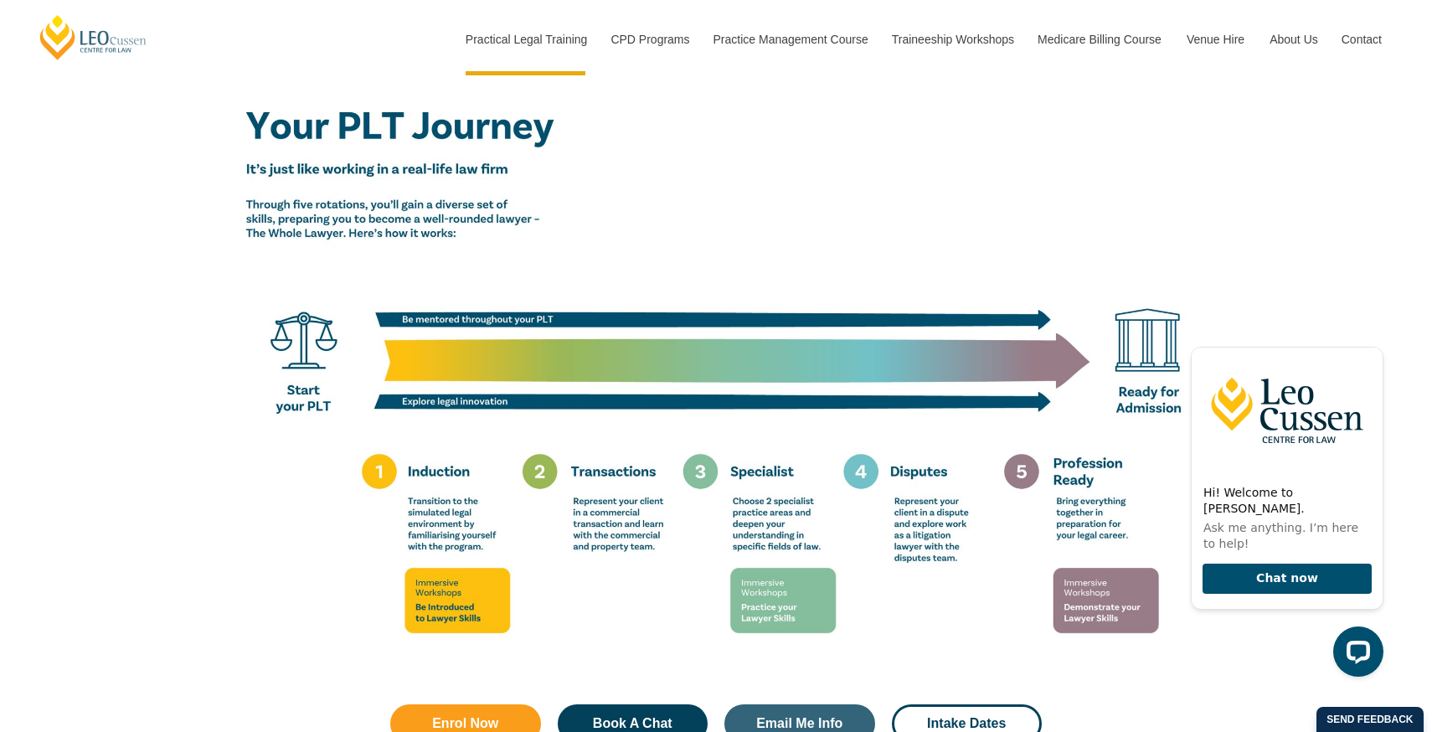
scroll to position [2851, 0]
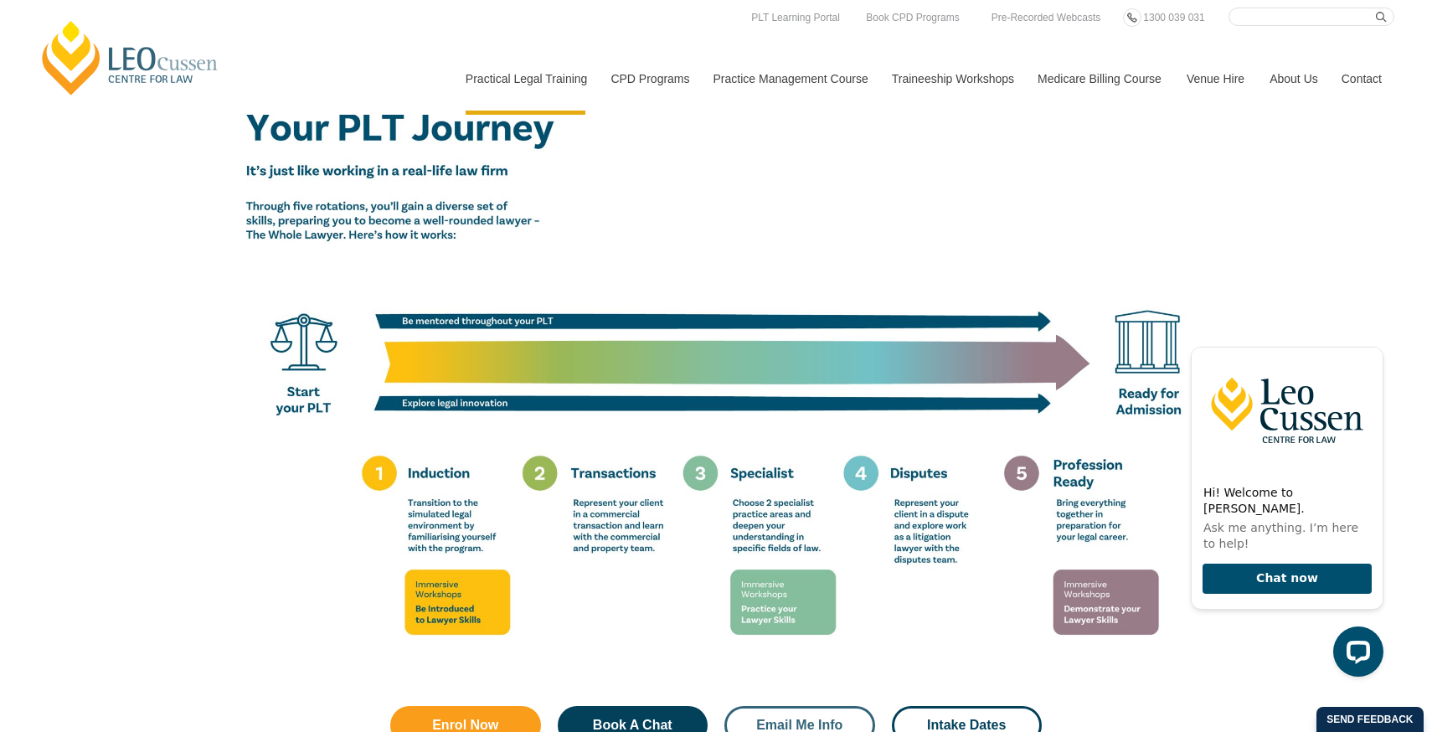
click at [813, 706] on link "Email Me Info" at bounding box center [799, 725] width 151 height 39
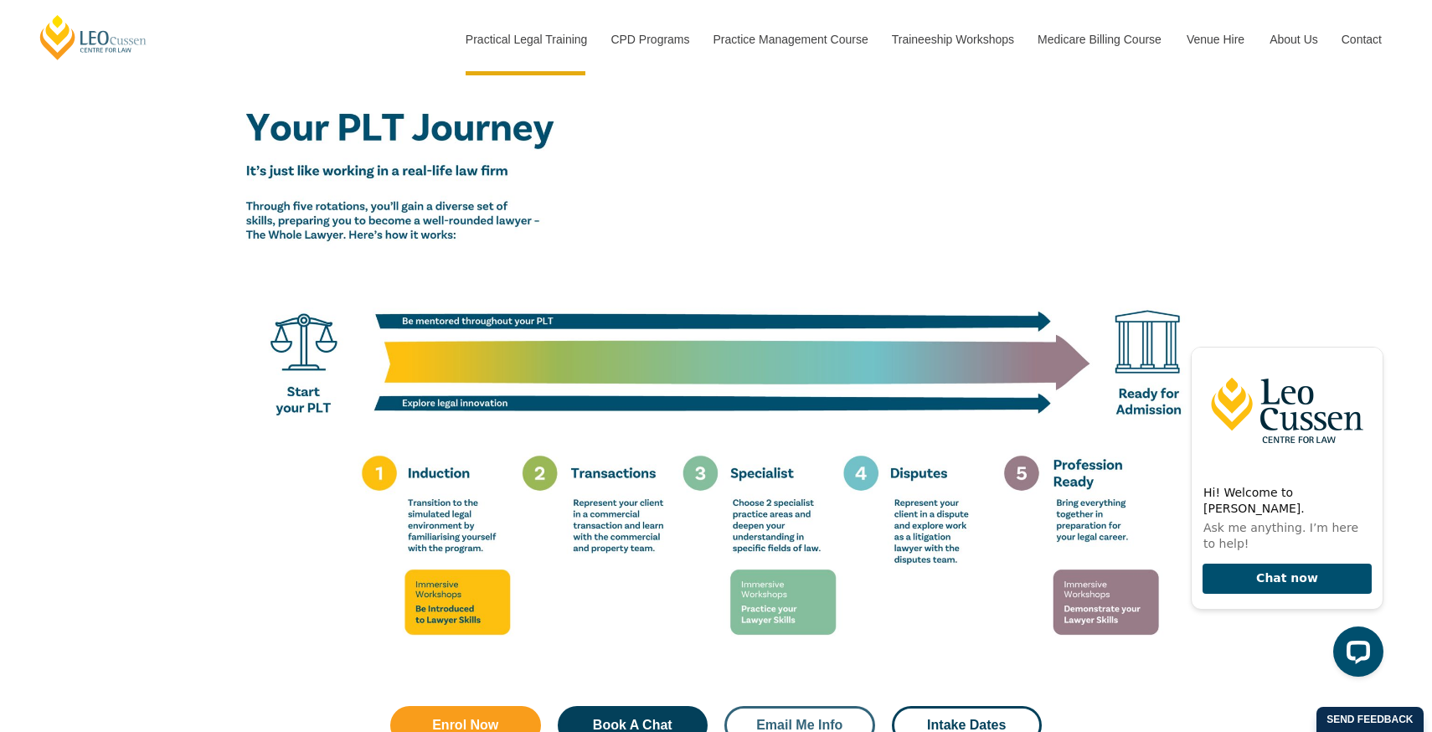
scroll to position [8015, 0]
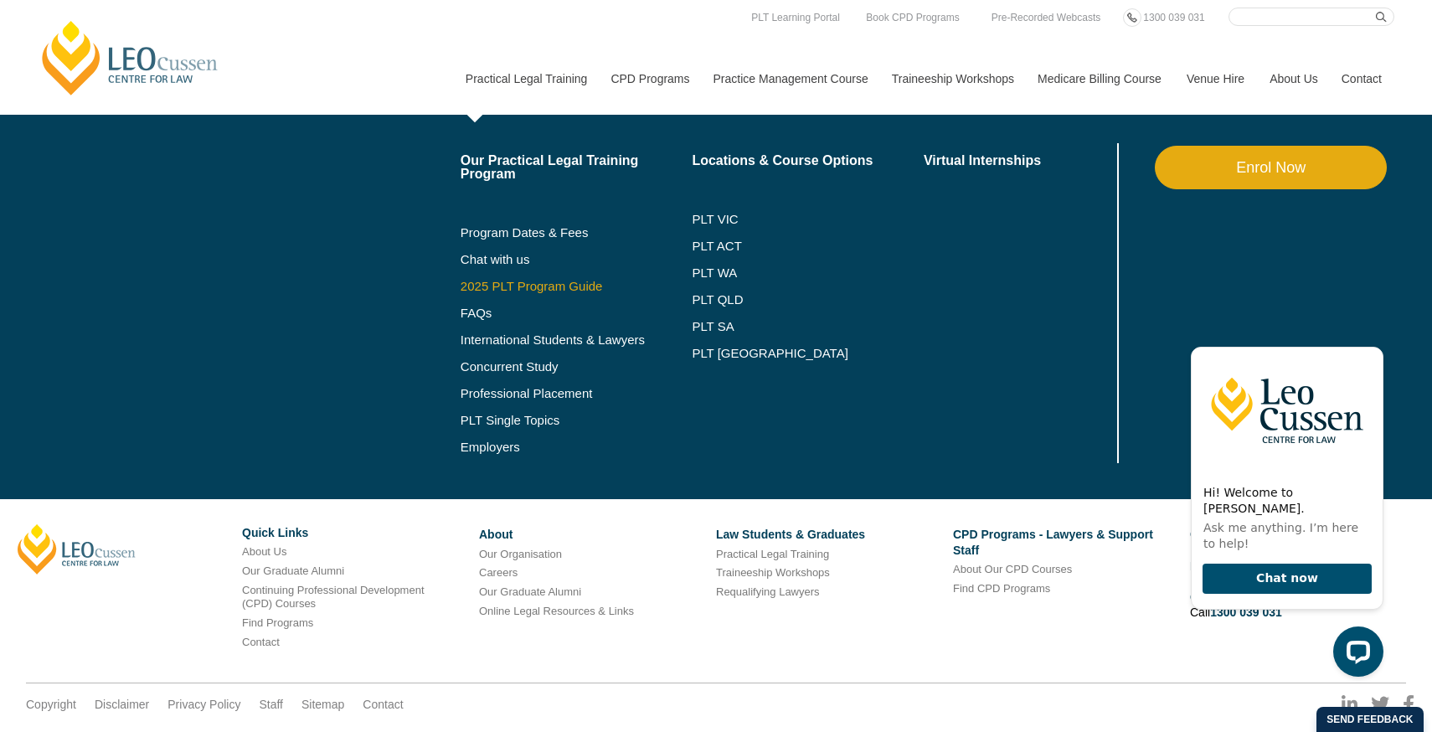
click at [485, 285] on link "2025 PLT Program Guide" at bounding box center [555, 286] width 190 height 13
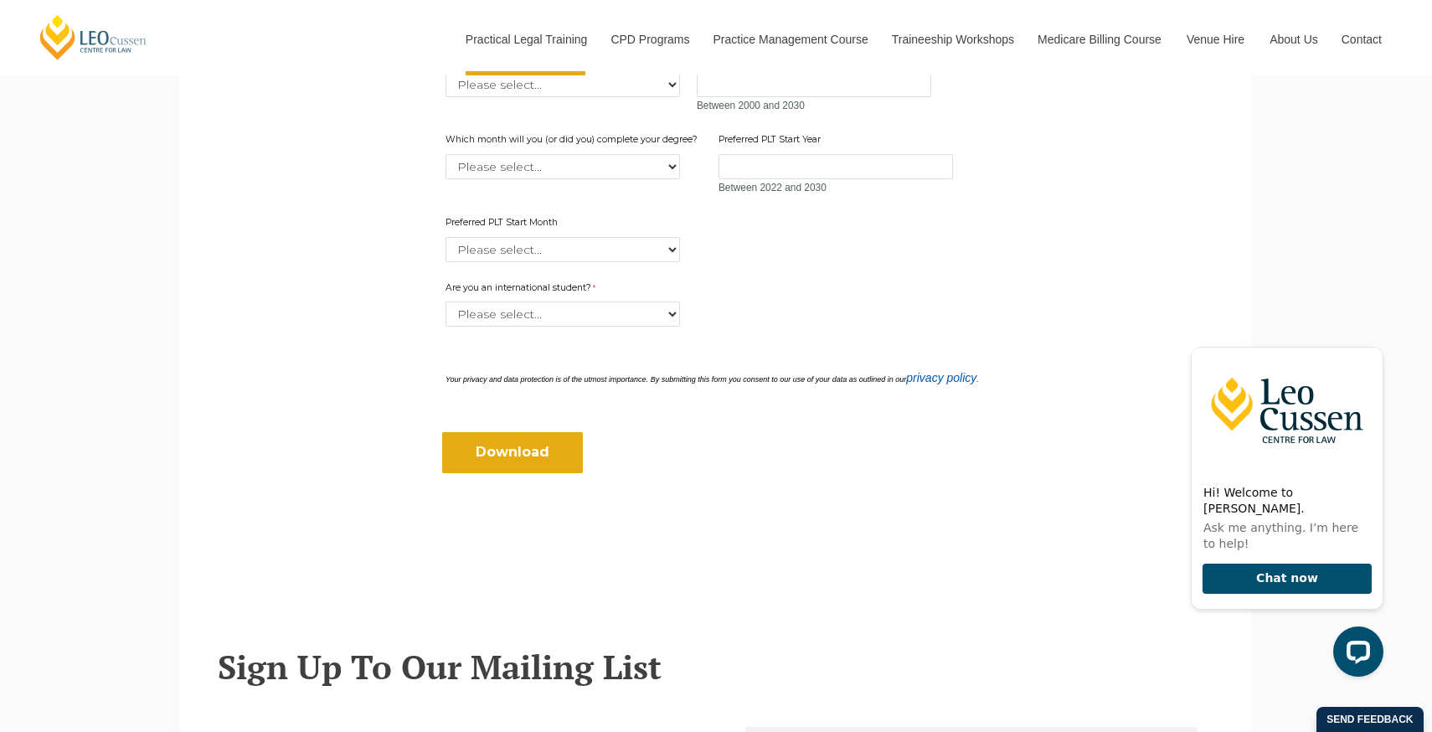
scroll to position [448, 0]
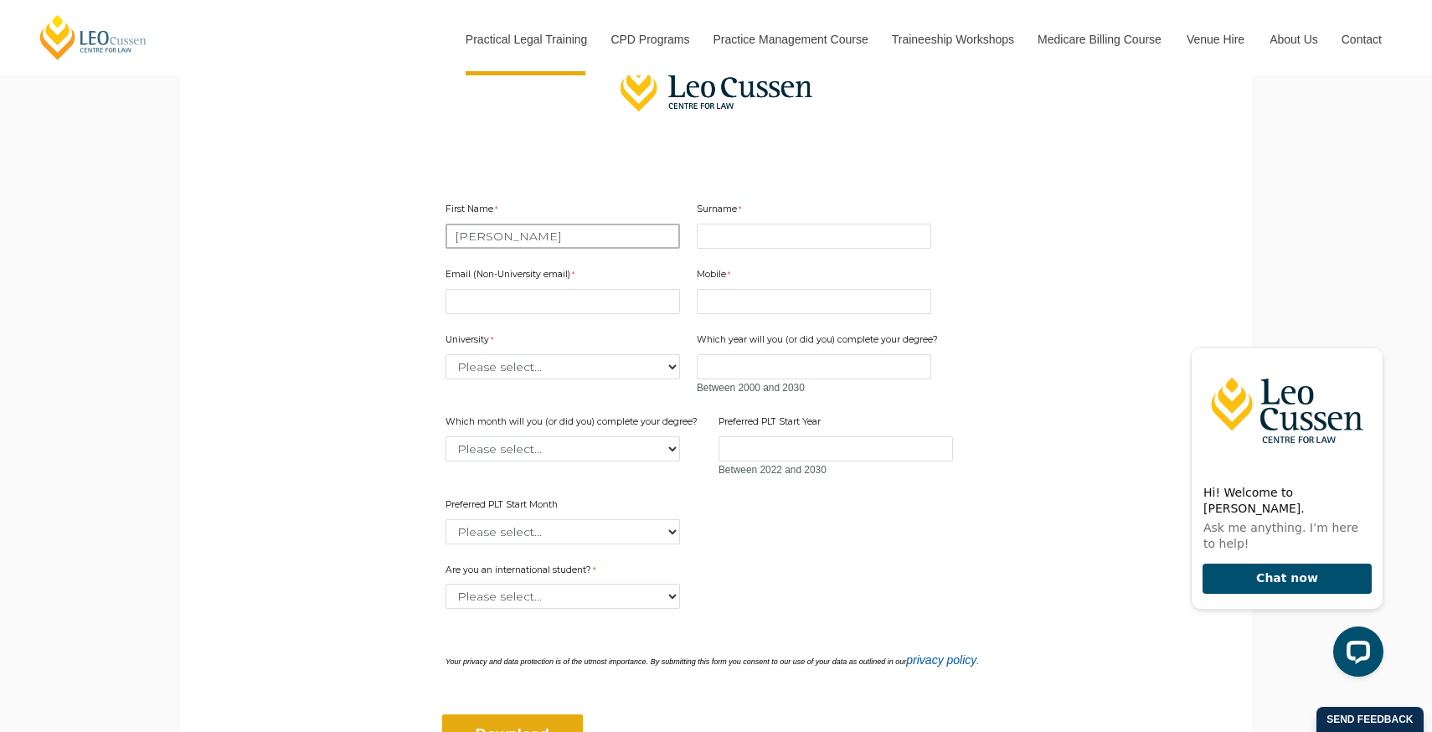
type input "Harsimran"
type input "Singh"
type input "simarana@hotmail.com"
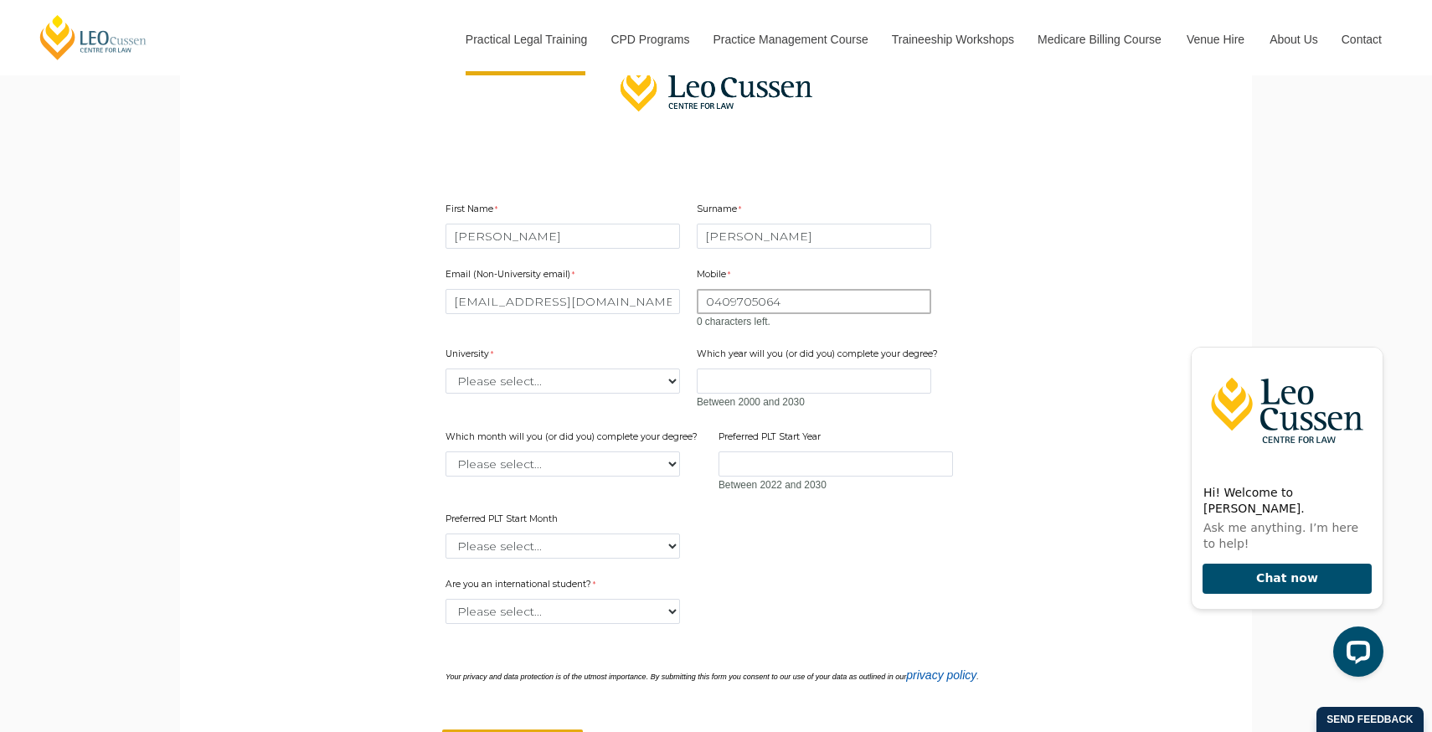
type input "0409705064"
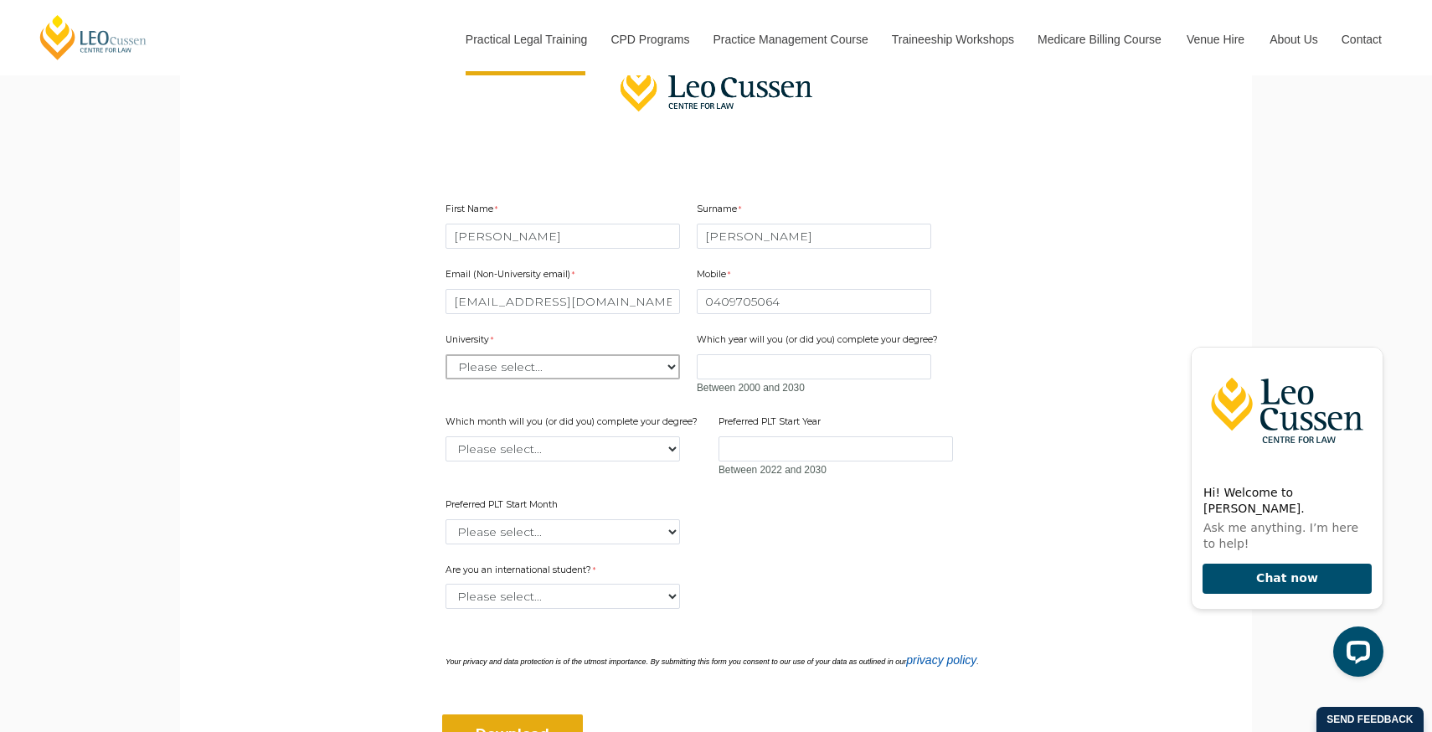
select select "tfa_2186"
click at [704, 363] on input "Which year will you (or did you) complete your degree?" at bounding box center [814, 366] width 234 height 25
type input "2025"
select select "tfa_2234"
click at [820, 449] on input "Preferred PLT Start Year" at bounding box center [835, 448] width 234 height 25
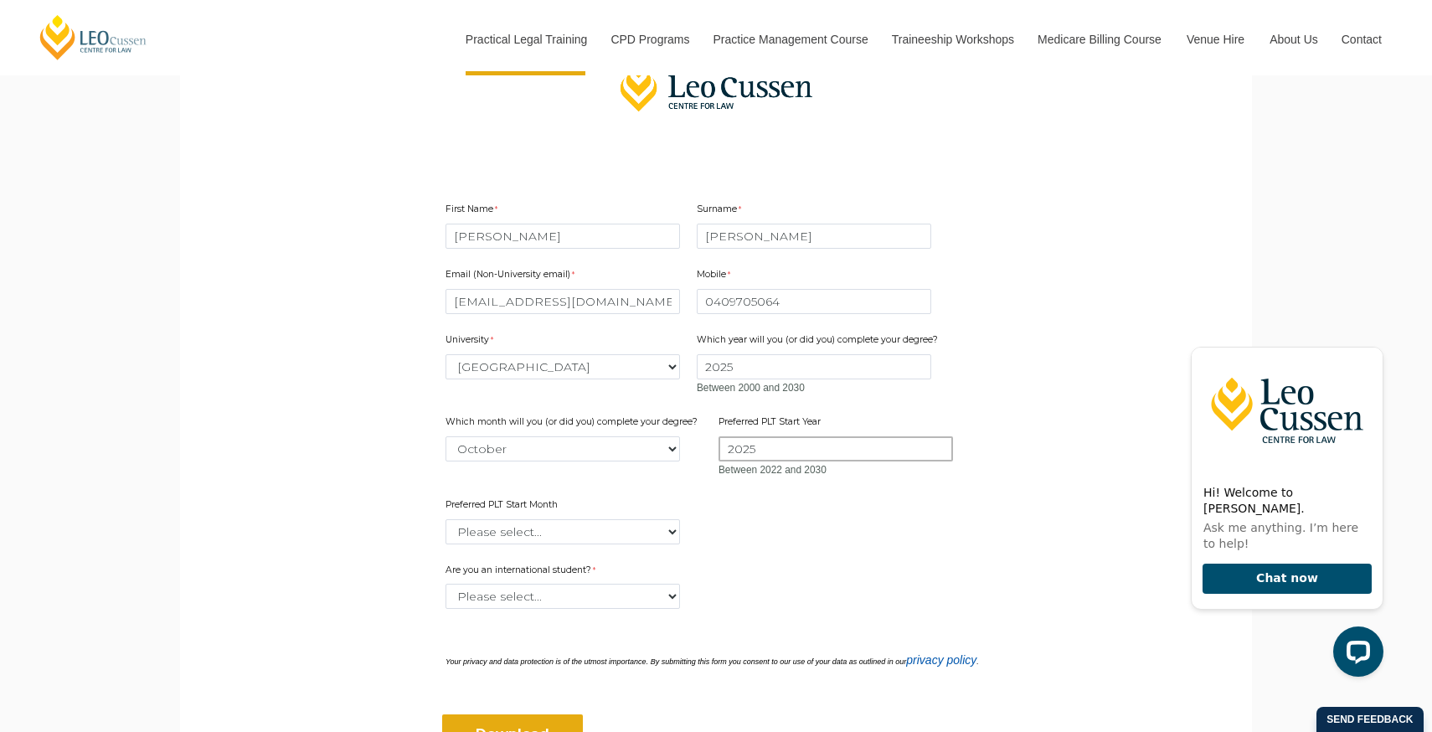
type input "2025"
click at [631, 510] on div "Preferred PLT Start Month Please select... January February March April May Jun…" at bounding box center [563, 521] width 248 height 53
select select "tfa_2345"
select select "tfa_60"
click at [549, 720] on input "Download" at bounding box center [512, 734] width 141 height 40
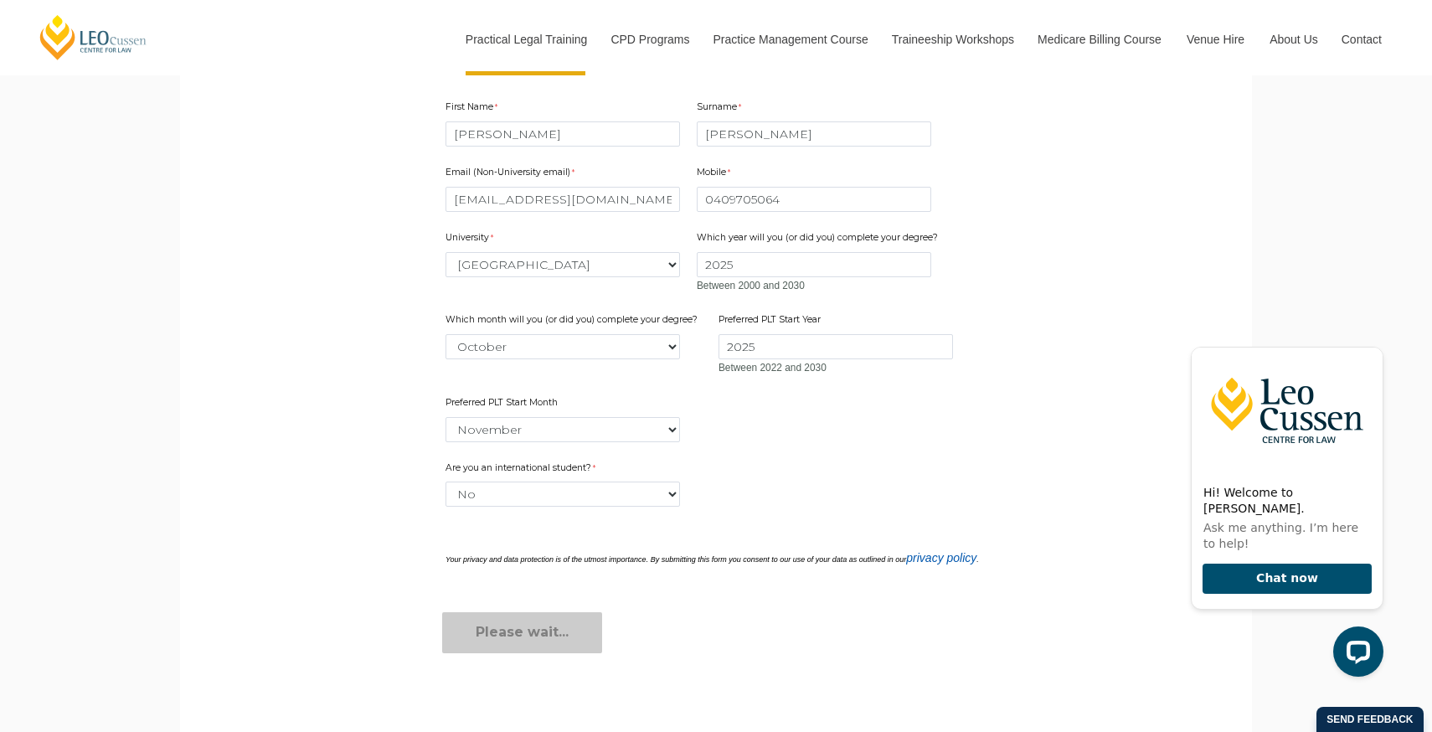
scroll to position [548, 0]
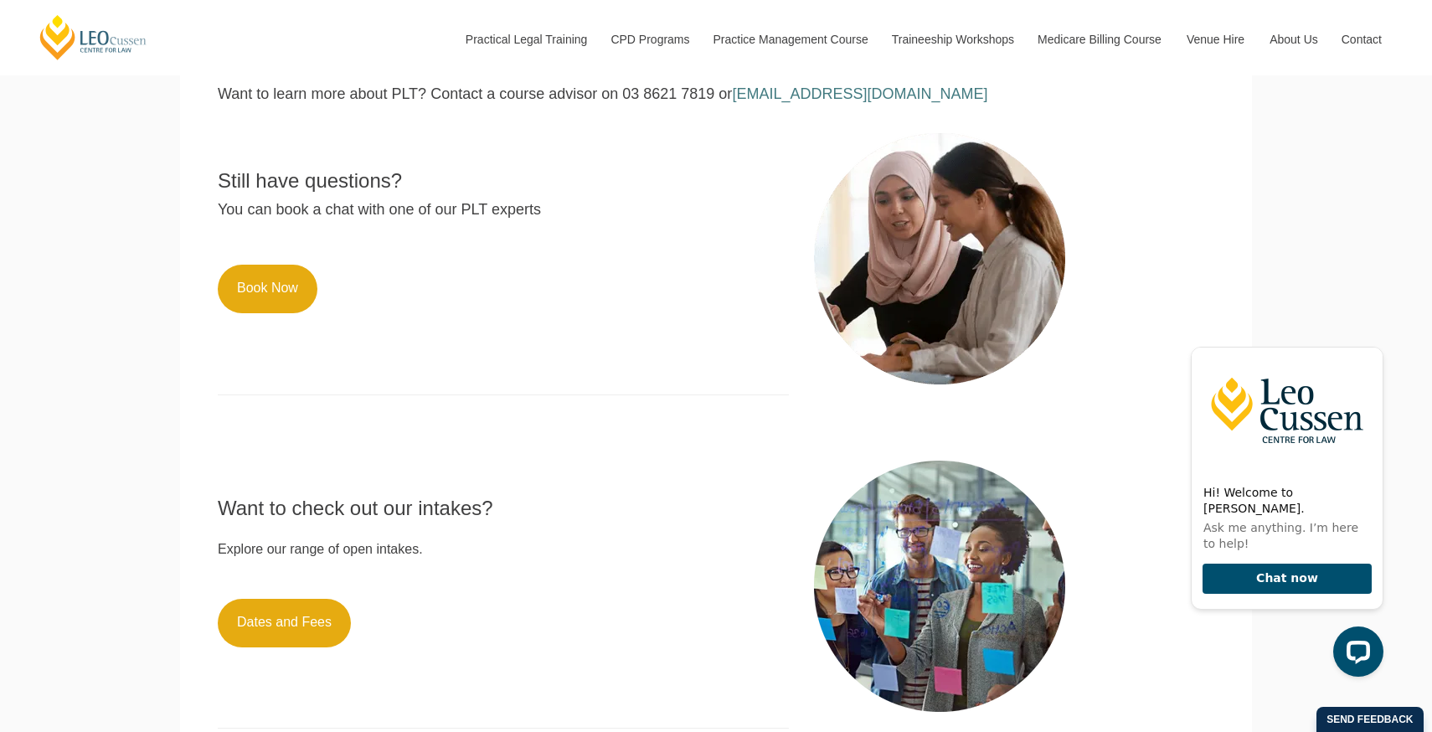
scroll to position [199, 0]
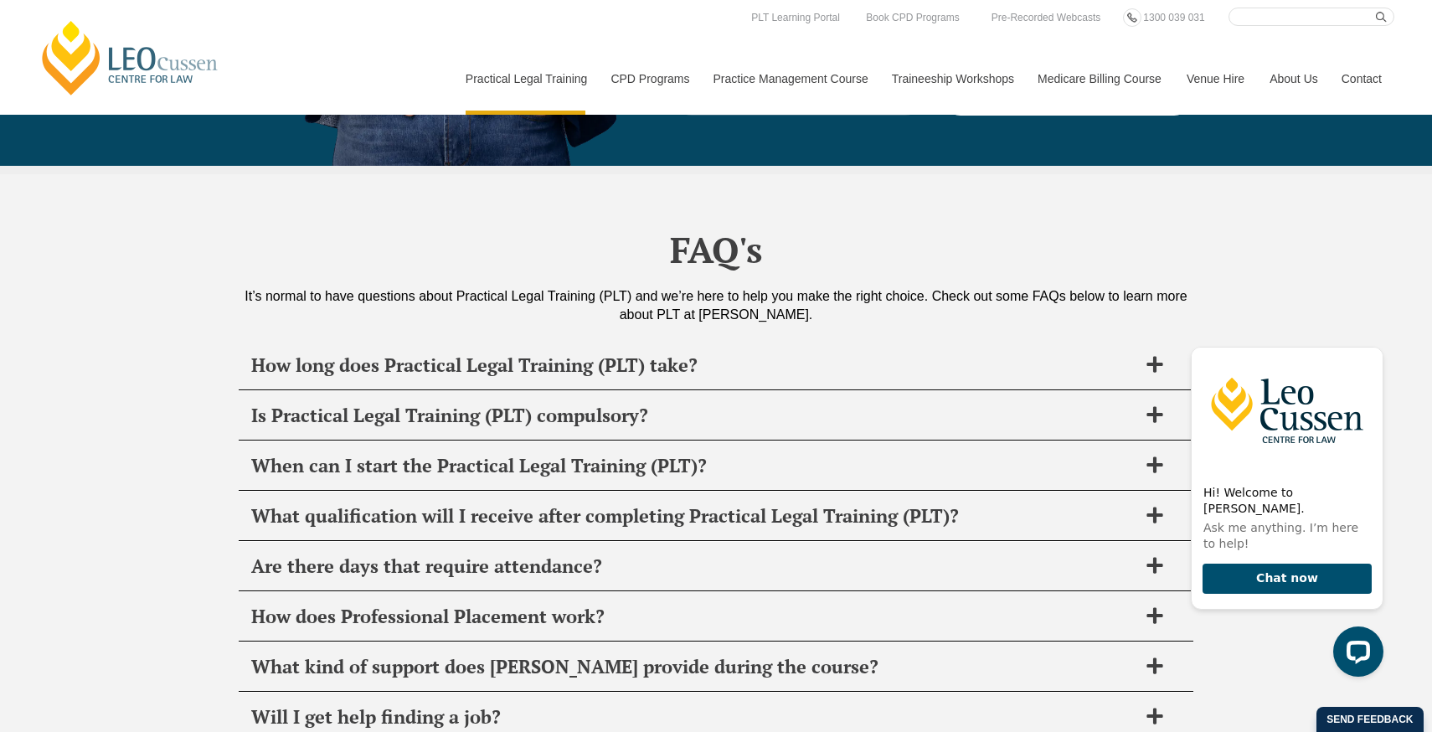
scroll to position [7834, 0]
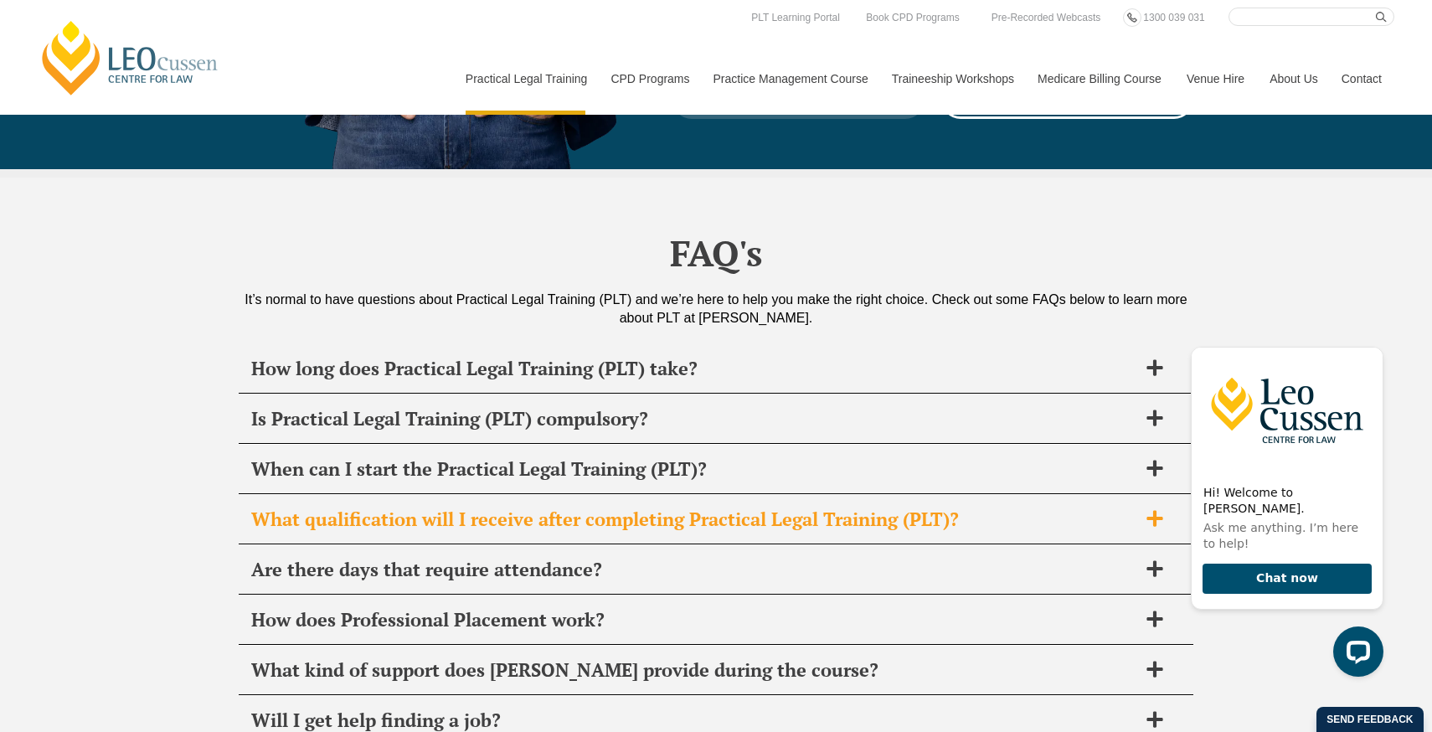
click at [620, 507] on h2 "What qualification will I receive after completing Practical Legal Training (PL…" at bounding box center [694, 518] width 886 height 23
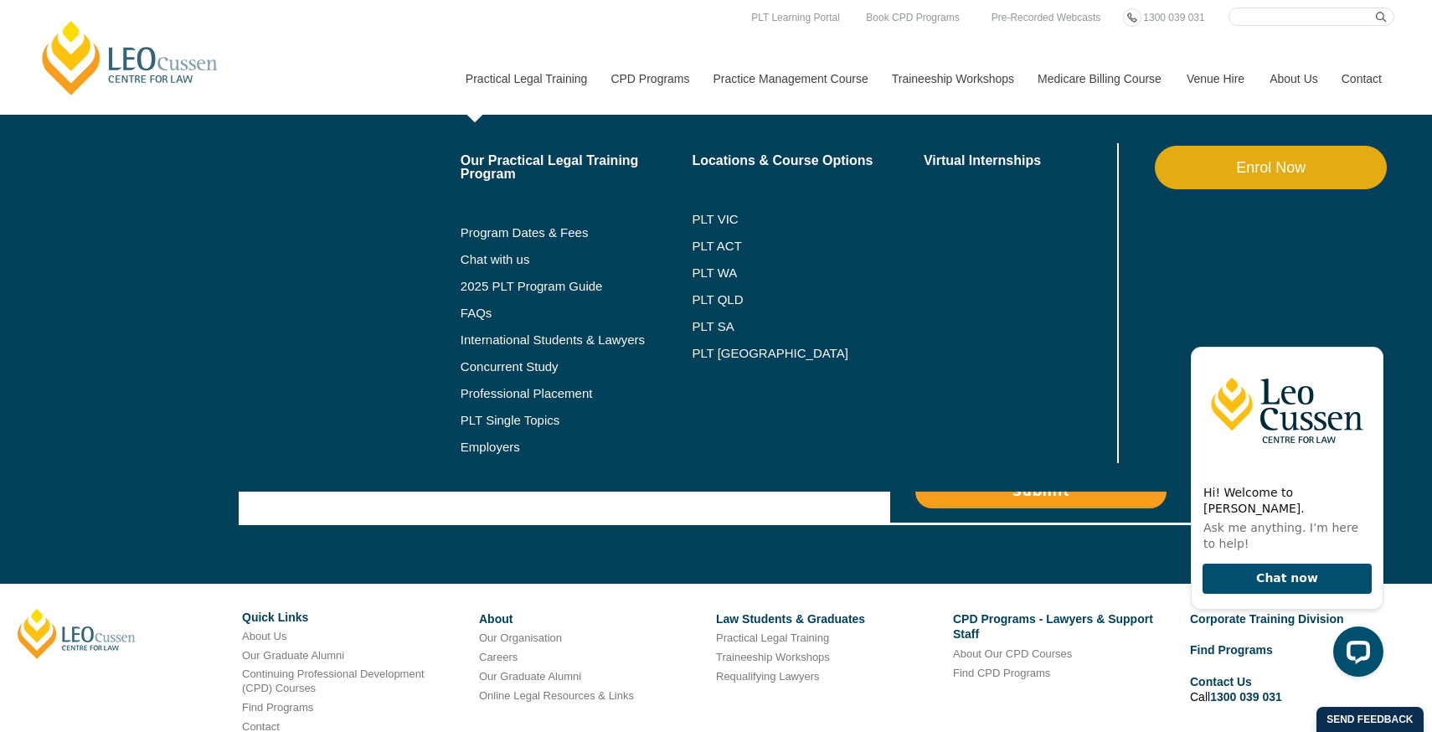
scroll to position [9185, 0]
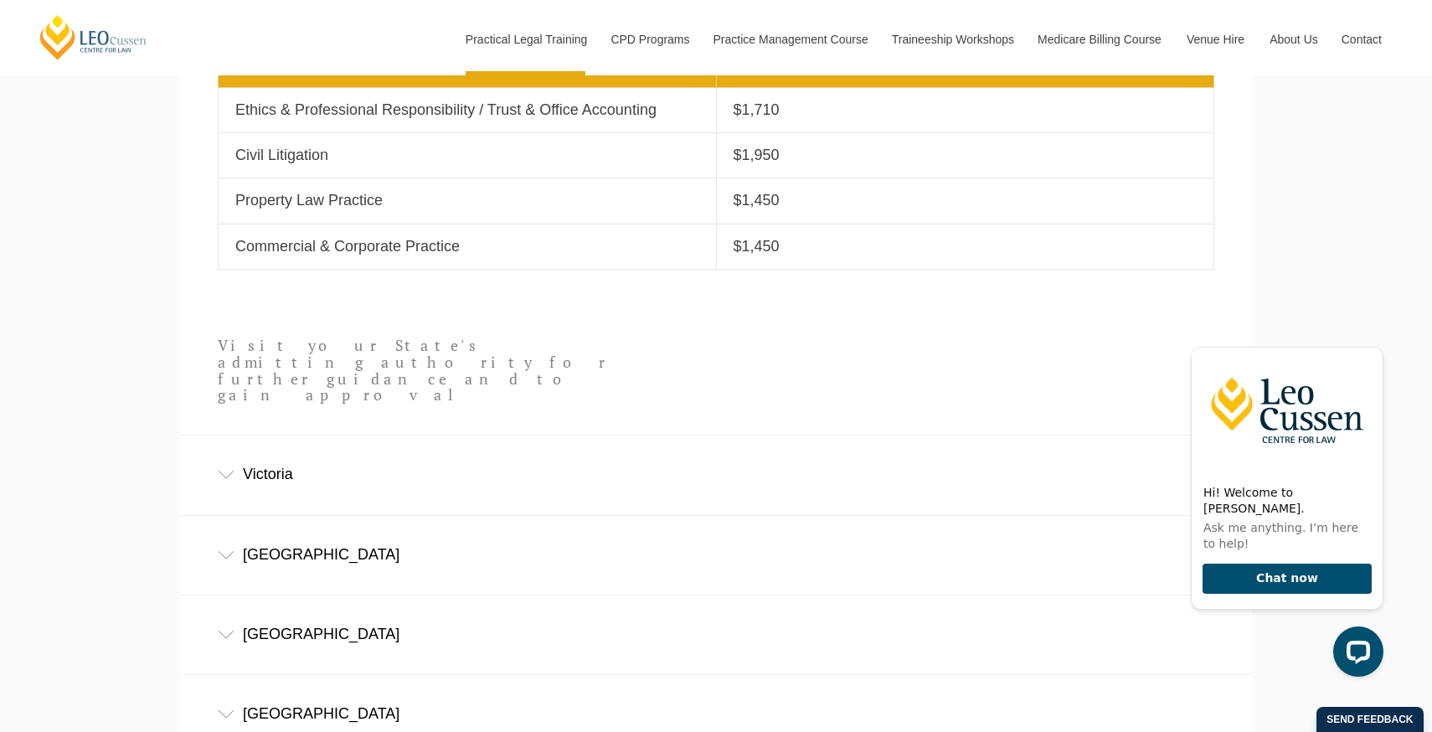
scroll to position [1013, 0]
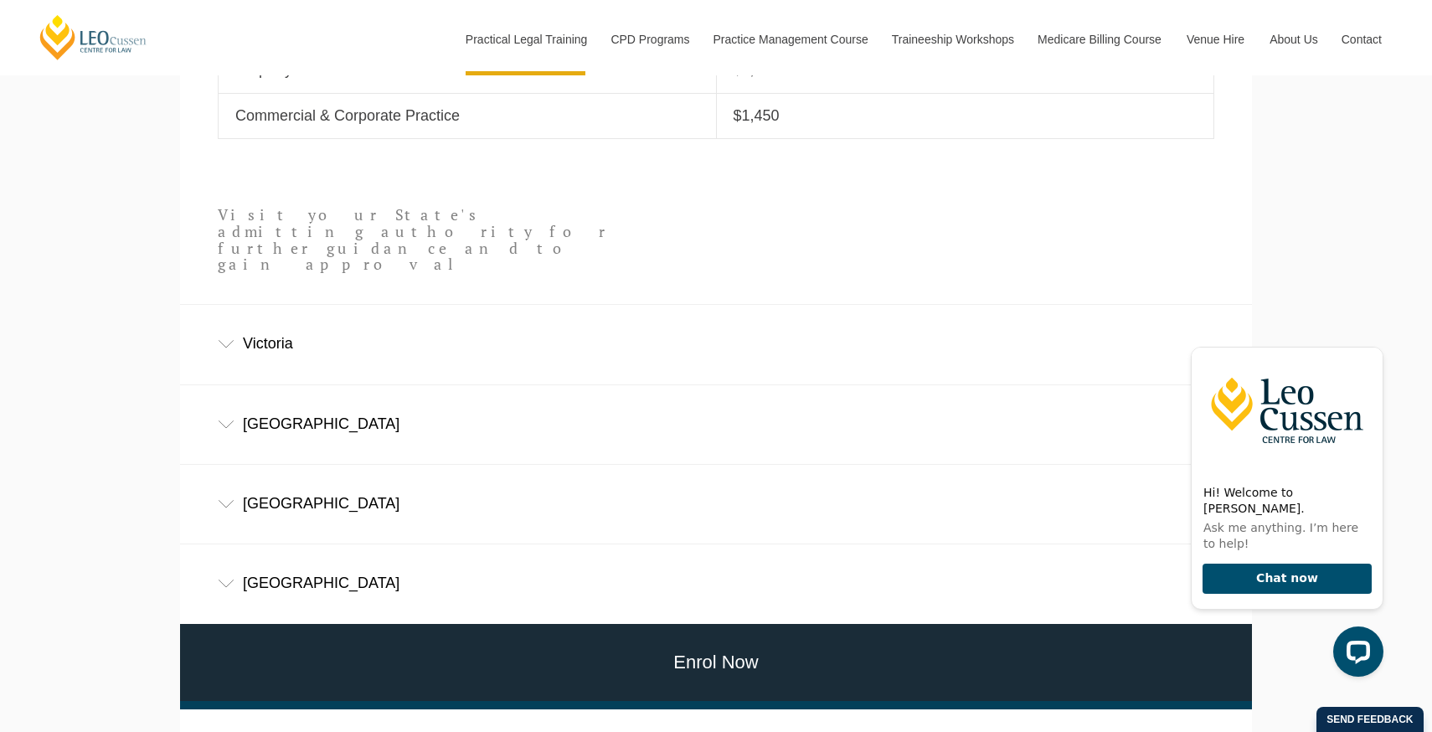
click at [318, 305] on div "Victoria" at bounding box center [716, 344] width 1072 height 78
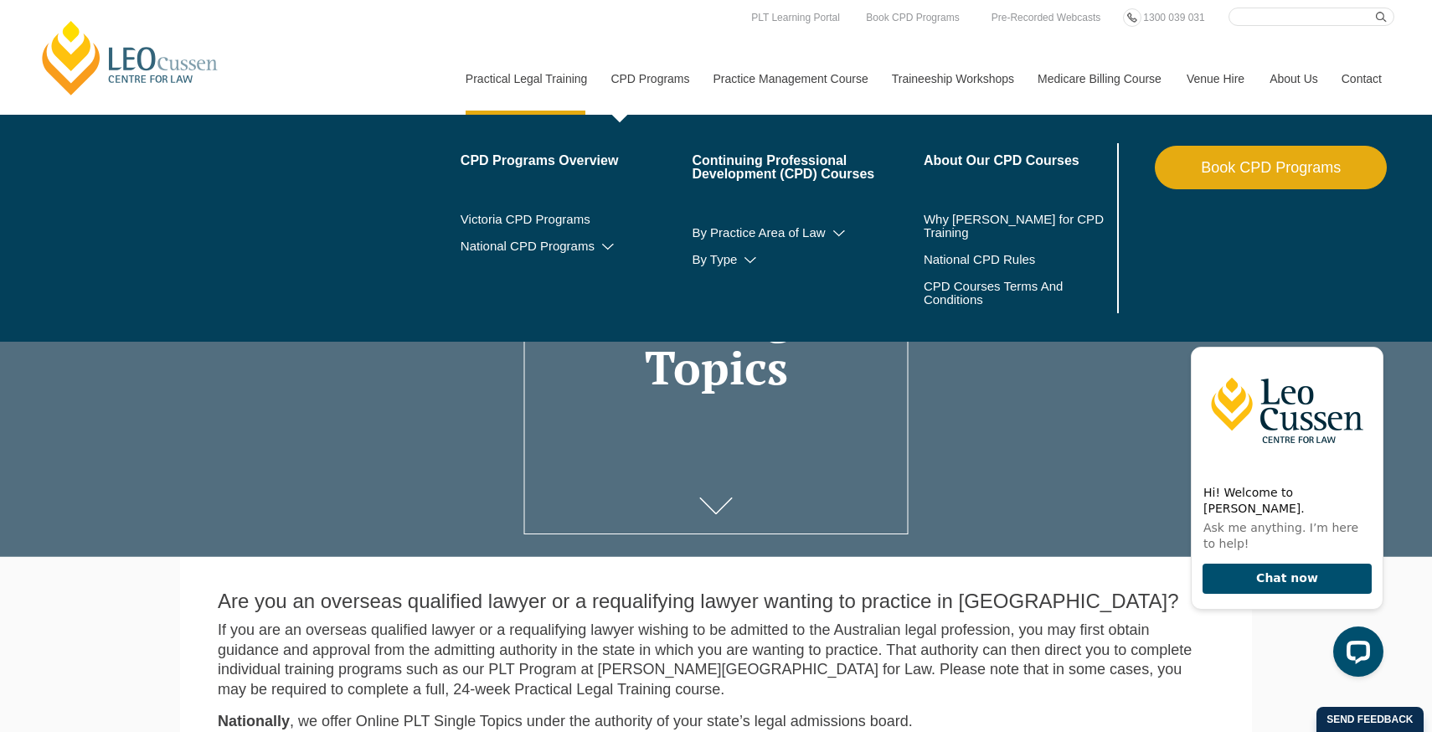
scroll to position [0, 0]
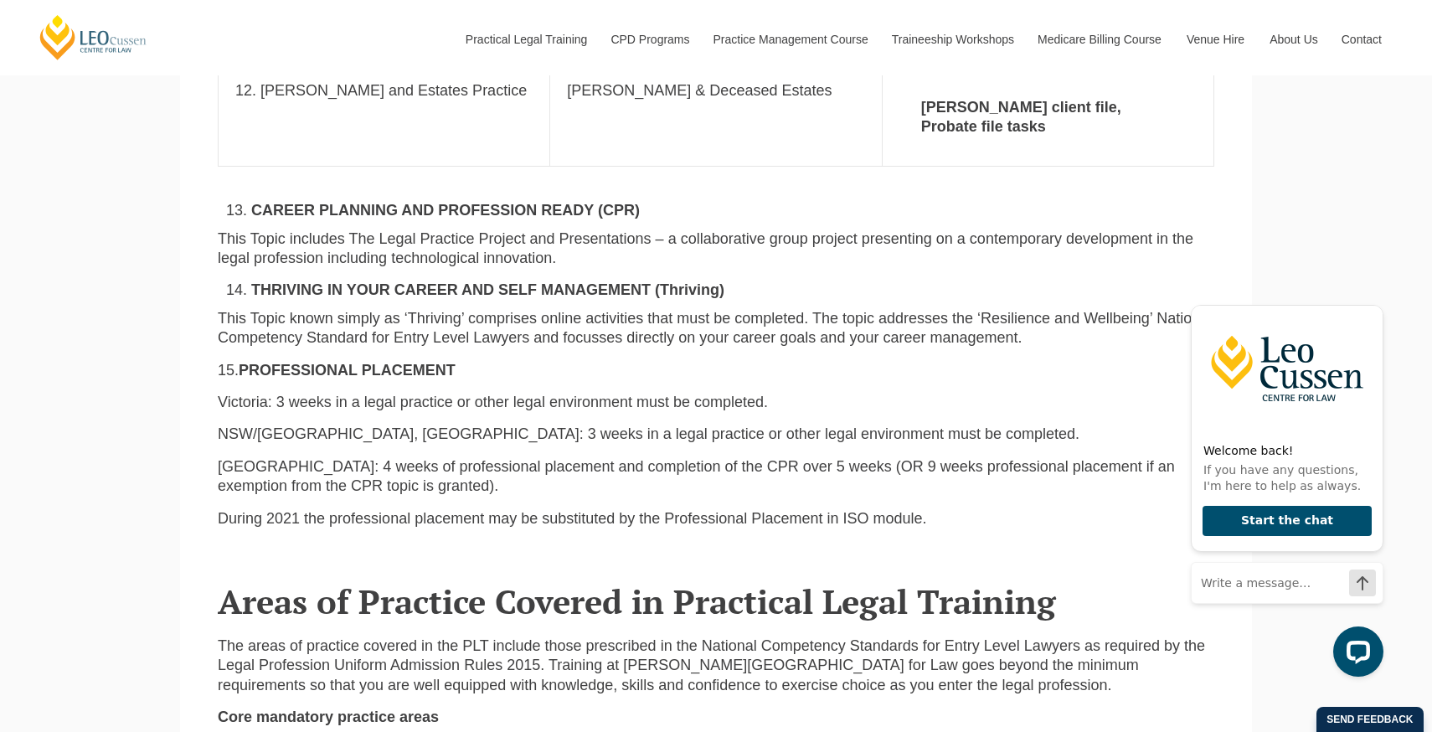
scroll to position [3720, 0]
